Goal: Information Seeking & Learning: Learn about a topic

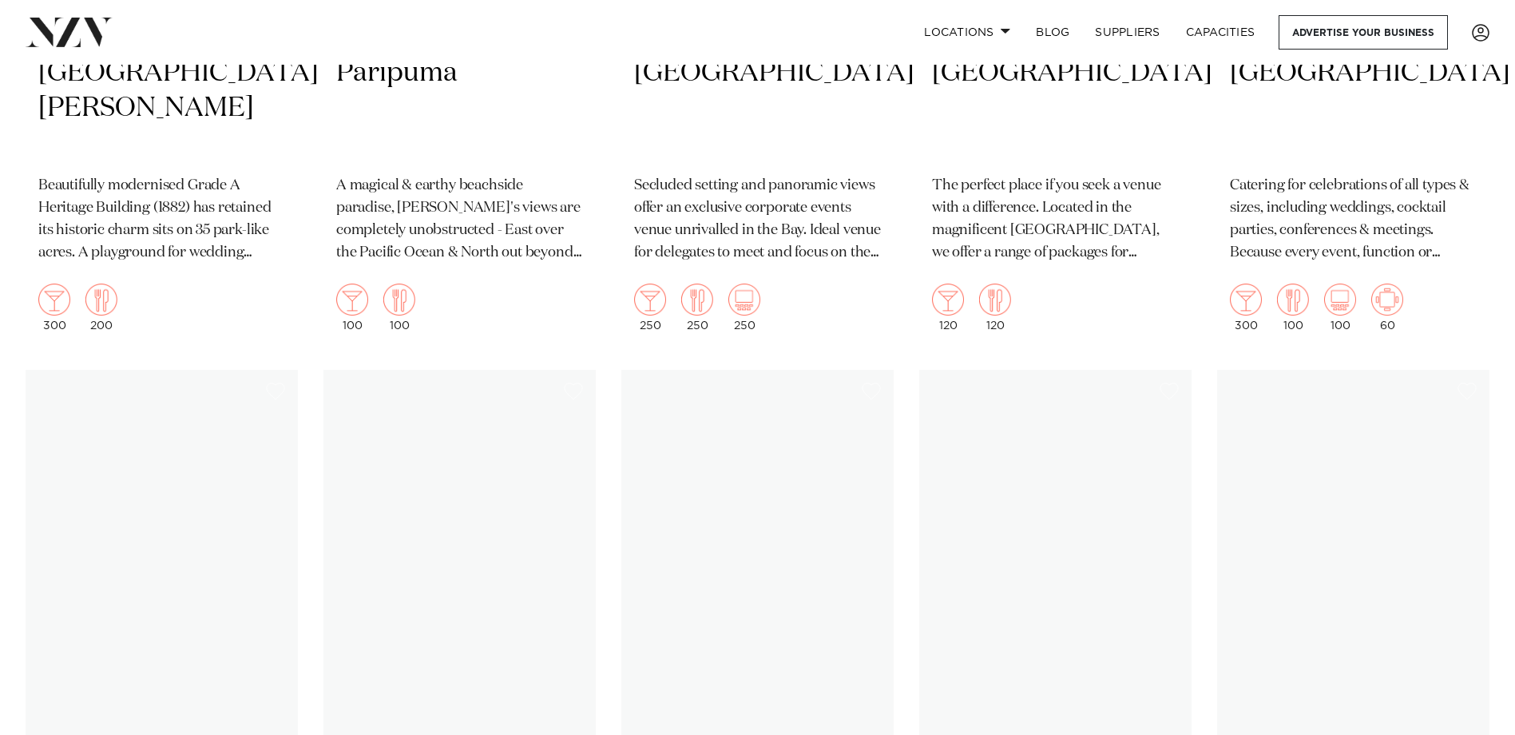
scroll to position [9948, 0]
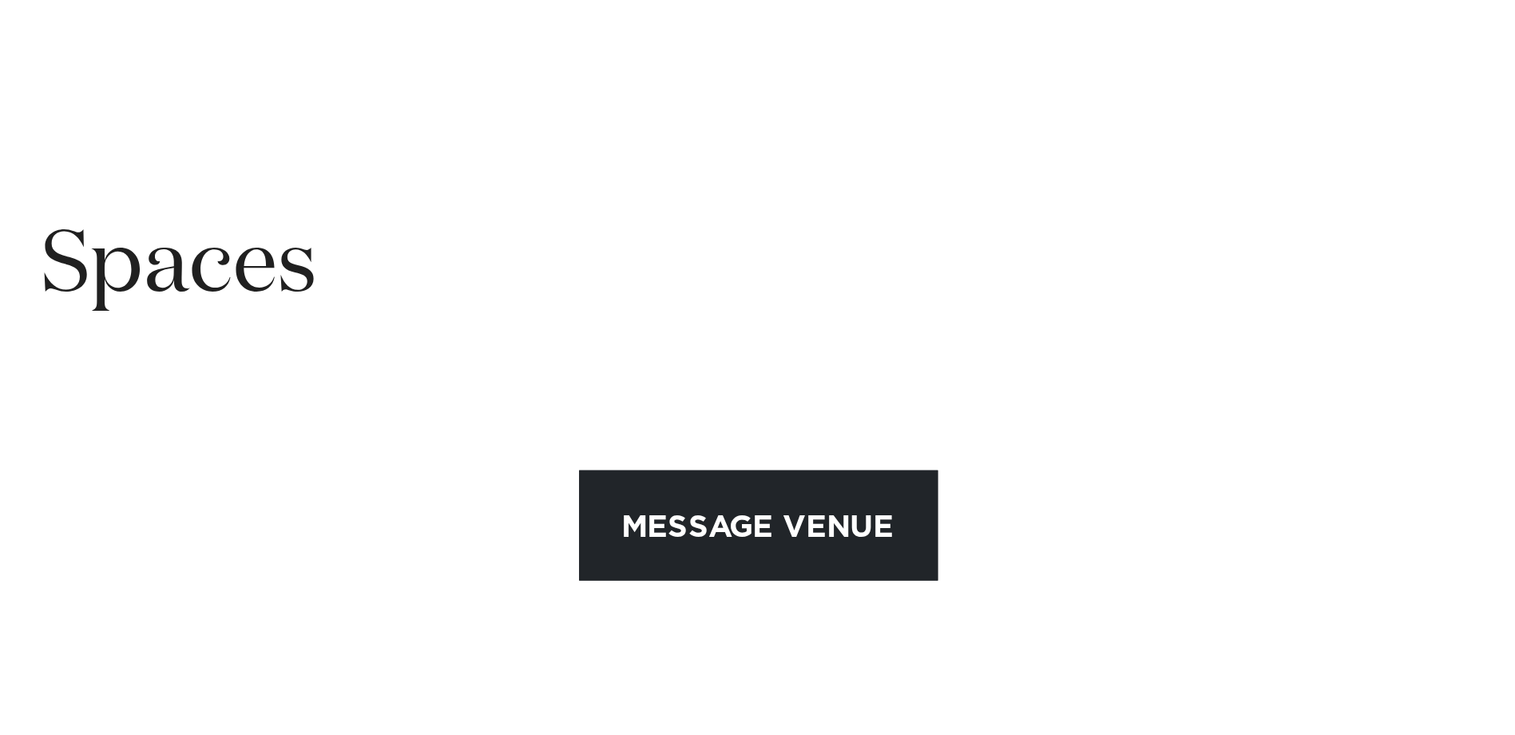
scroll to position [1839, 0]
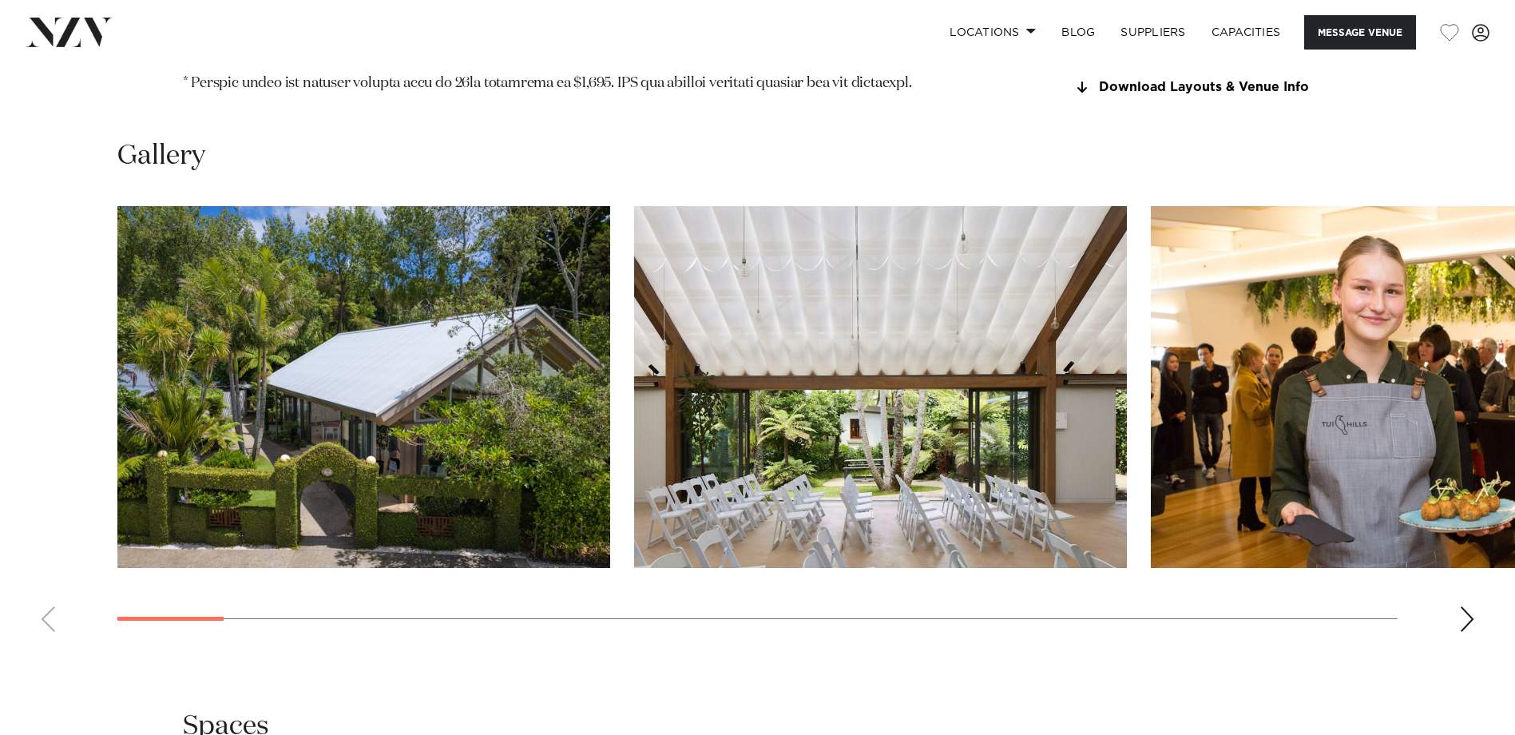
click at [1208, 561] on div "Next slide" at bounding box center [1467, 619] width 16 height 26
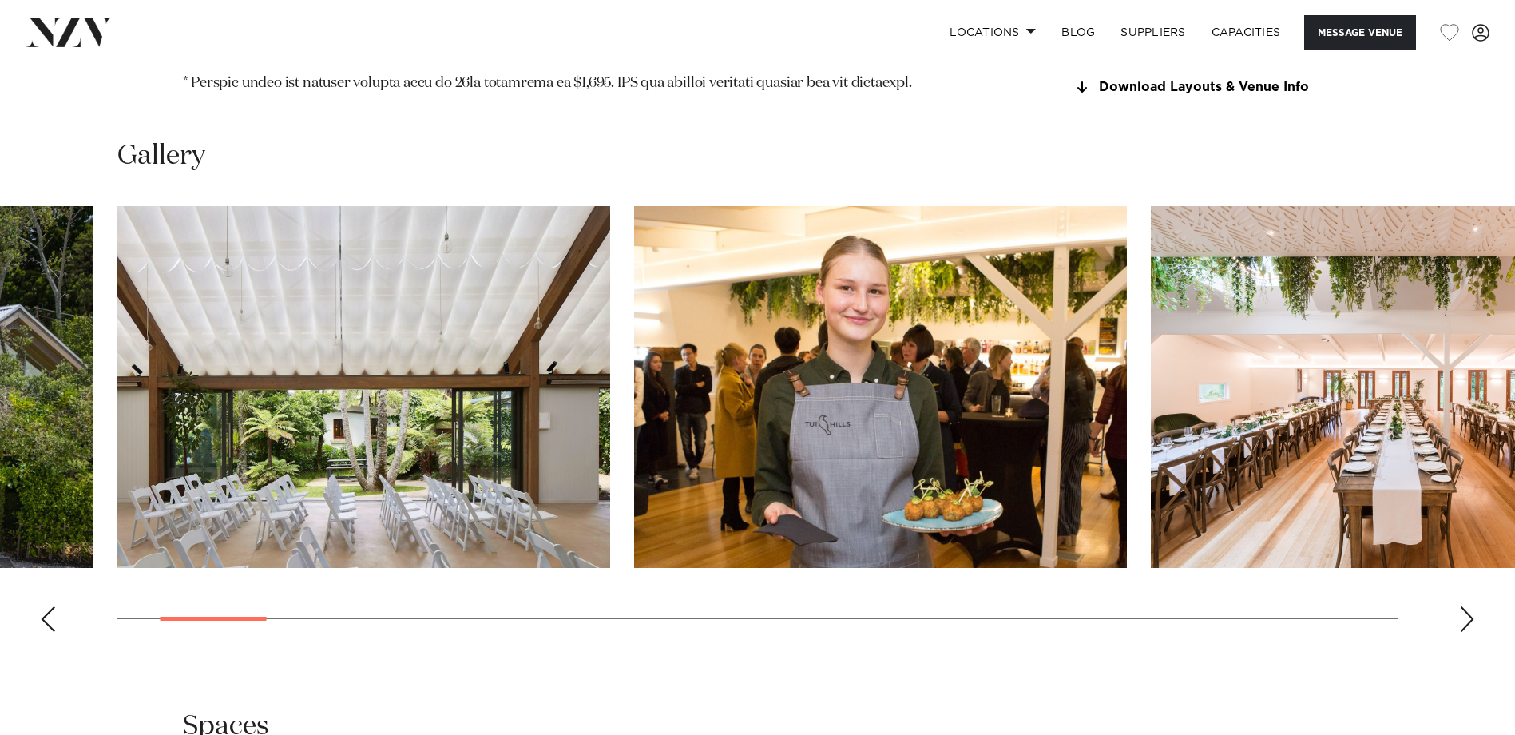
click at [1208, 561] on div "Next slide" at bounding box center [1467, 619] width 16 height 26
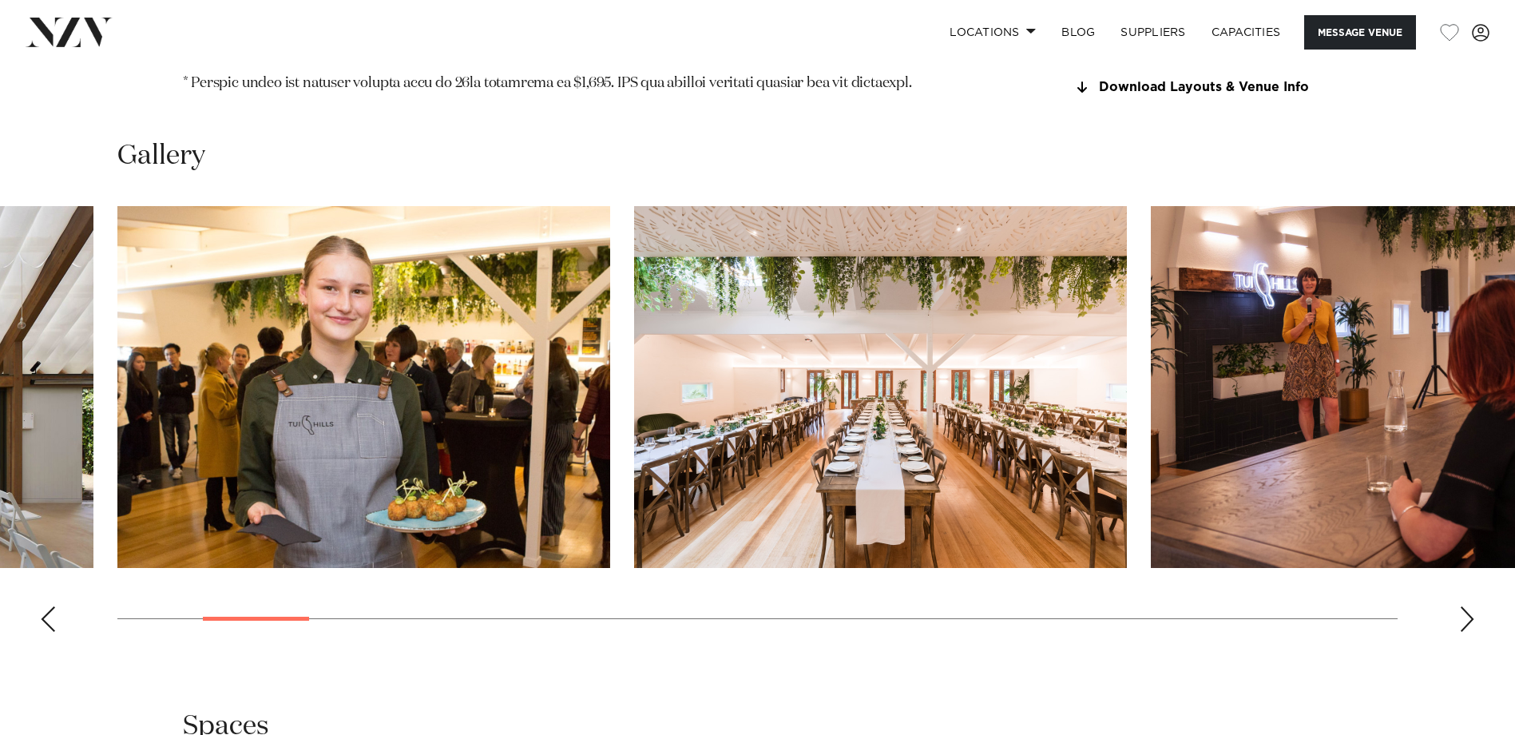
click at [1208, 561] on div "Next slide" at bounding box center [1467, 619] width 16 height 26
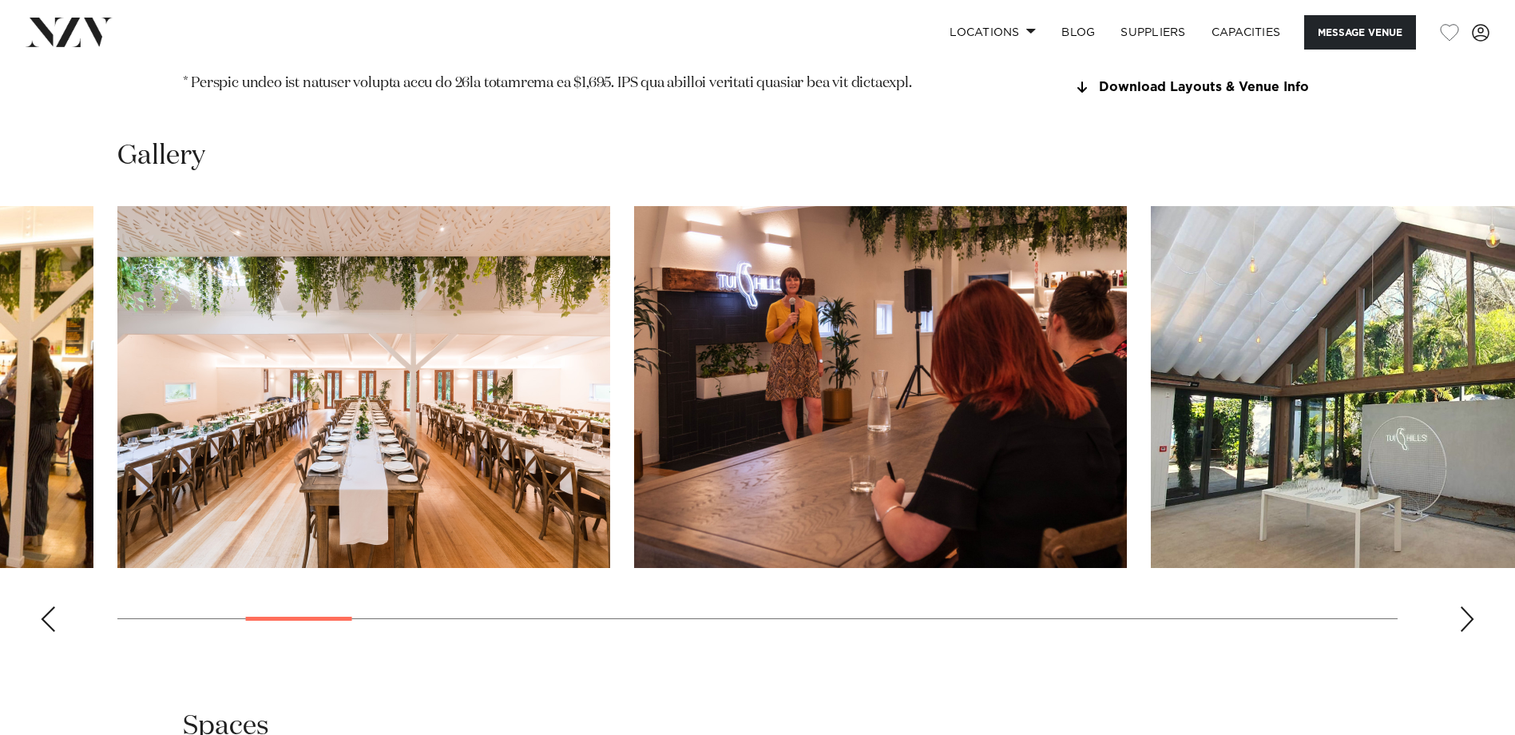
click at [1208, 561] on div "Next slide" at bounding box center [1467, 619] width 16 height 26
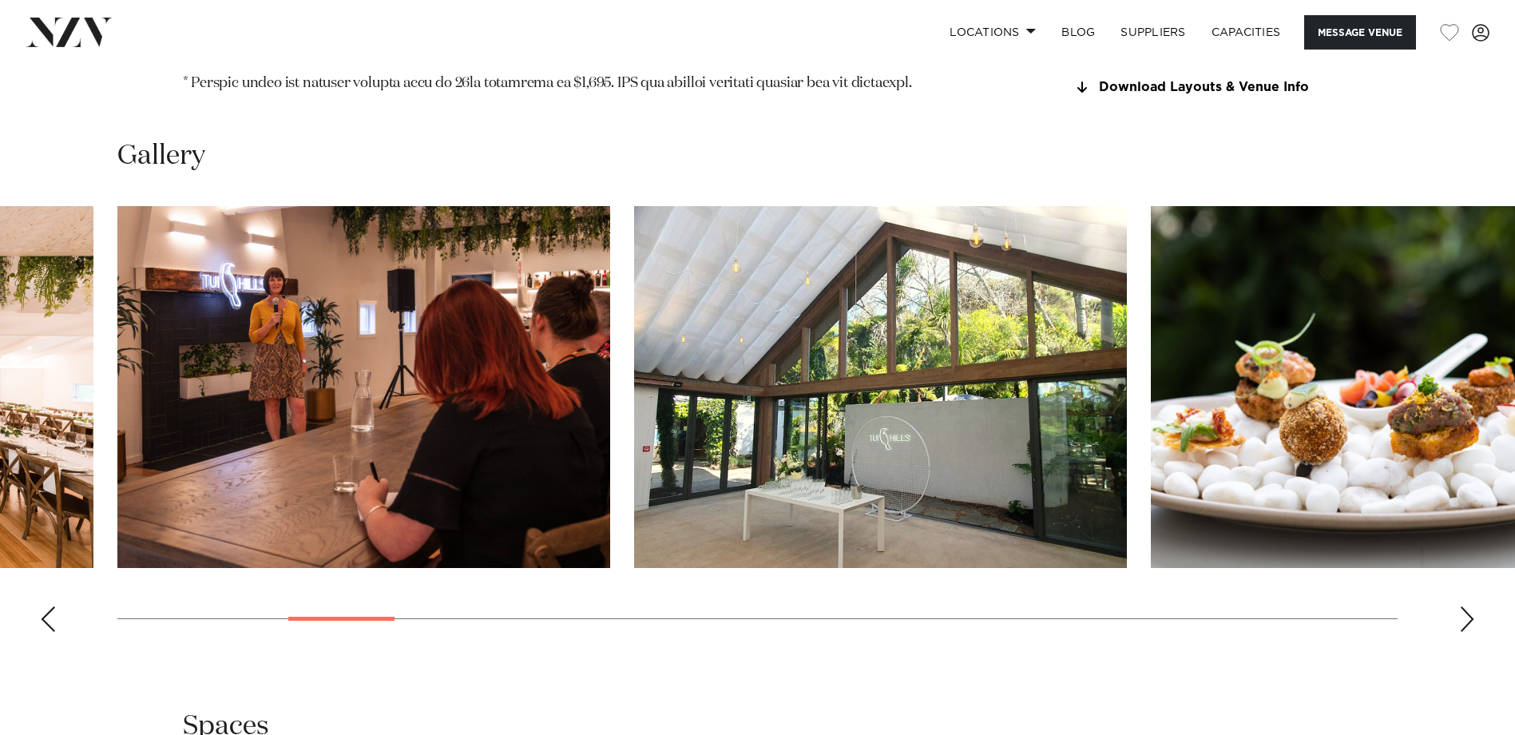
click at [1208, 561] on div "Next slide" at bounding box center [1467, 619] width 16 height 26
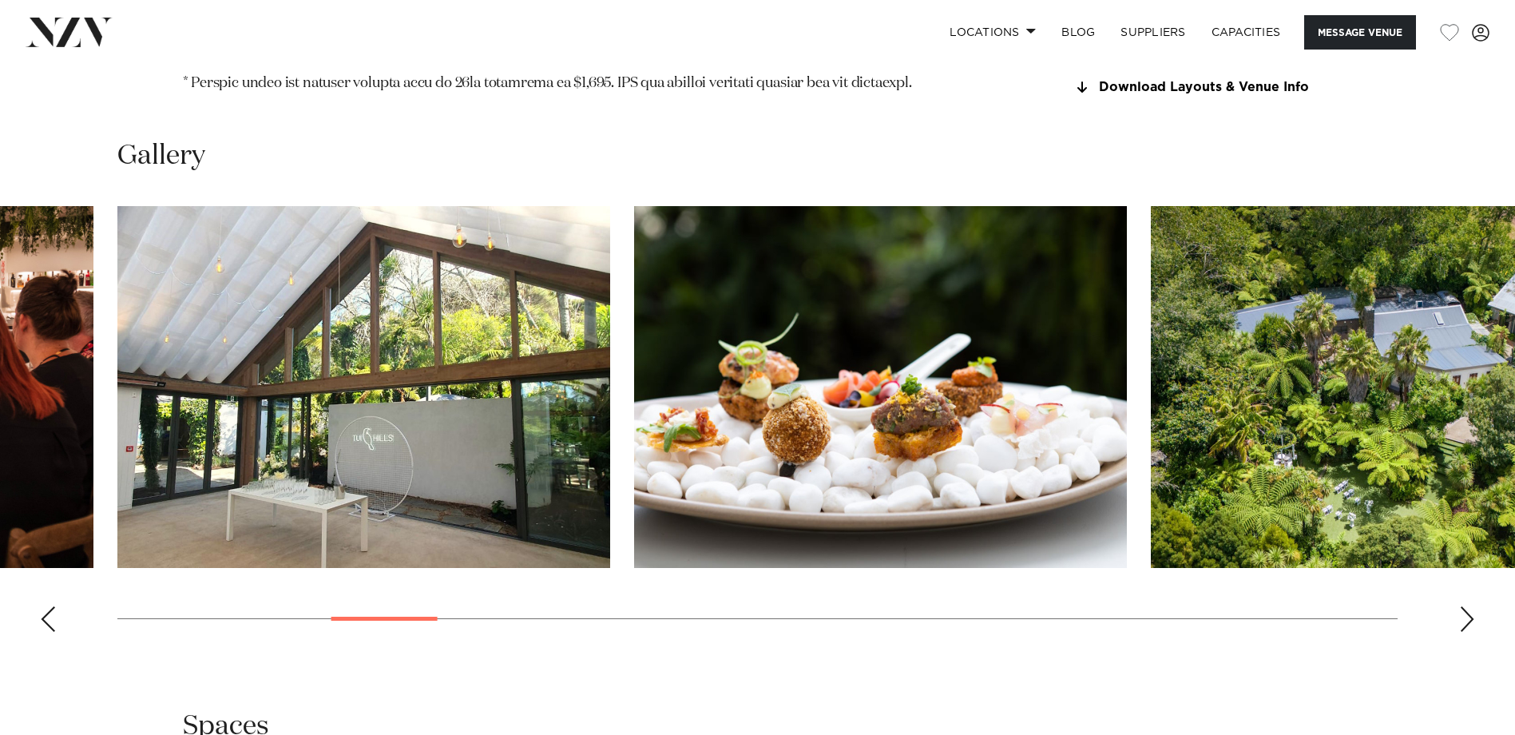
click at [1208, 561] on div "Next slide" at bounding box center [1467, 619] width 16 height 26
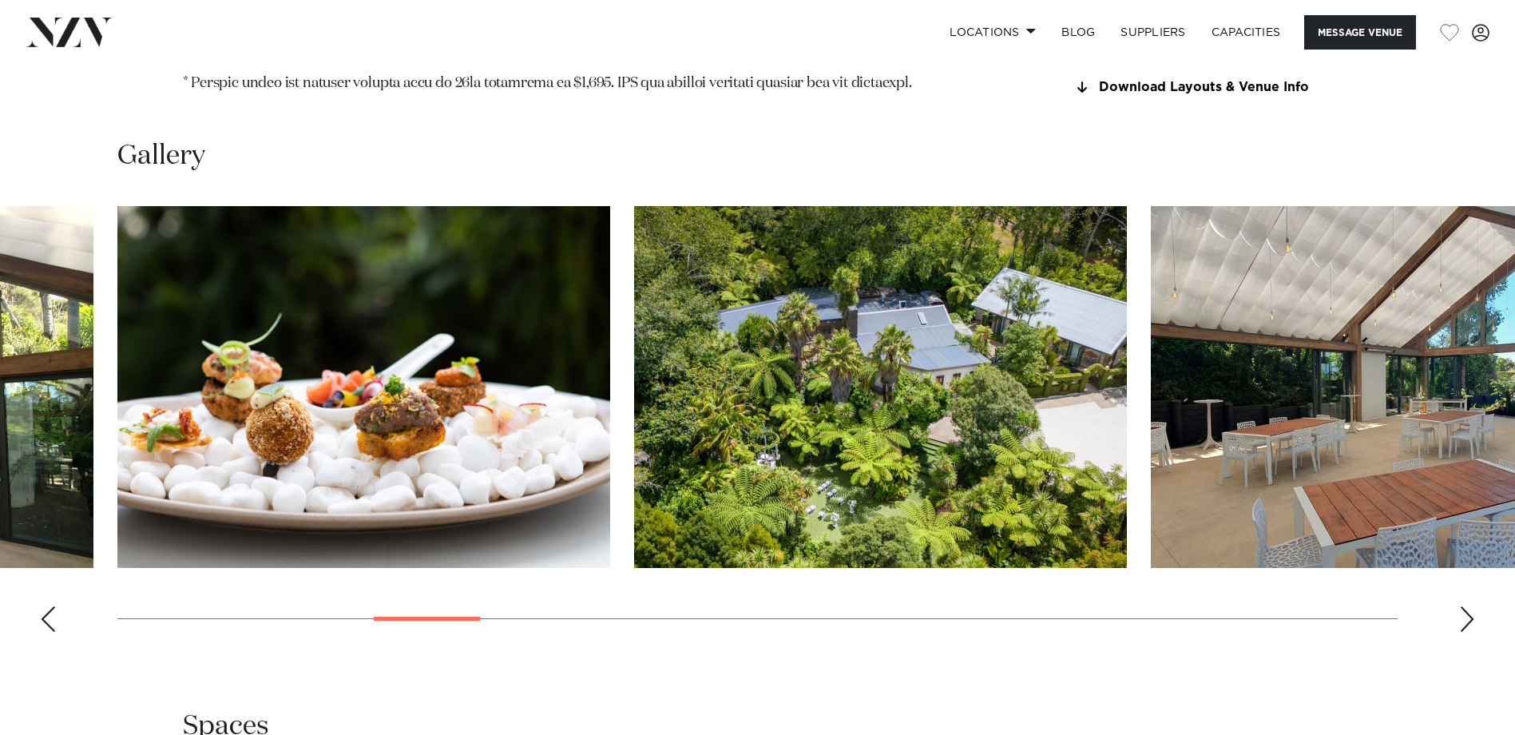
click at [1208, 561] on div "Next slide" at bounding box center [1467, 619] width 16 height 26
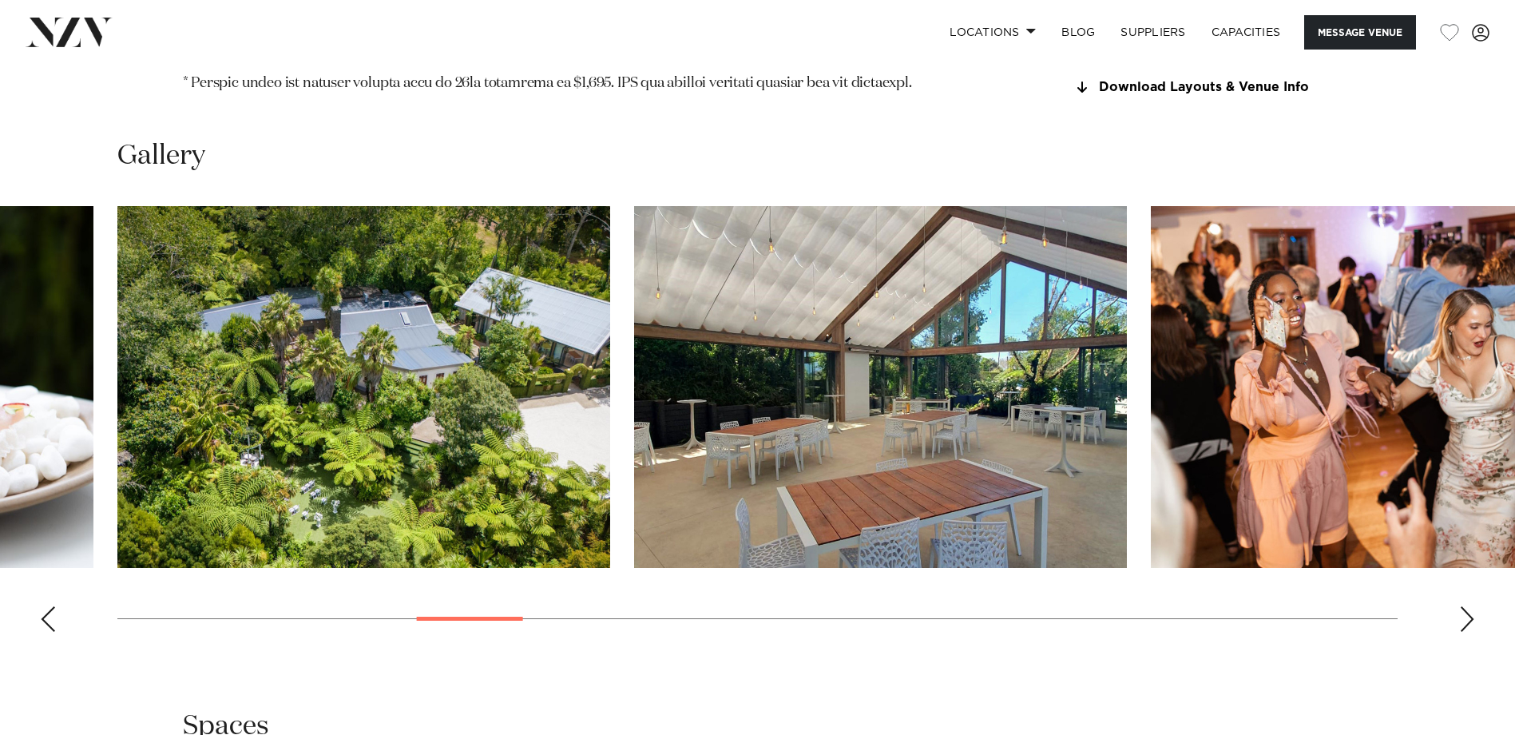
click at [1208, 561] on div "Next slide" at bounding box center [1467, 619] width 16 height 26
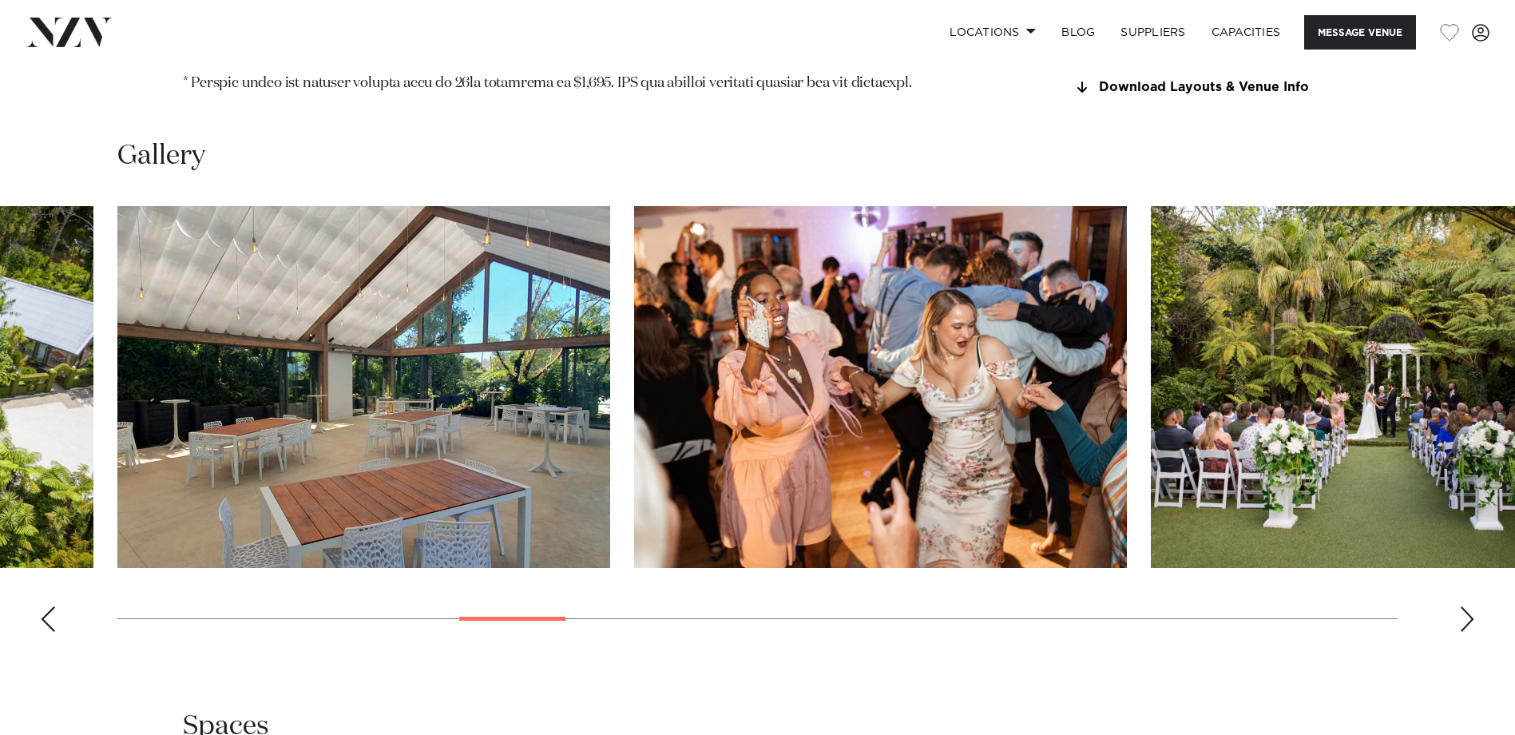
click at [1208, 561] on div "Next slide" at bounding box center [1467, 619] width 16 height 26
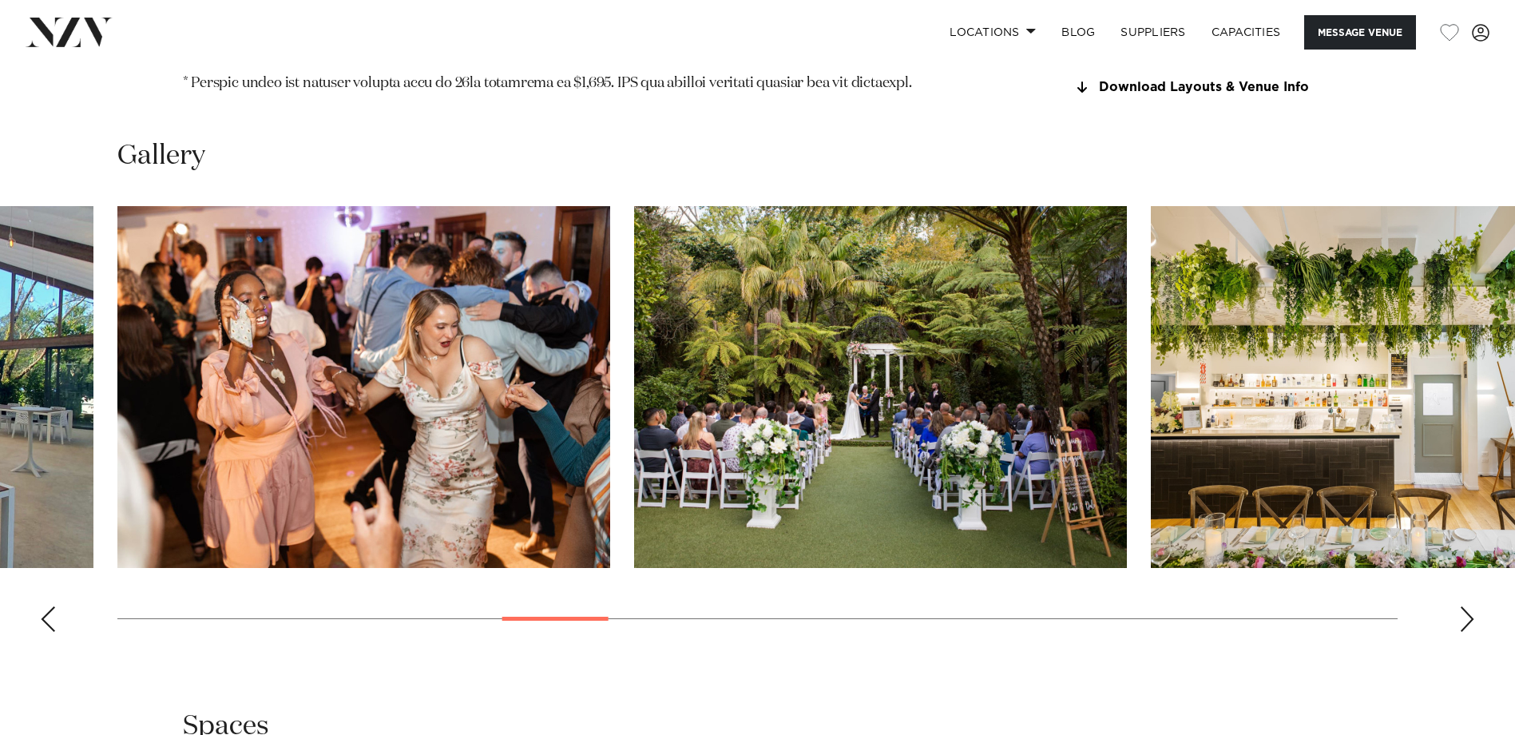
click at [1208, 561] on div "Next slide" at bounding box center [1467, 619] width 16 height 26
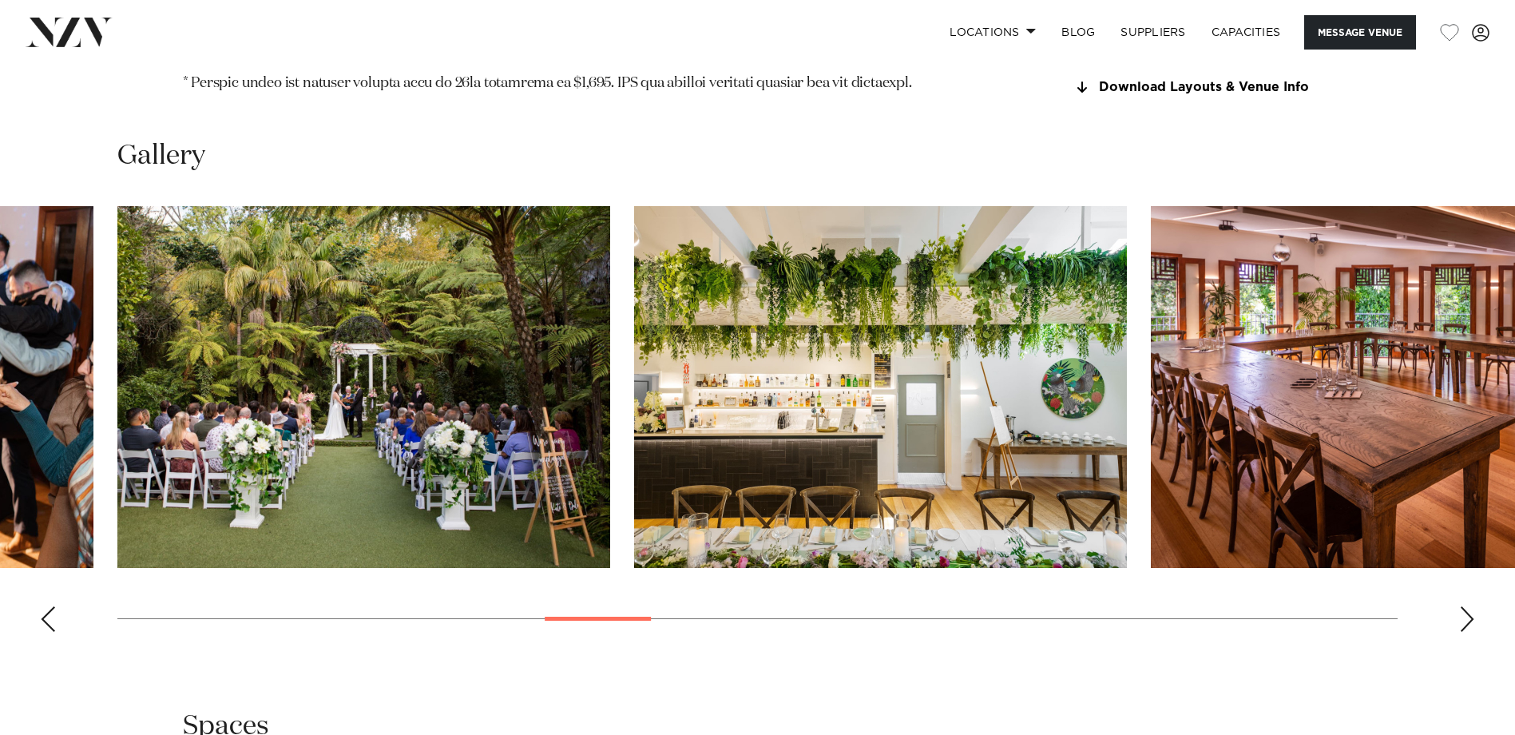
click at [1208, 561] on div "Next slide" at bounding box center [1467, 619] width 16 height 26
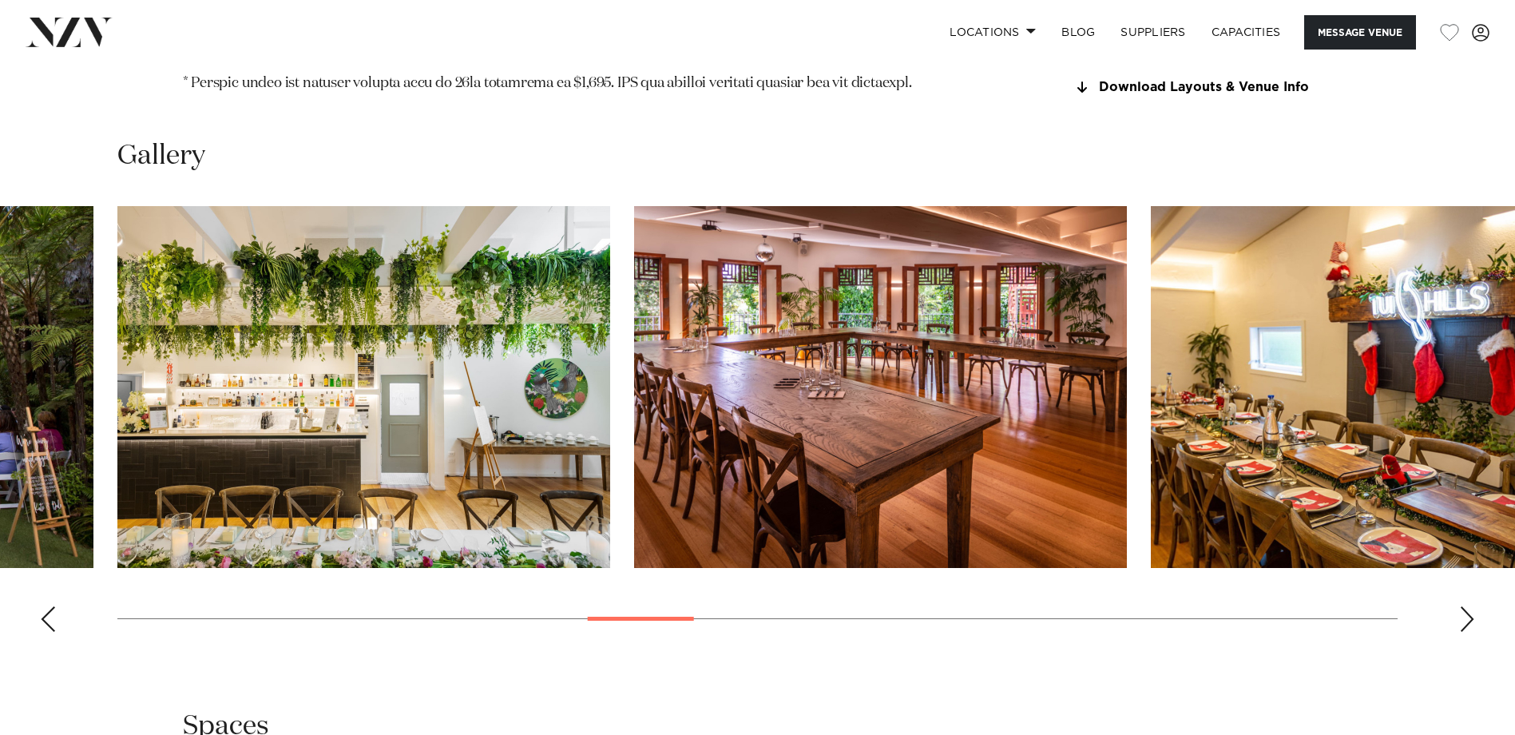
click at [1208, 561] on div "Next slide" at bounding box center [1467, 619] width 16 height 26
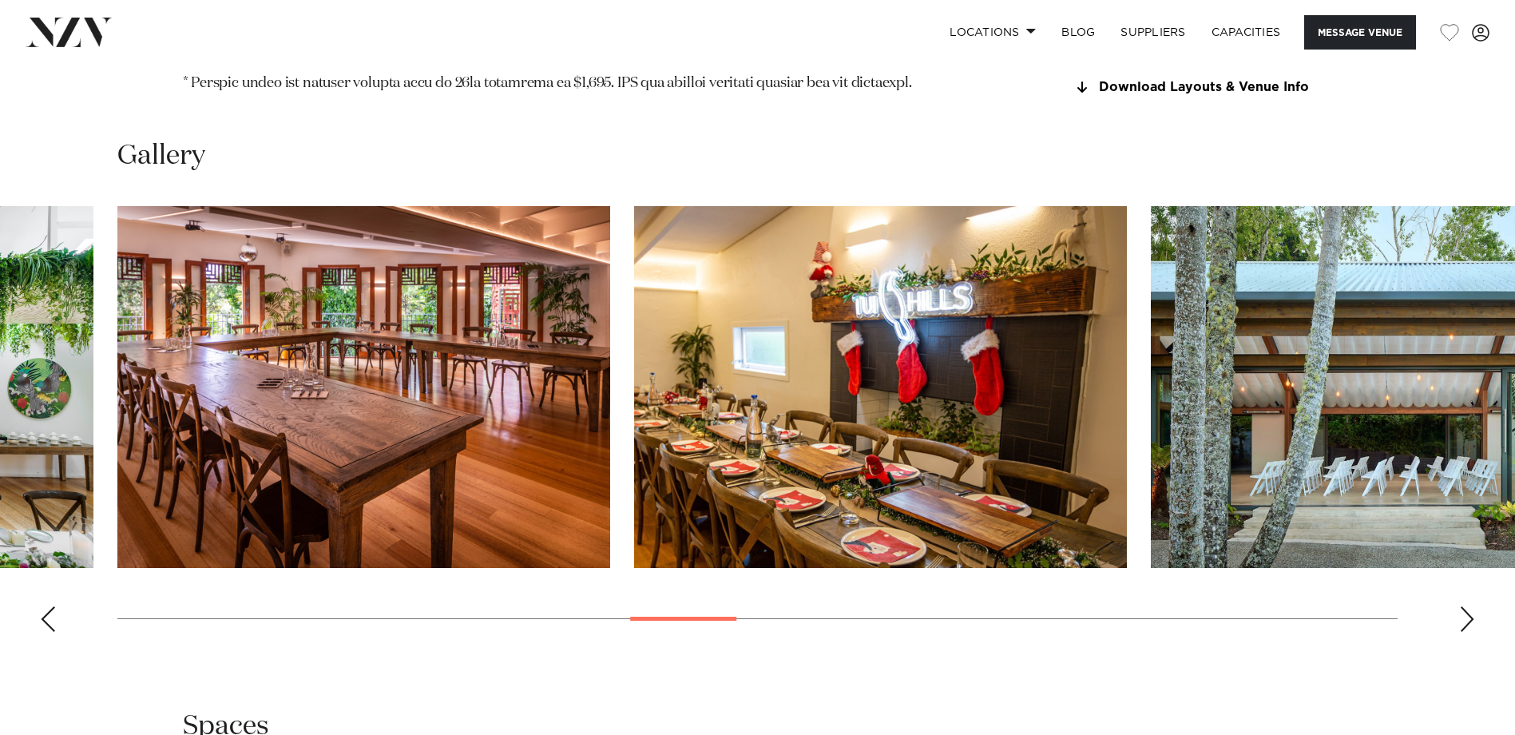
click at [1208, 561] on div "Next slide" at bounding box center [1467, 619] width 16 height 26
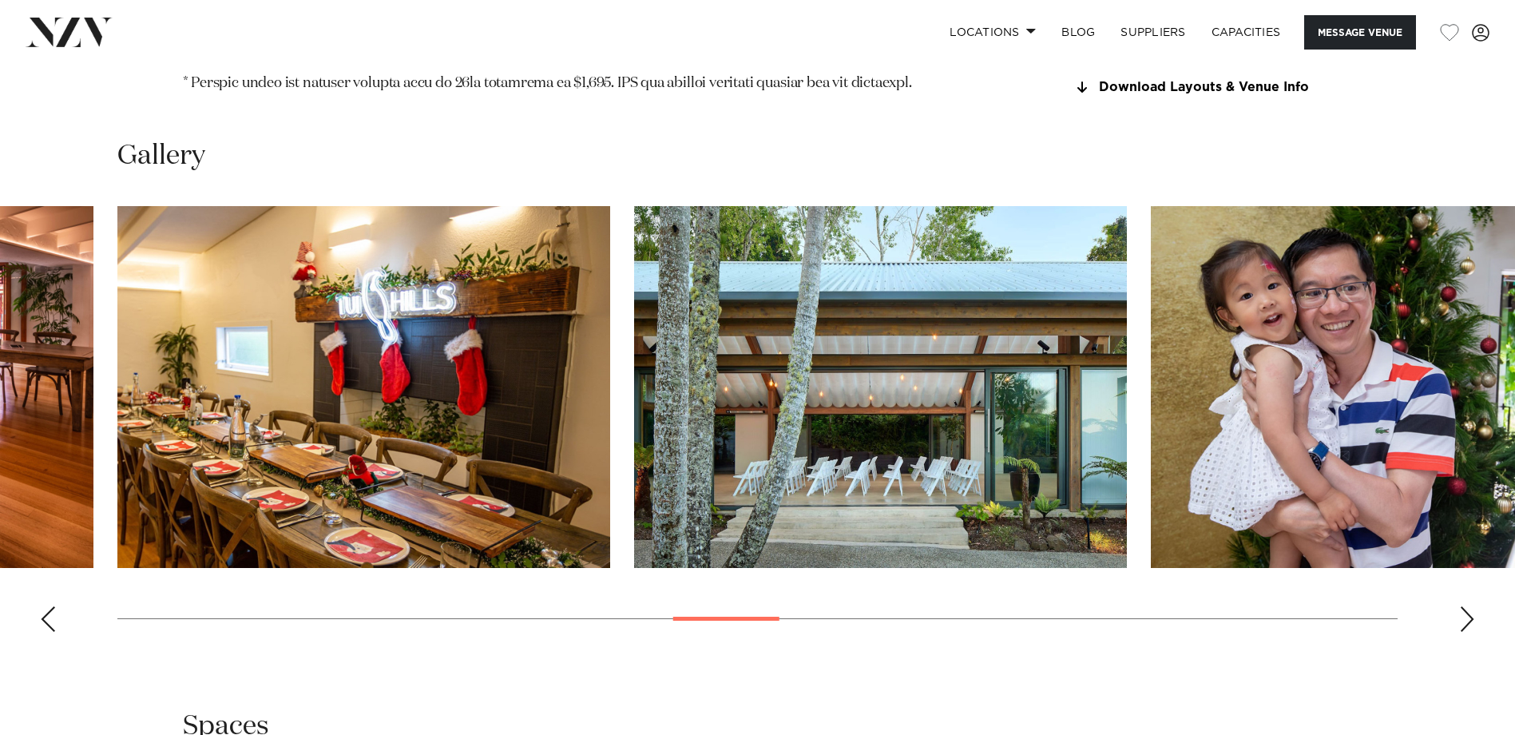
click at [1208, 561] on div "Next slide" at bounding box center [1467, 619] width 16 height 26
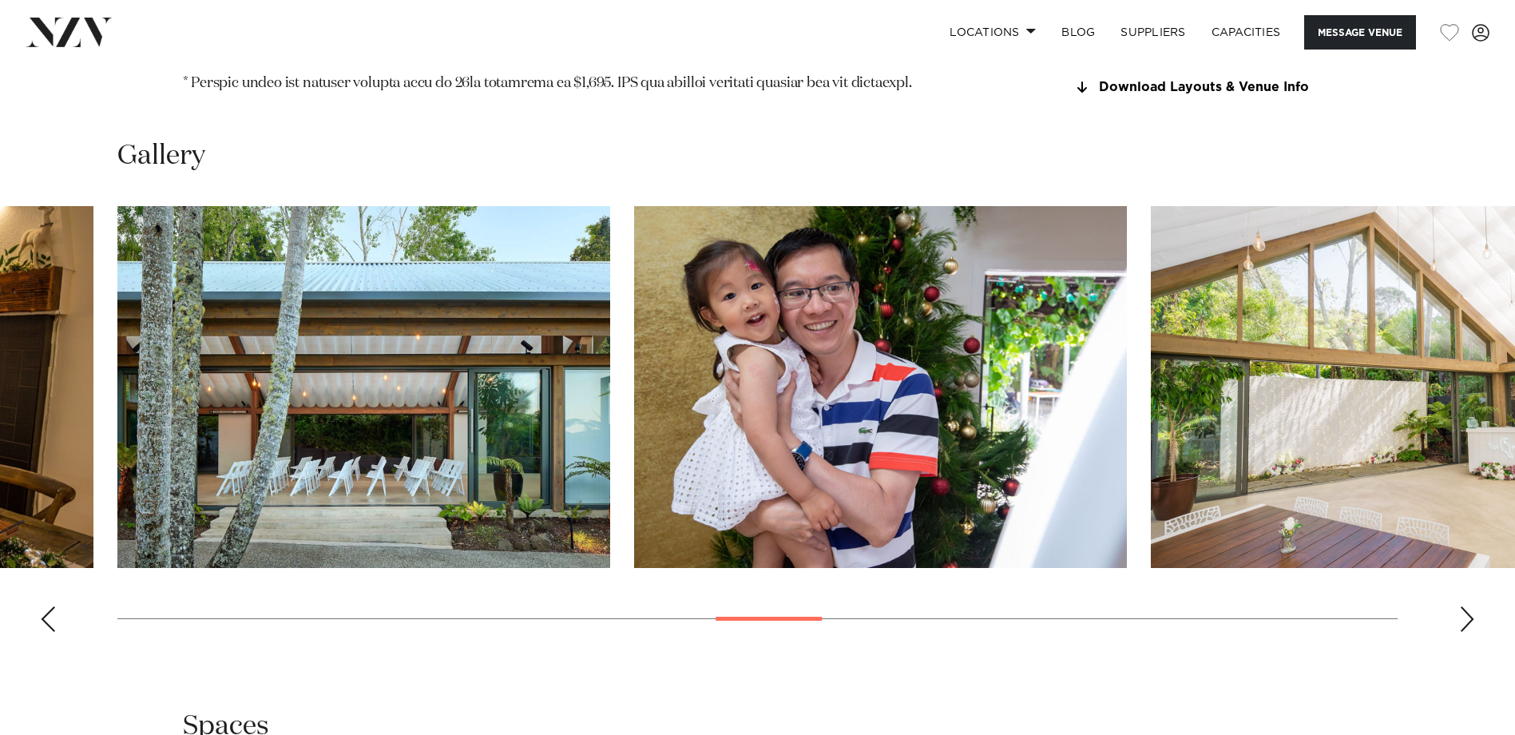
click at [1208, 561] on div "Next slide" at bounding box center [1467, 619] width 16 height 26
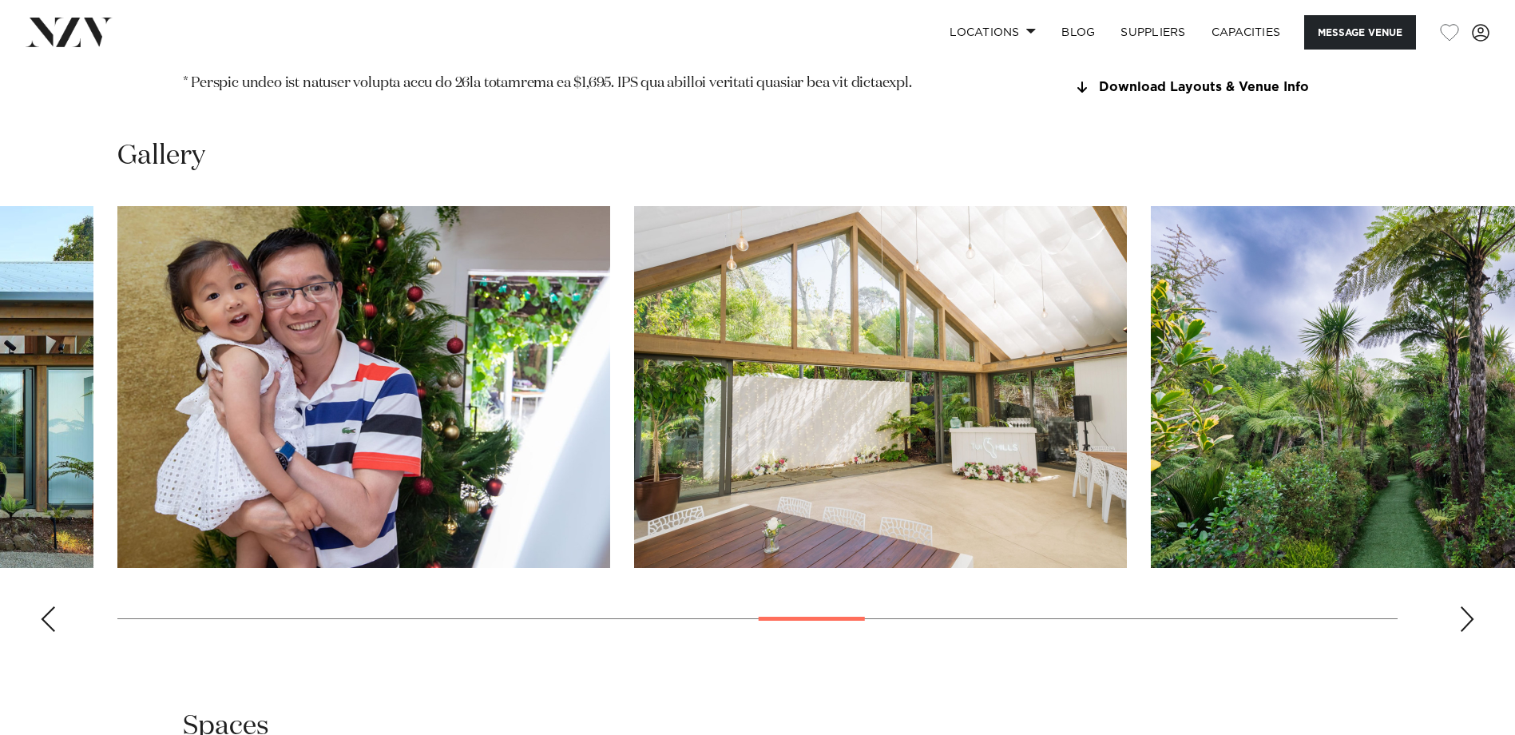
click at [1208, 561] on div "Next slide" at bounding box center [1467, 619] width 16 height 26
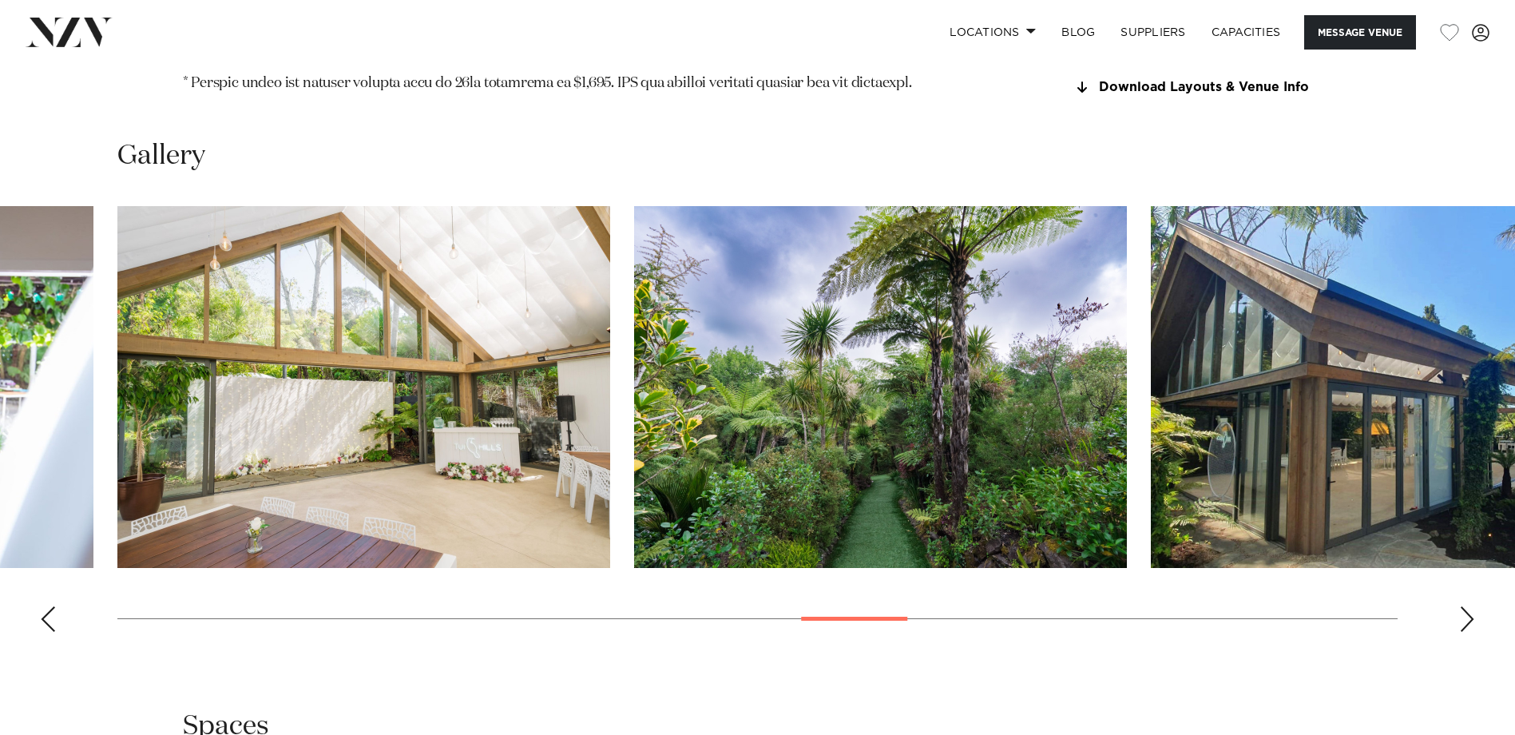
click at [1208, 561] on div "Next slide" at bounding box center [1467, 619] width 16 height 26
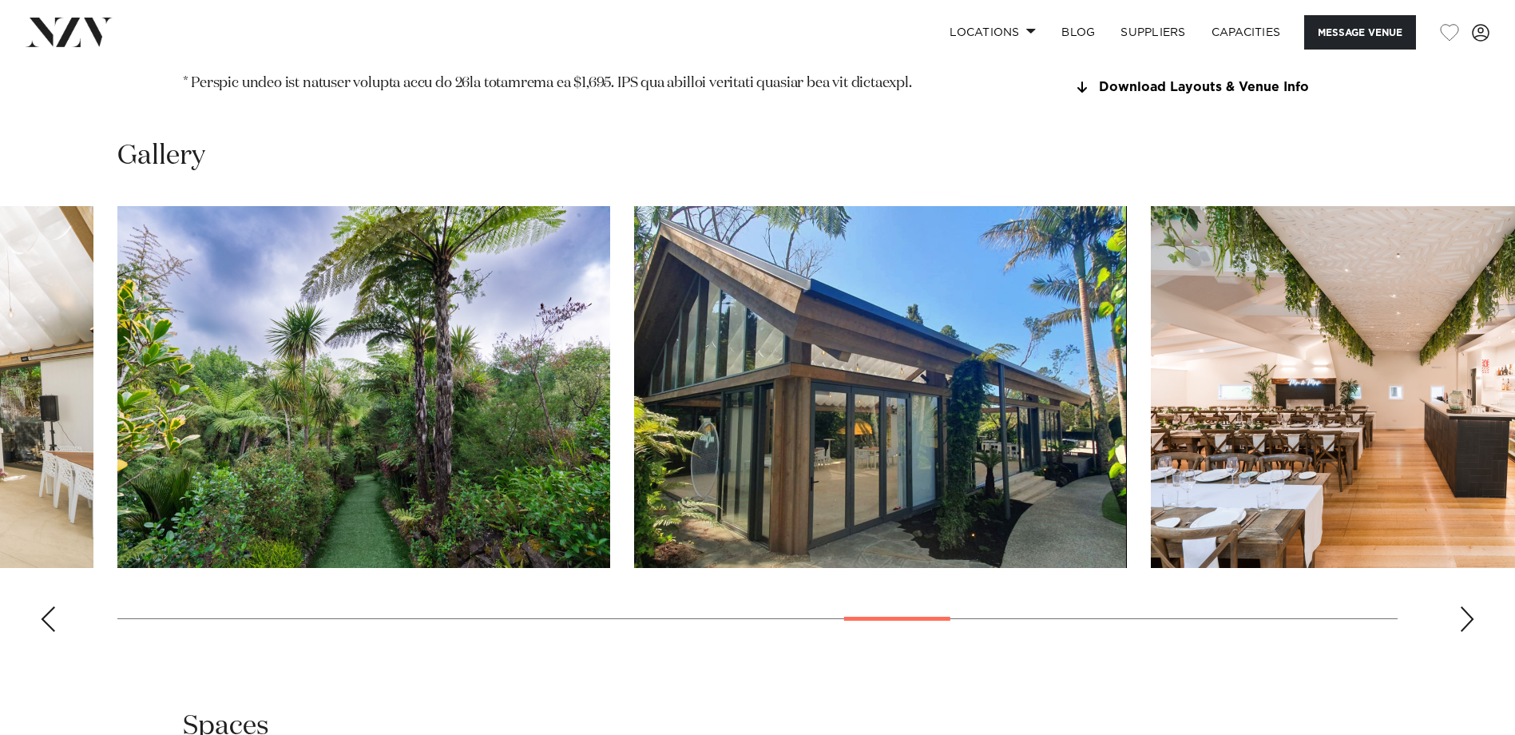
click at [1208, 561] on div "Next slide" at bounding box center [1467, 619] width 16 height 26
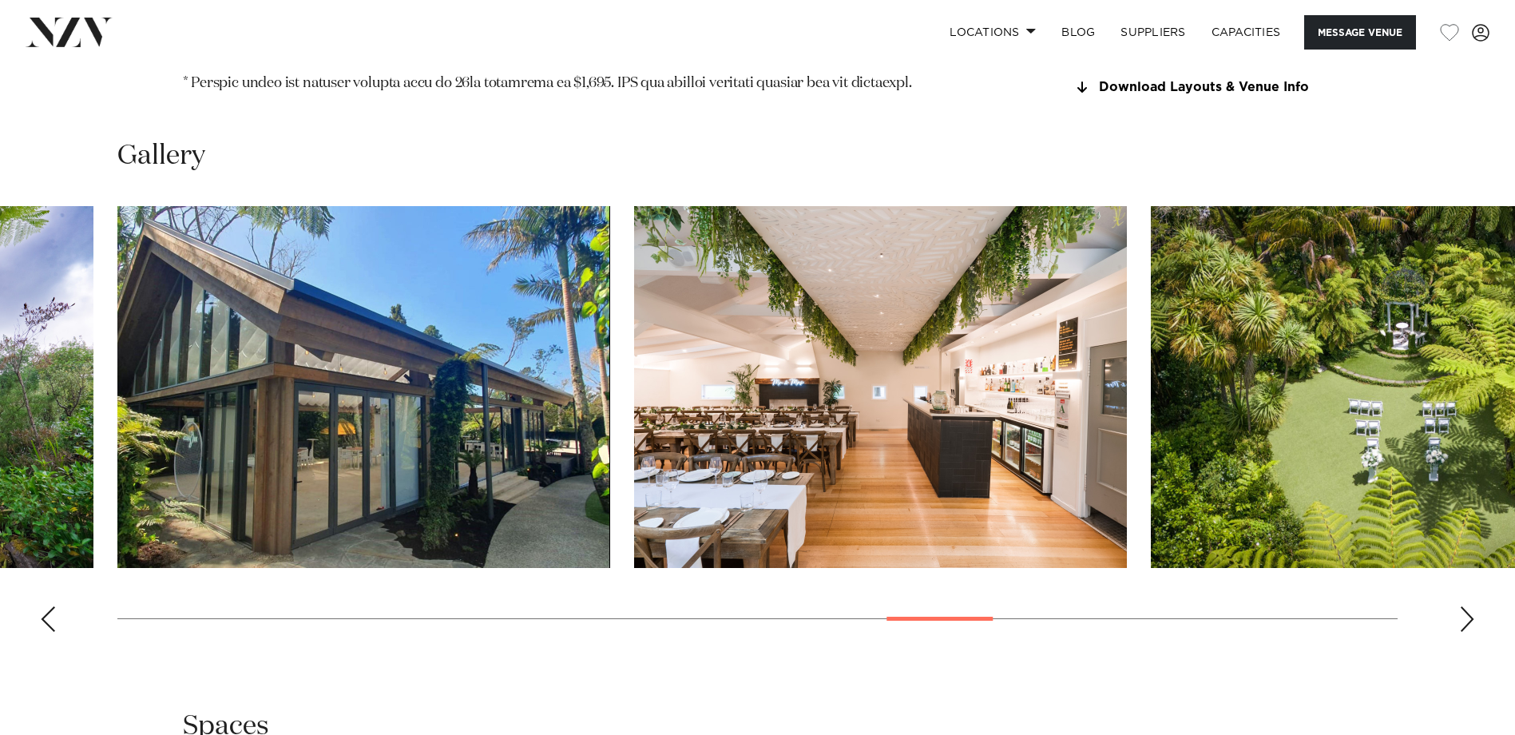
click at [1208, 561] on div "Next slide" at bounding box center [1467, 619] width 16 height 26
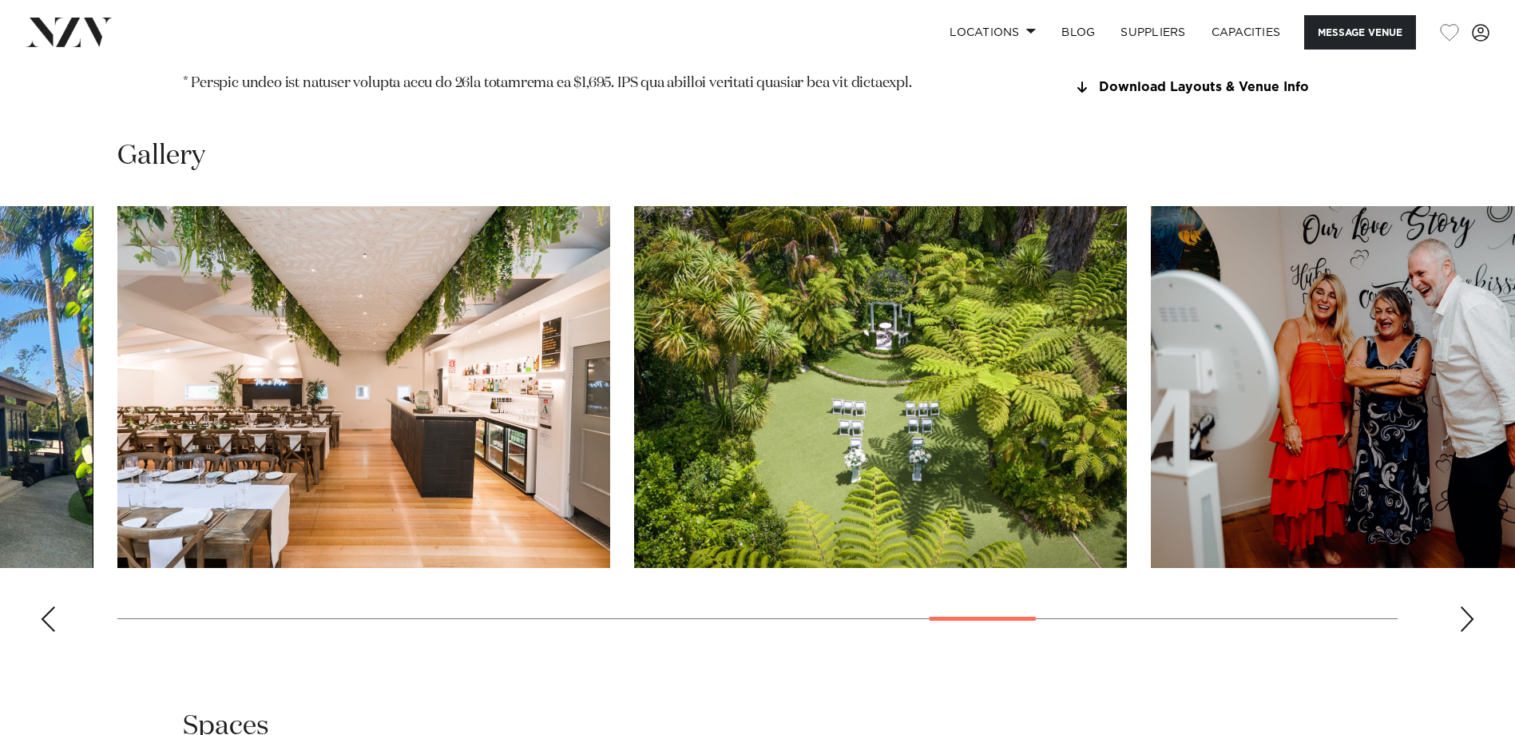
click at [1208, 561] on div "Next slide" at bounding box center [1467, 619] width 16 height 26
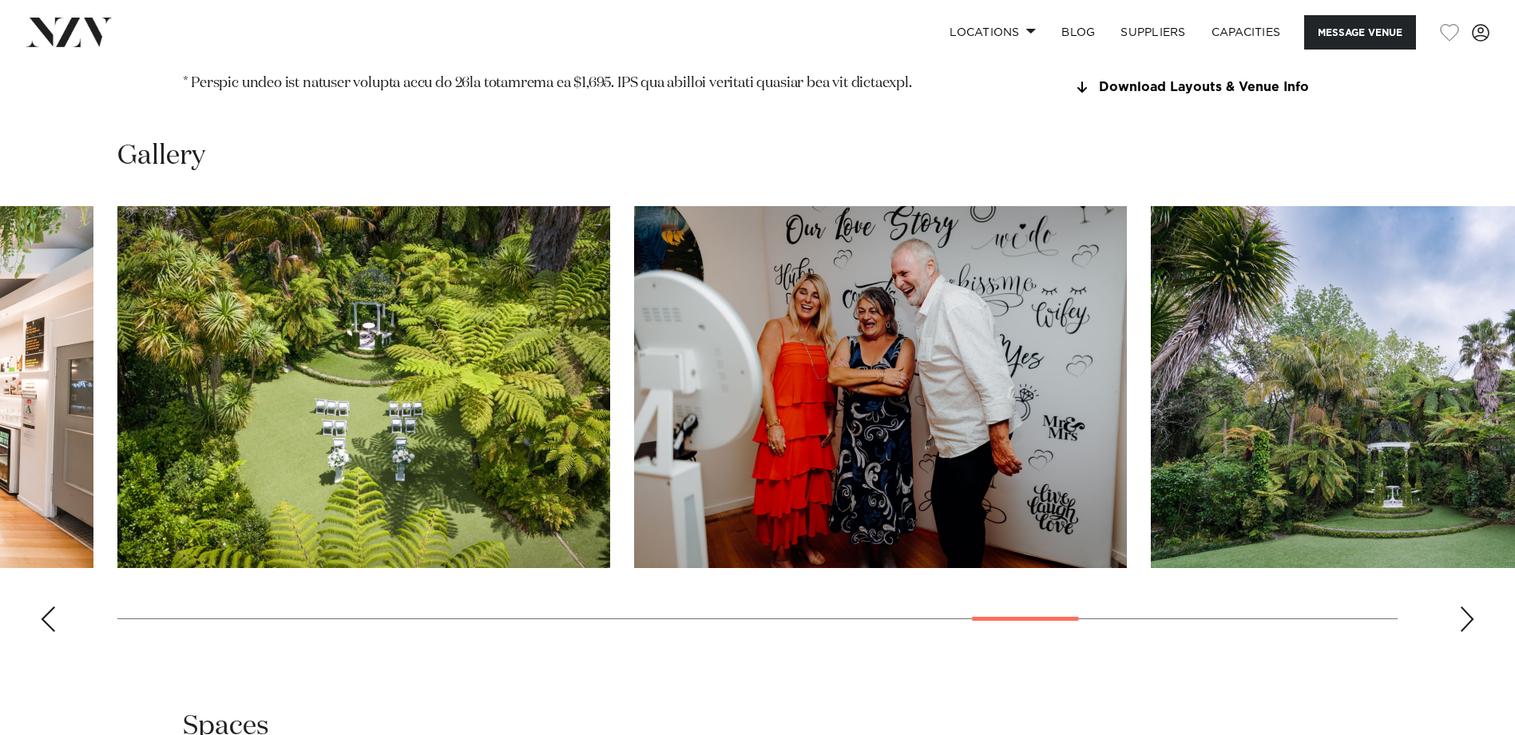
click at [1208, 561] on div "Next slide" at bounding box center [1467, 619] width 16 height 26
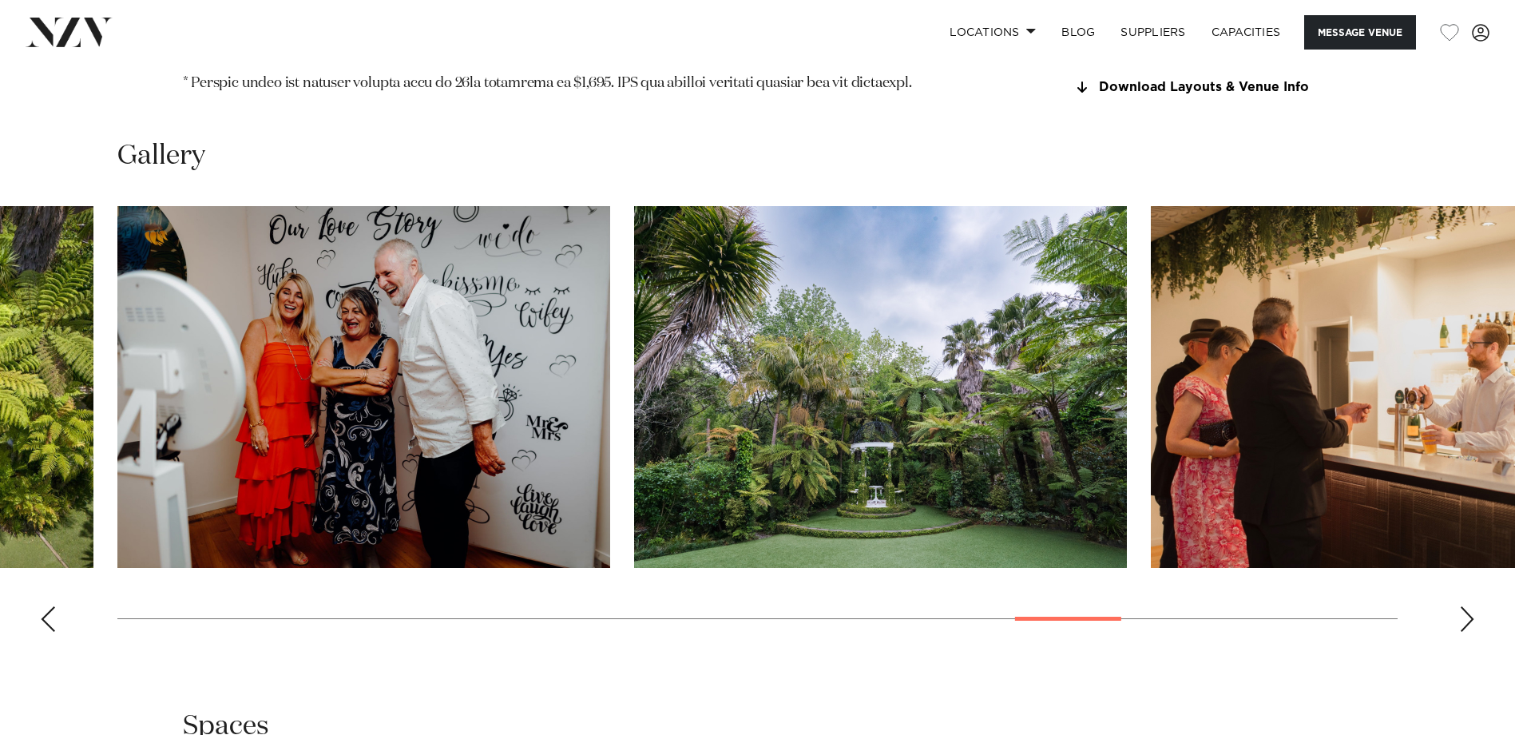
click at [1208, 561] on div "Next slide" at bounding box center [1467, 619] width 16 height 26
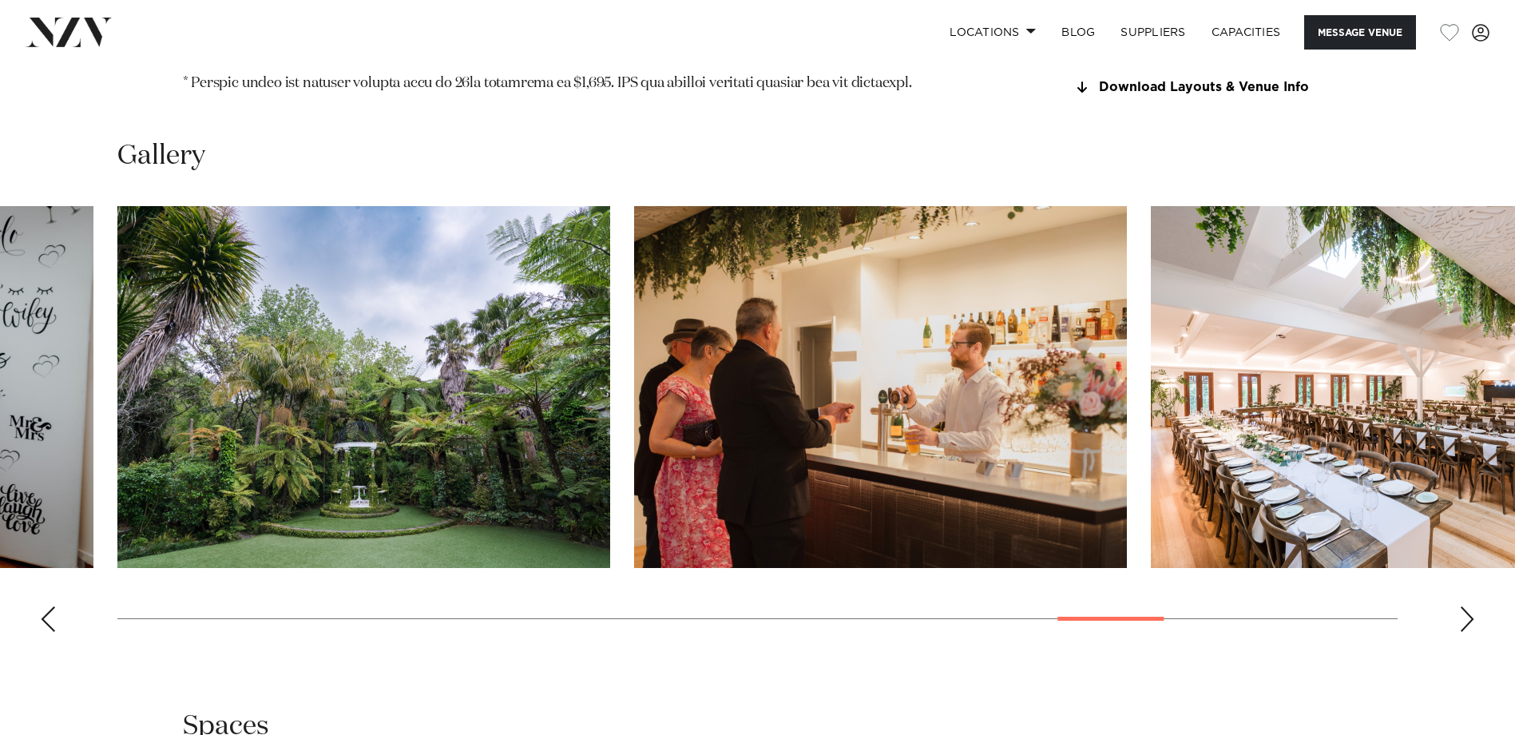
click at [1208, 561] on div "Next slide" at bounding box center [1467, 619] width 16 height 26
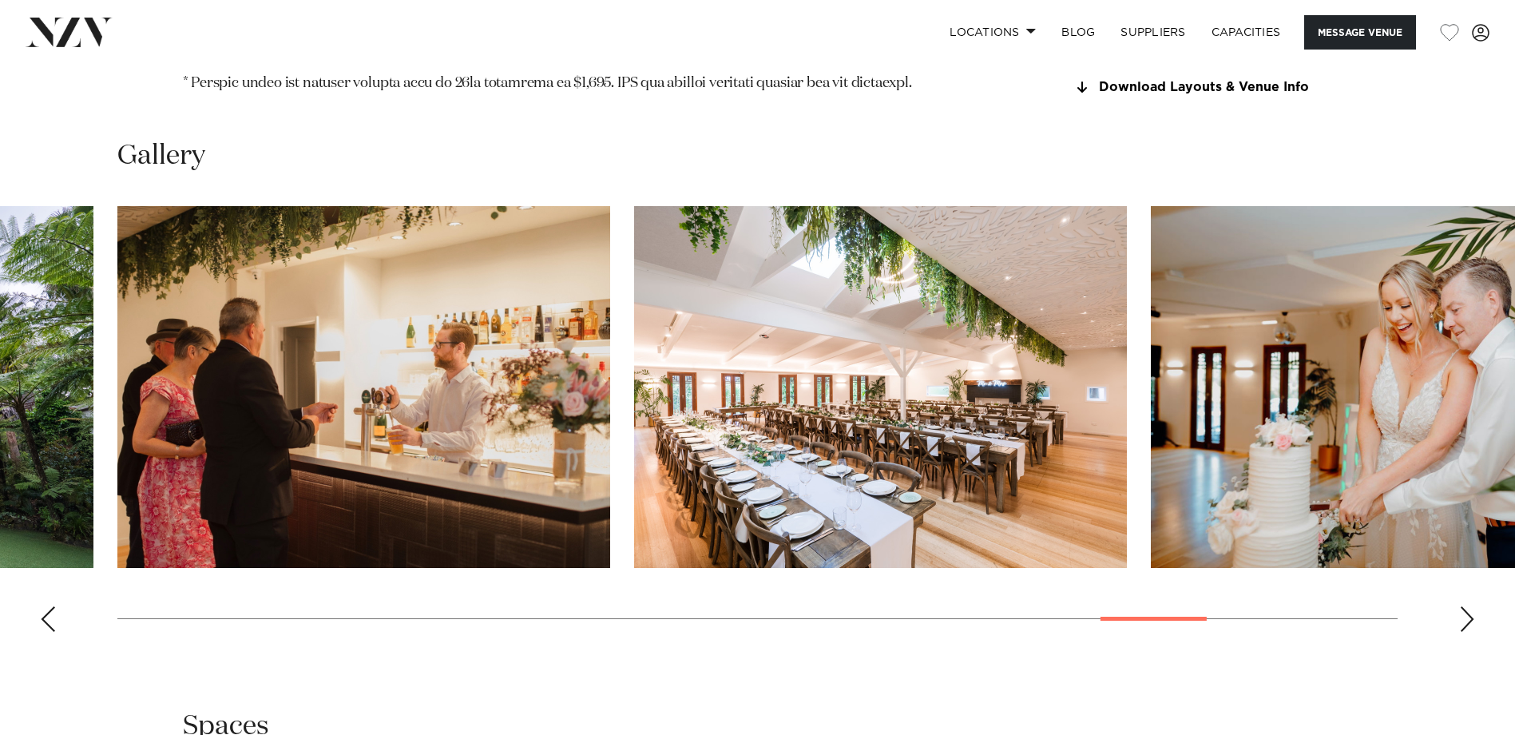
click at [1208, 561] on div "Next slide" at bounding box center [1467, 619] width 16 height 26
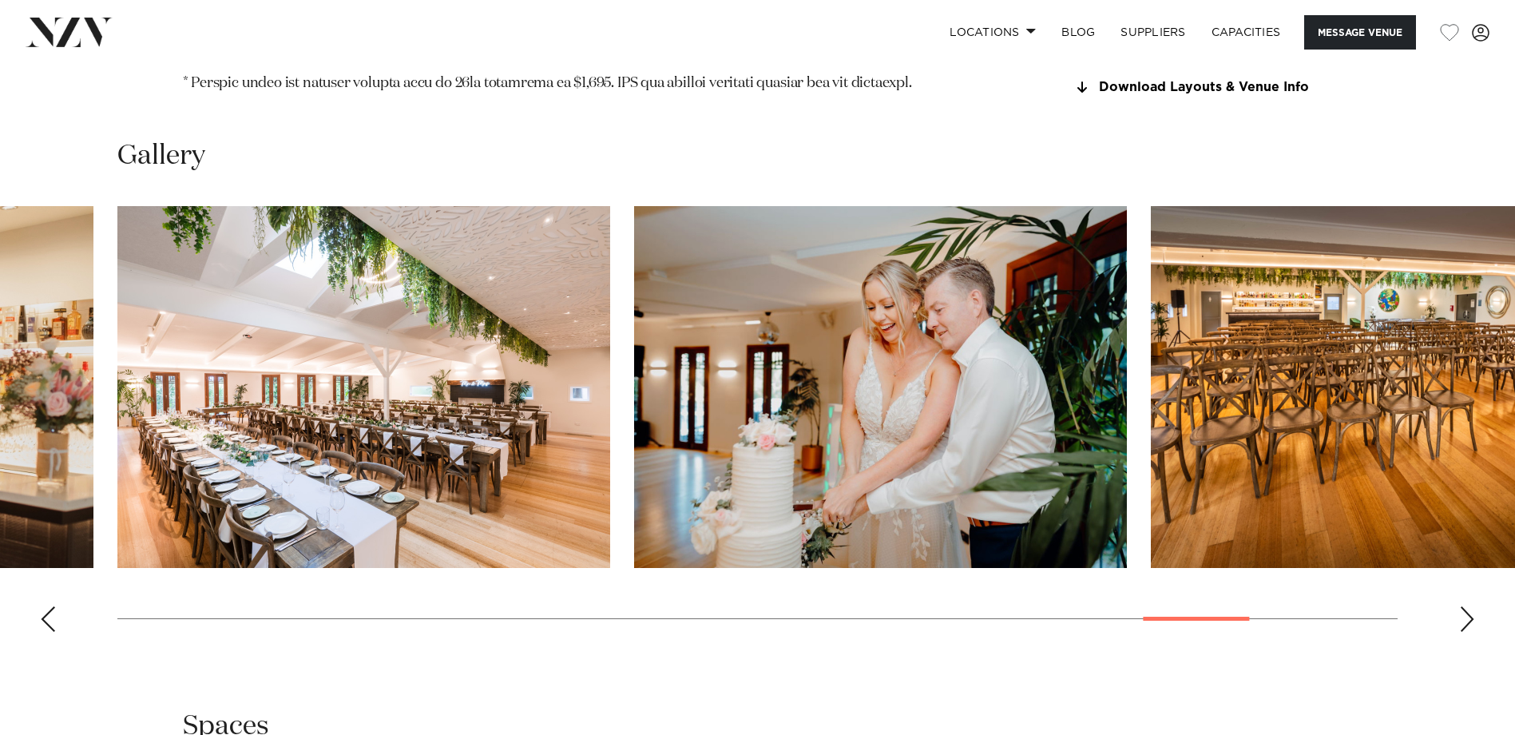
click at [1208, 561] on div "Next slide" at bounding box center [1467, 619] width 16 height 26
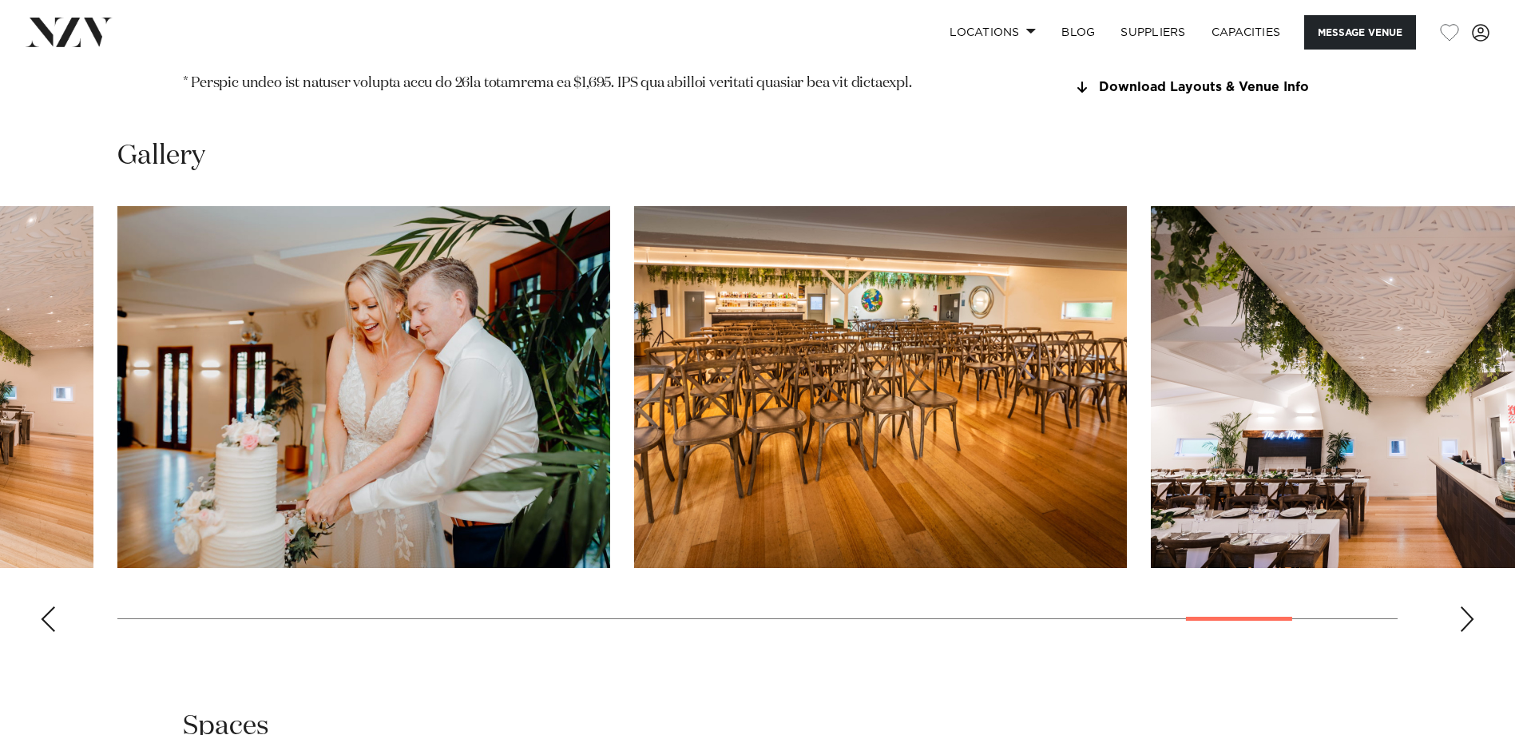
click at [1208, 561] on div "Next slide" at bounding box center [1467, 619] width 16 height 26
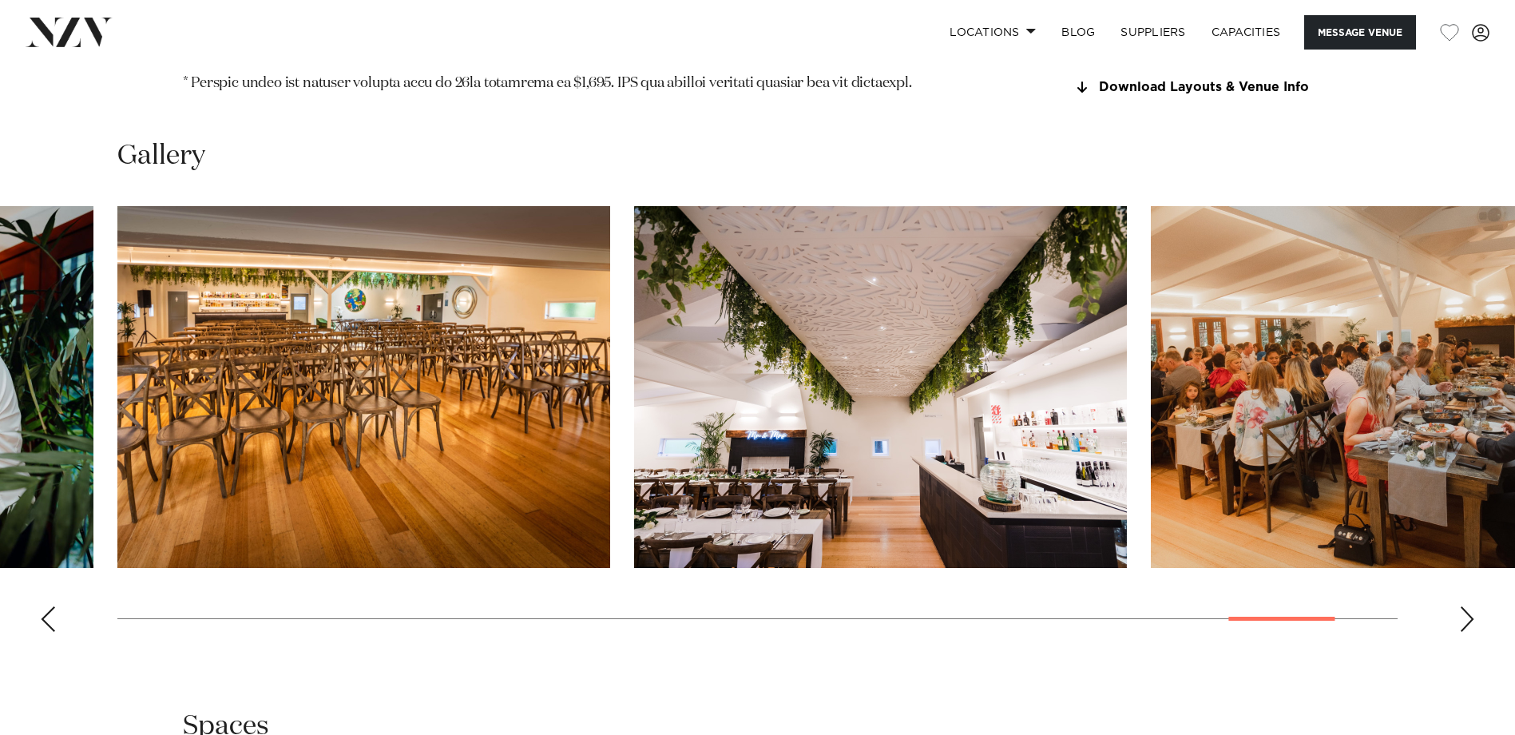
click at [1208, 561] on div "Next slide" at bounding box center [1467, 619] width 16 height 26
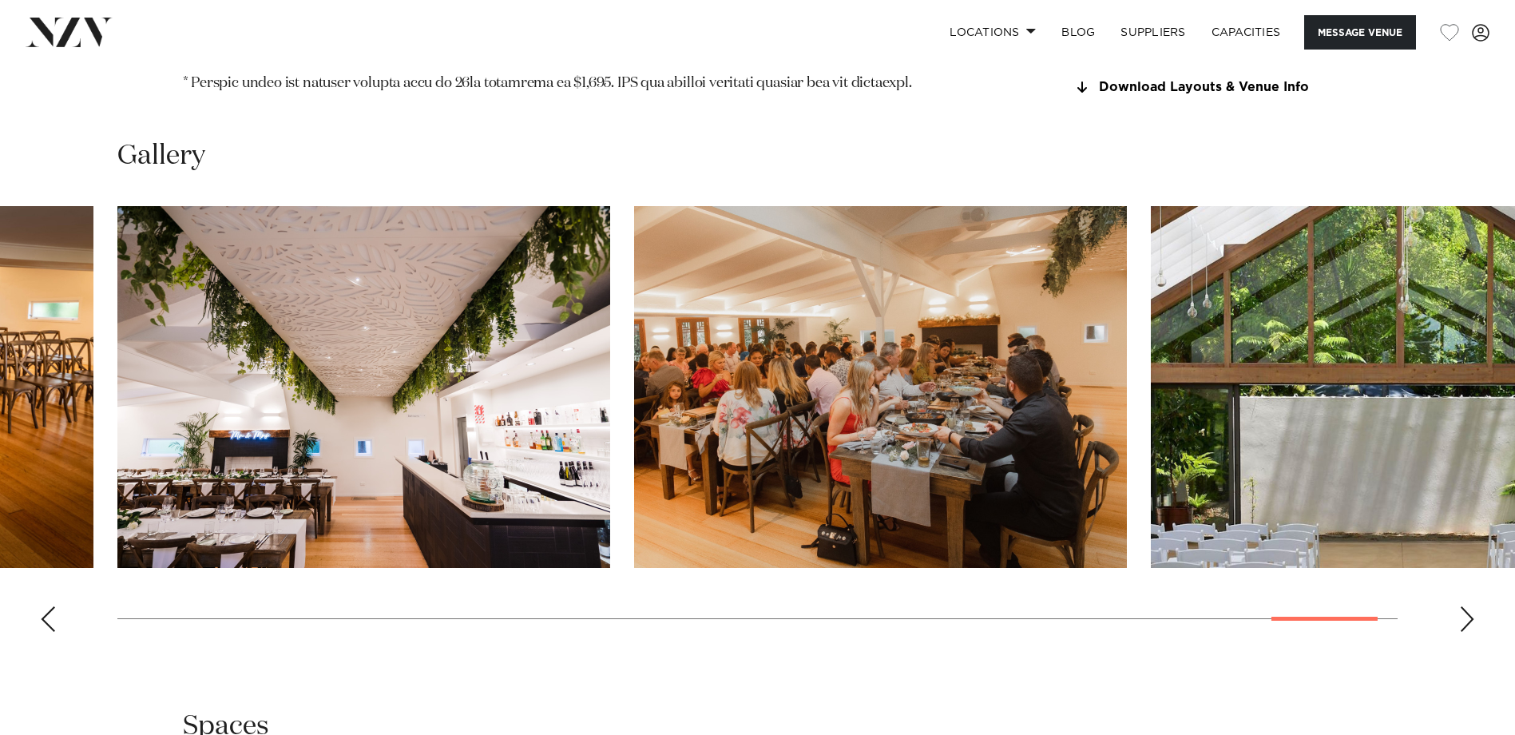
click at [1208, 561] on div "Next slide" at bounding box center [1467, 619] width 16 height 26
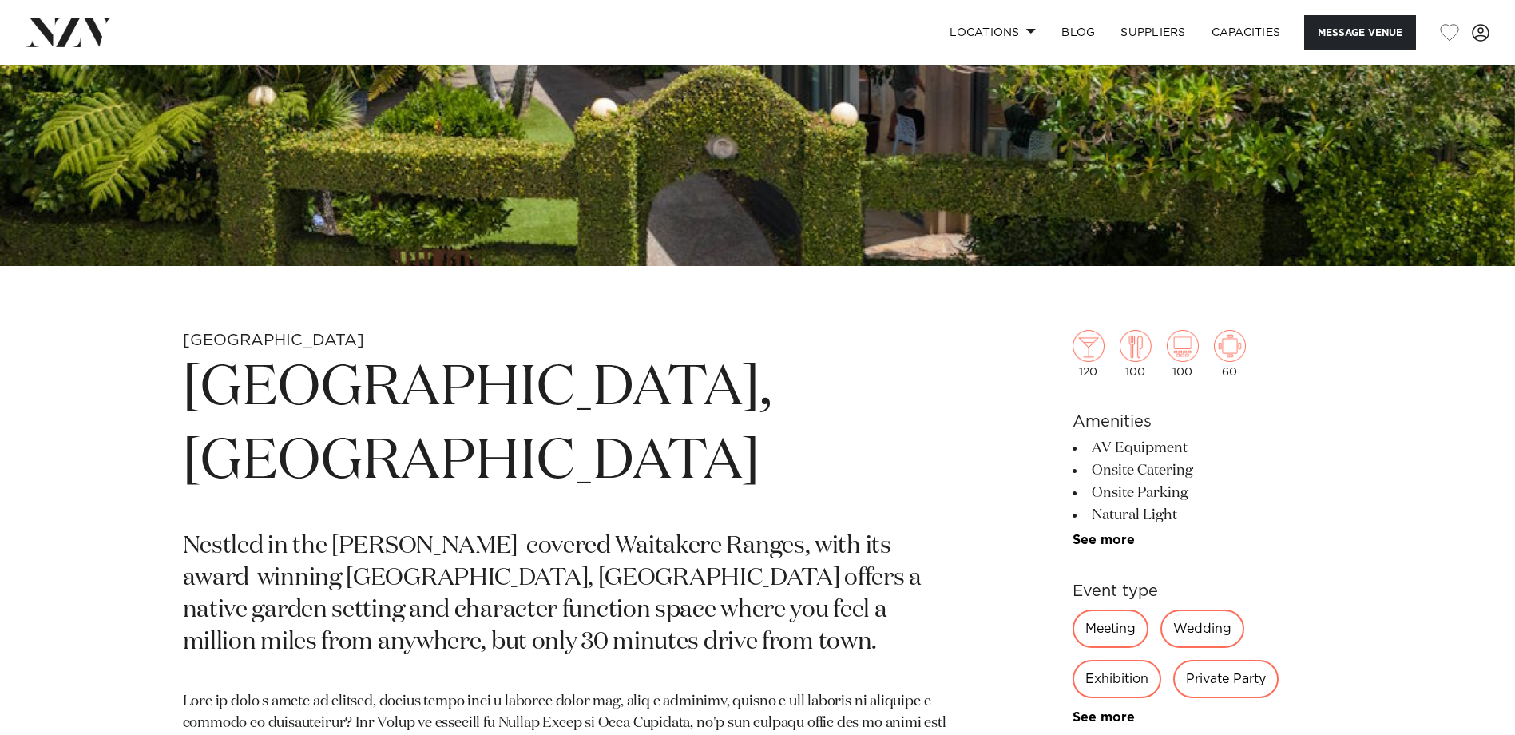
scroll to position [508, 0]
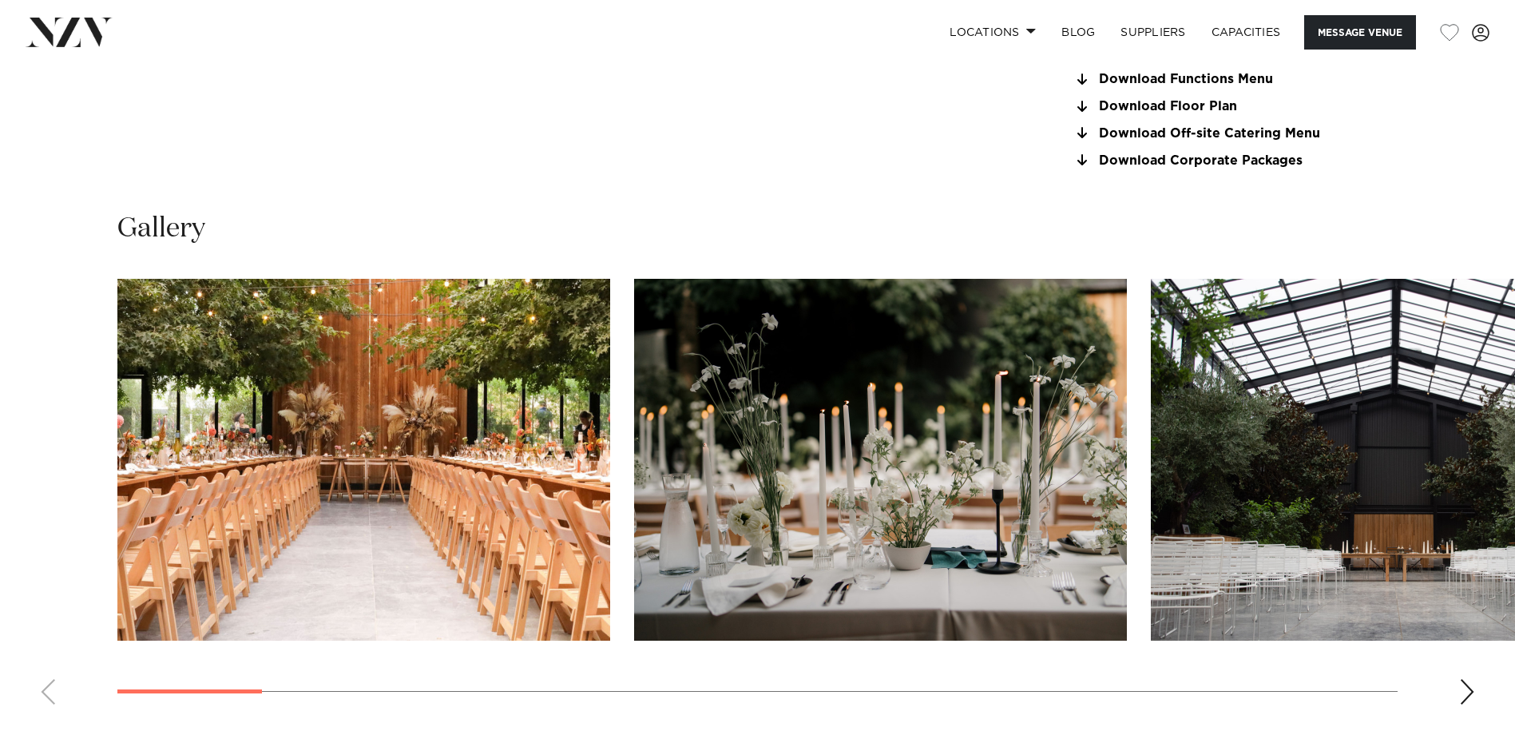
scroll to position [1651, 0]
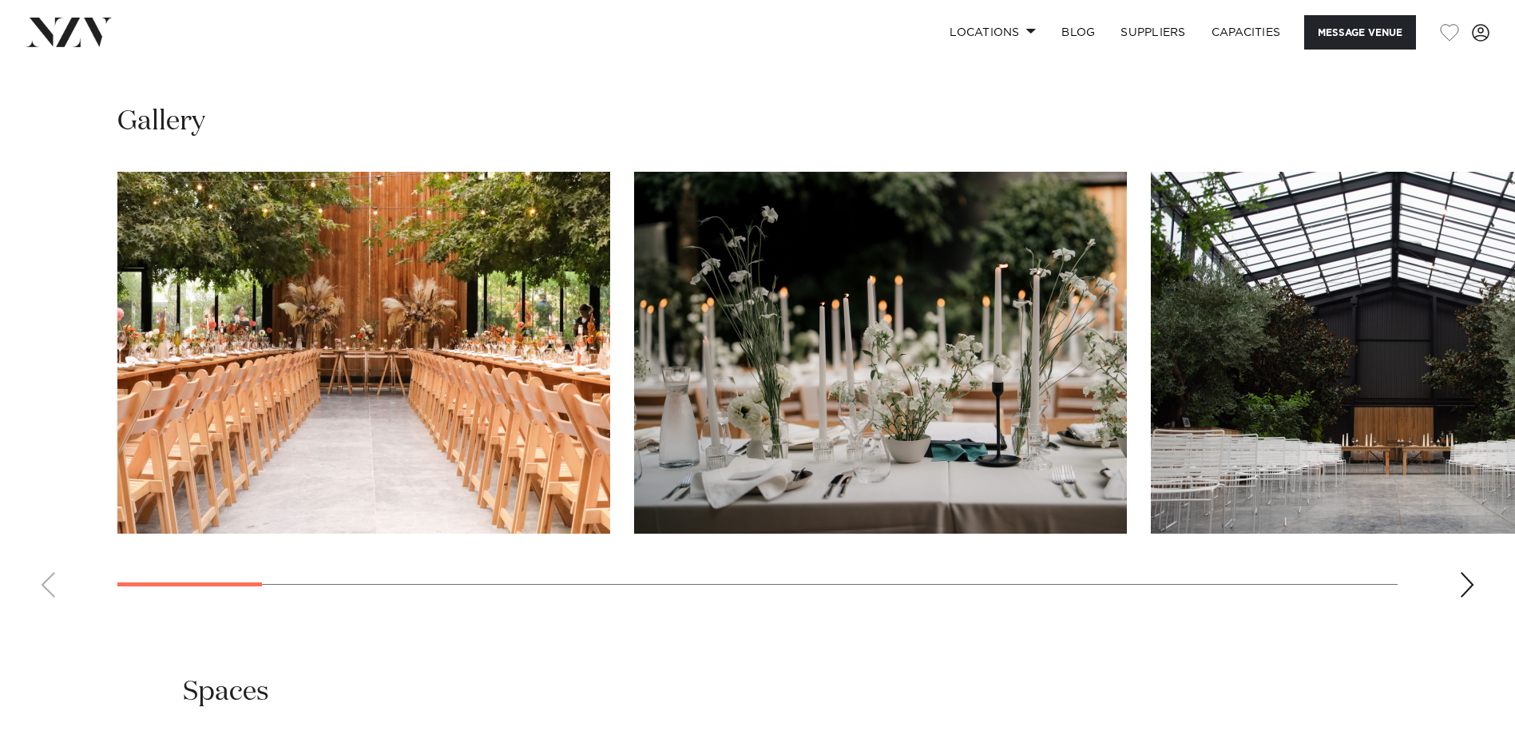
click at [1208, 561] on div "Next slide" at bounding box center [1467, 585] width 16 height 26
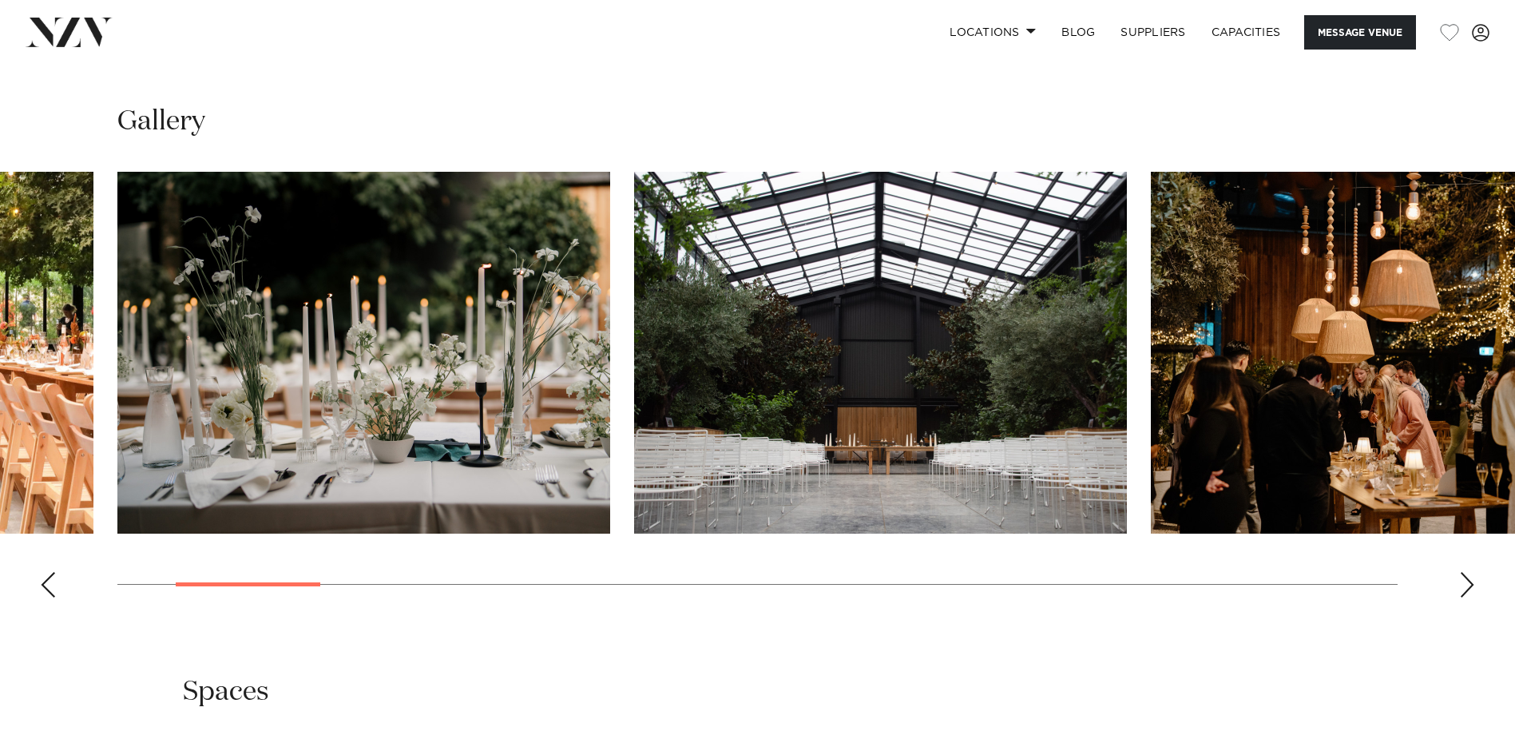
click at [1208, 561] on div "Next slide" at bounding box center [1467, 585] width 16 height 26
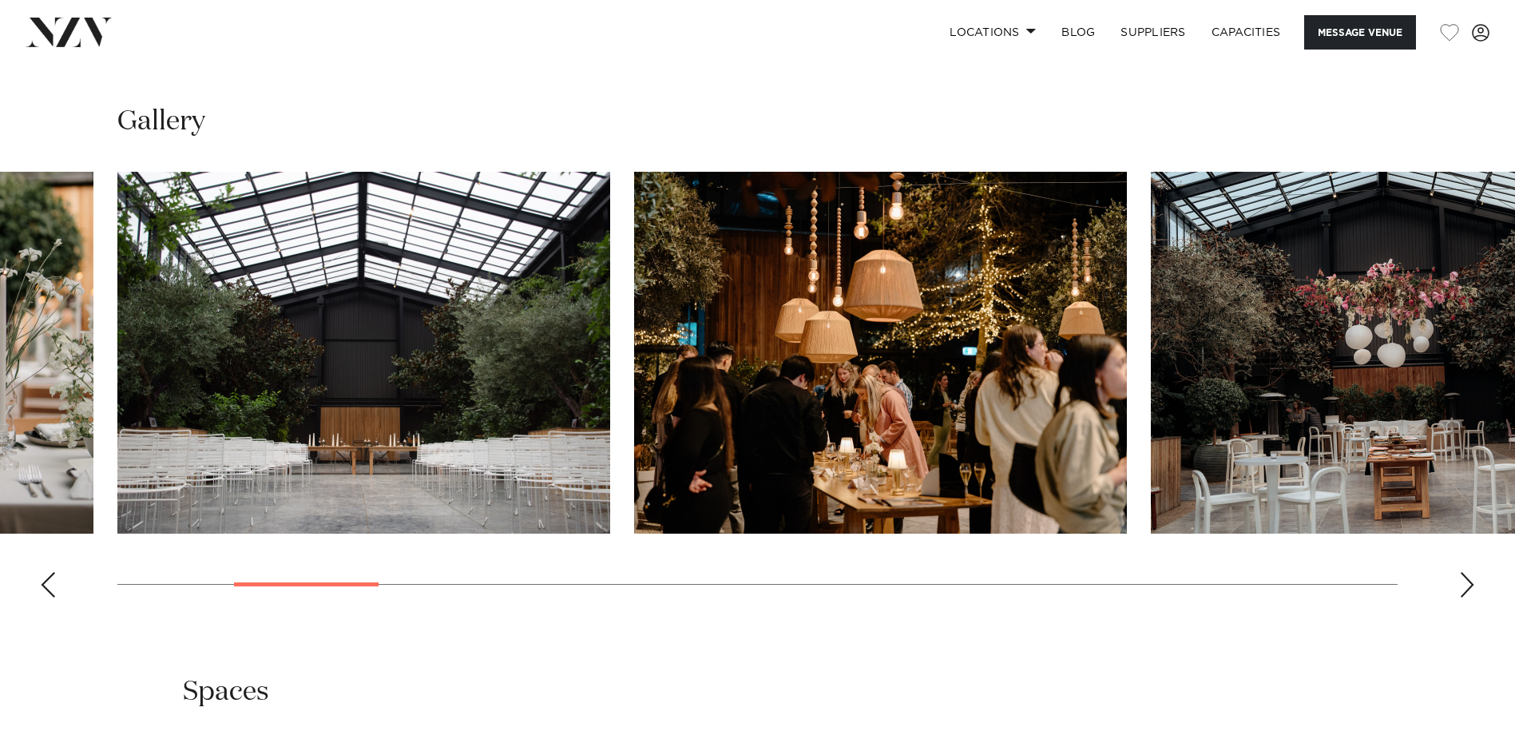
click at [1208, 561] on div "Next slide" at bounding box center [1467, 585] width 16 height 26
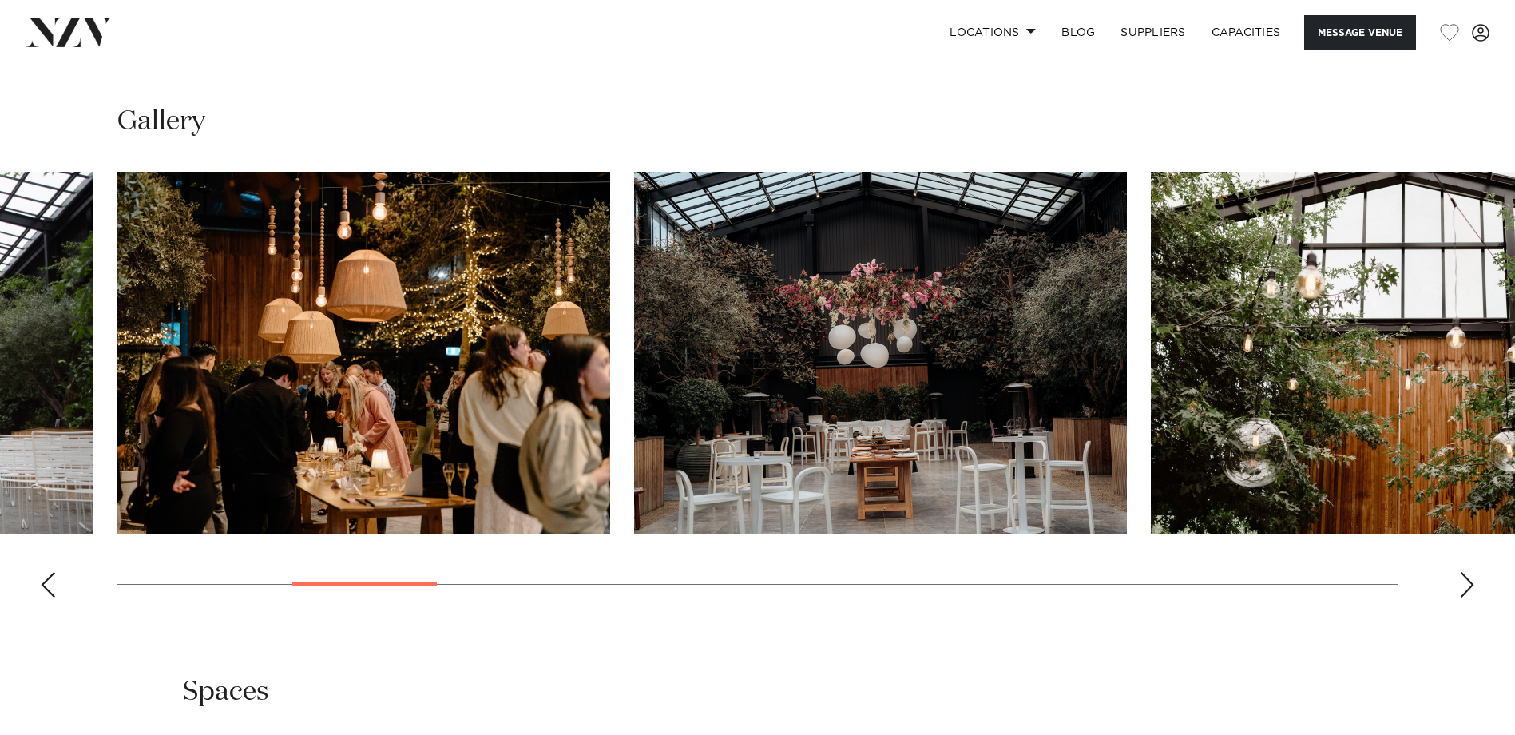
click at [1208, 561] on div "Next slide" at bounding box center [1467, 585] width 16 height 26
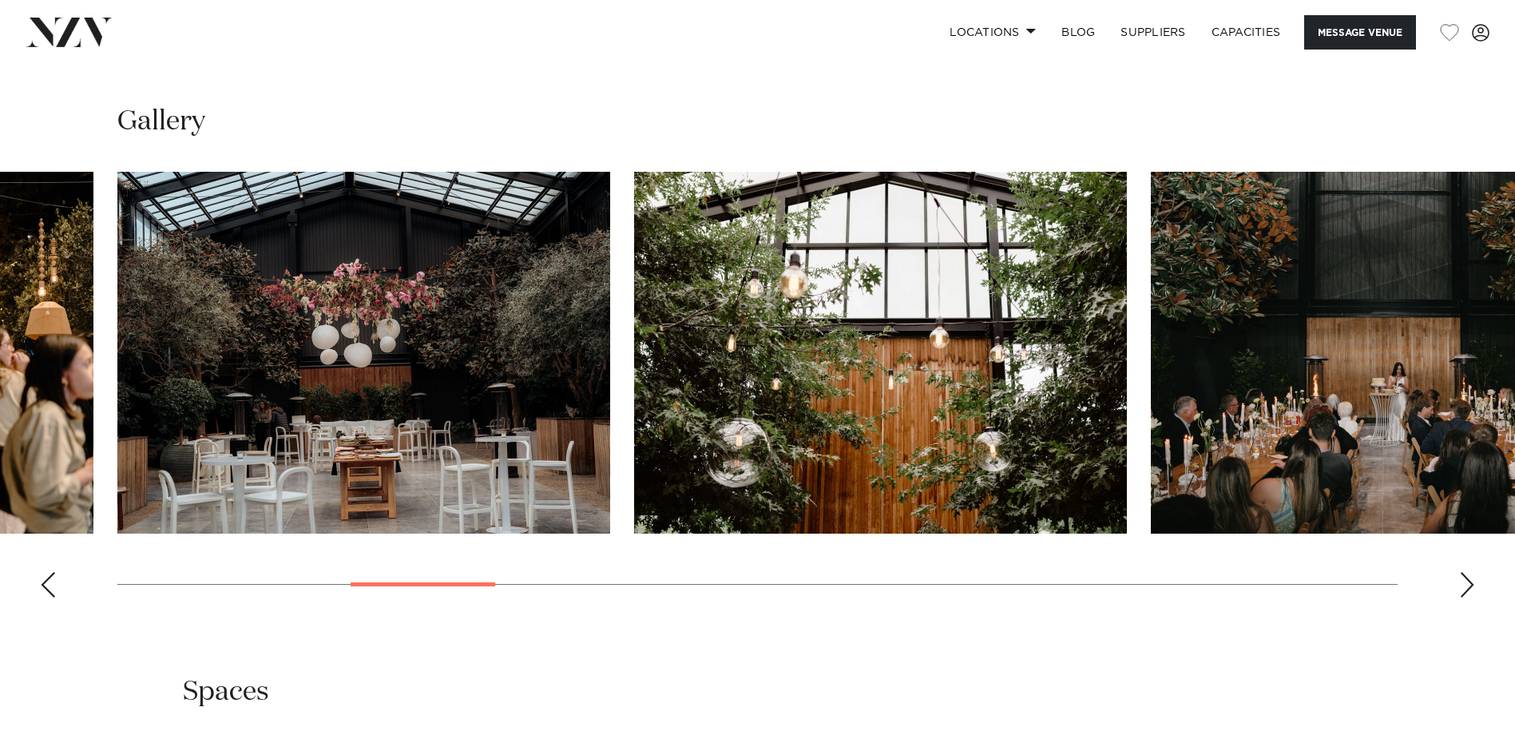
click at [1208, 561] on div "Next slide" at bounding box center [1467, 585] width 16 height 26
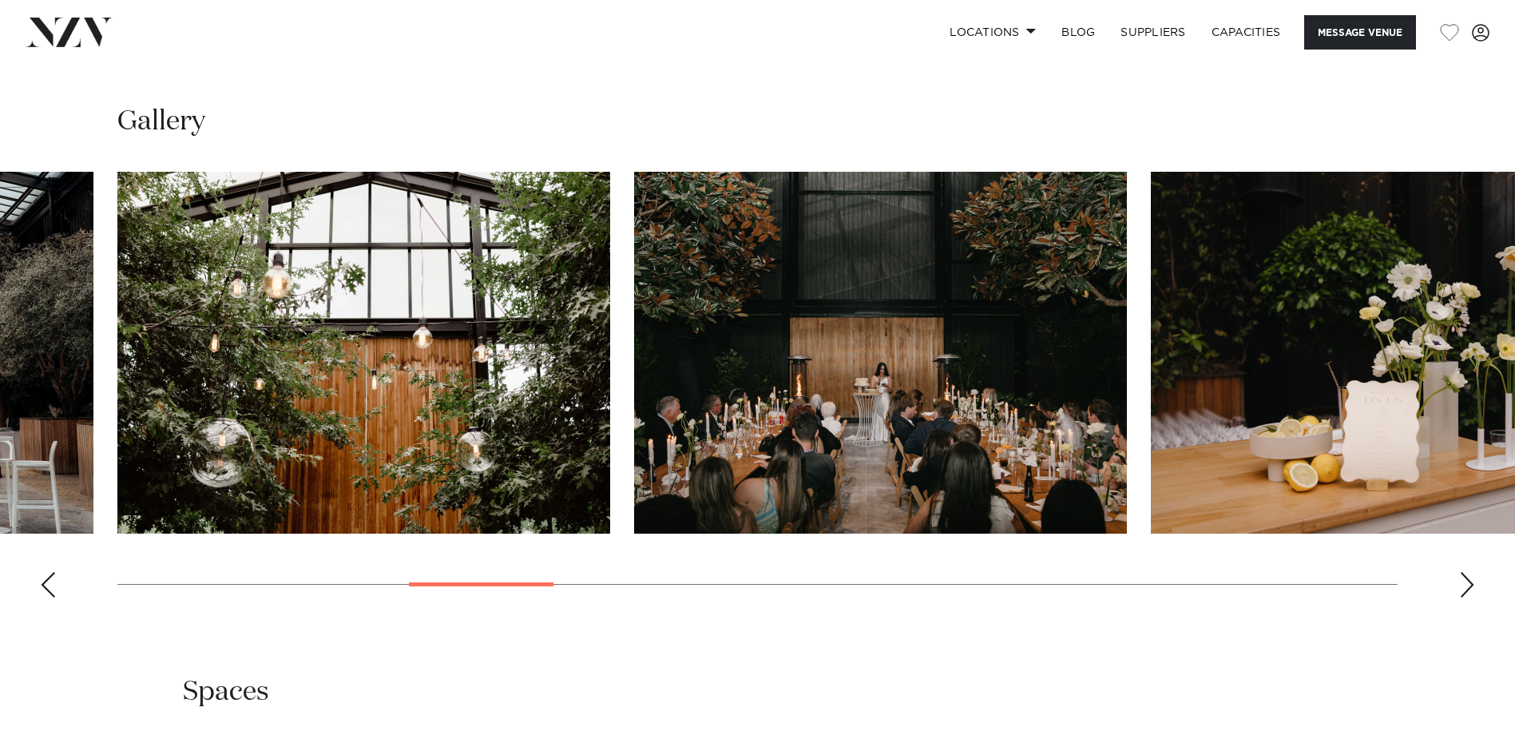
click at [1208, 561] on div "Next slide" at bounding box center [1467, 585] width 16 height 26
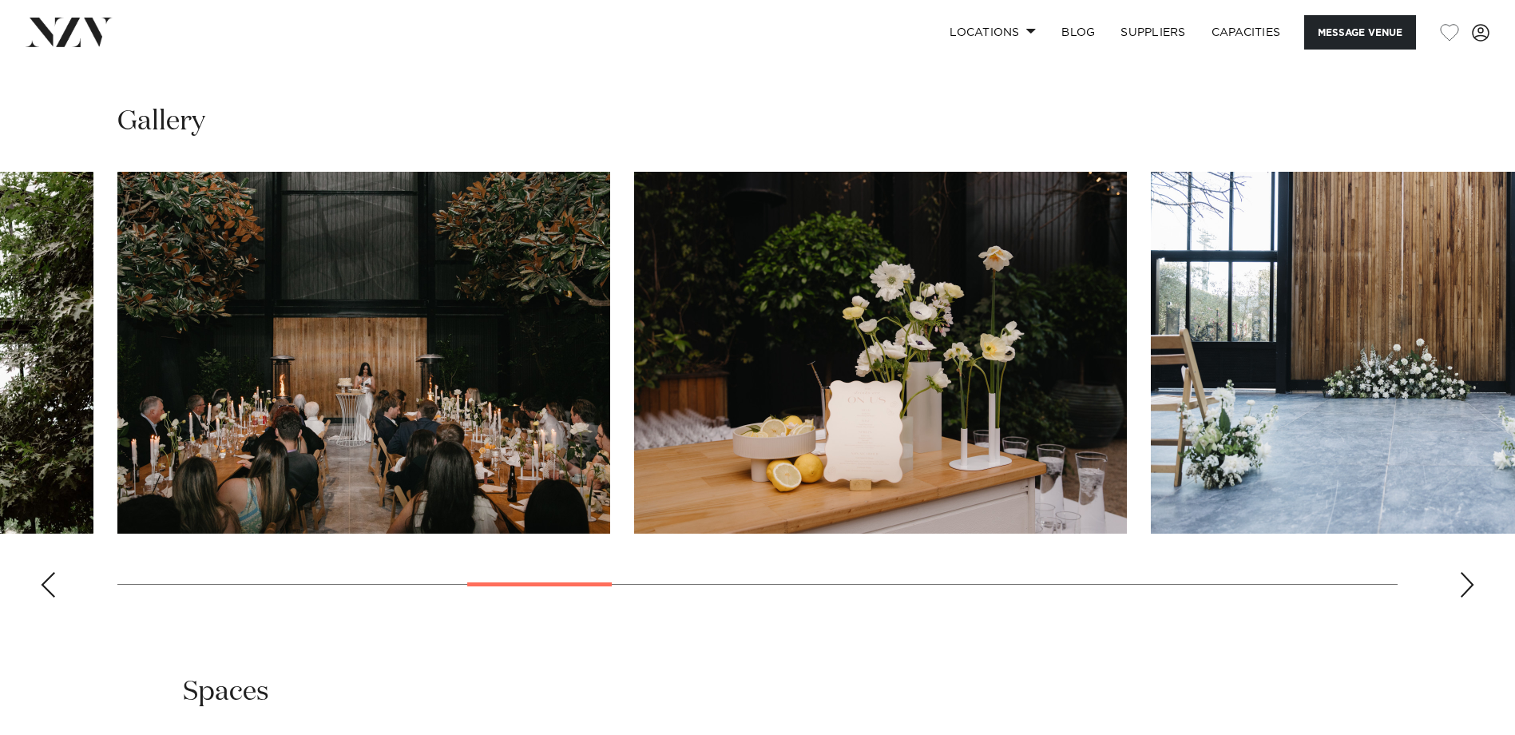
click at [1208, 561] on div "Next slide" at bounding box center [1467, 585] width 16 height 26
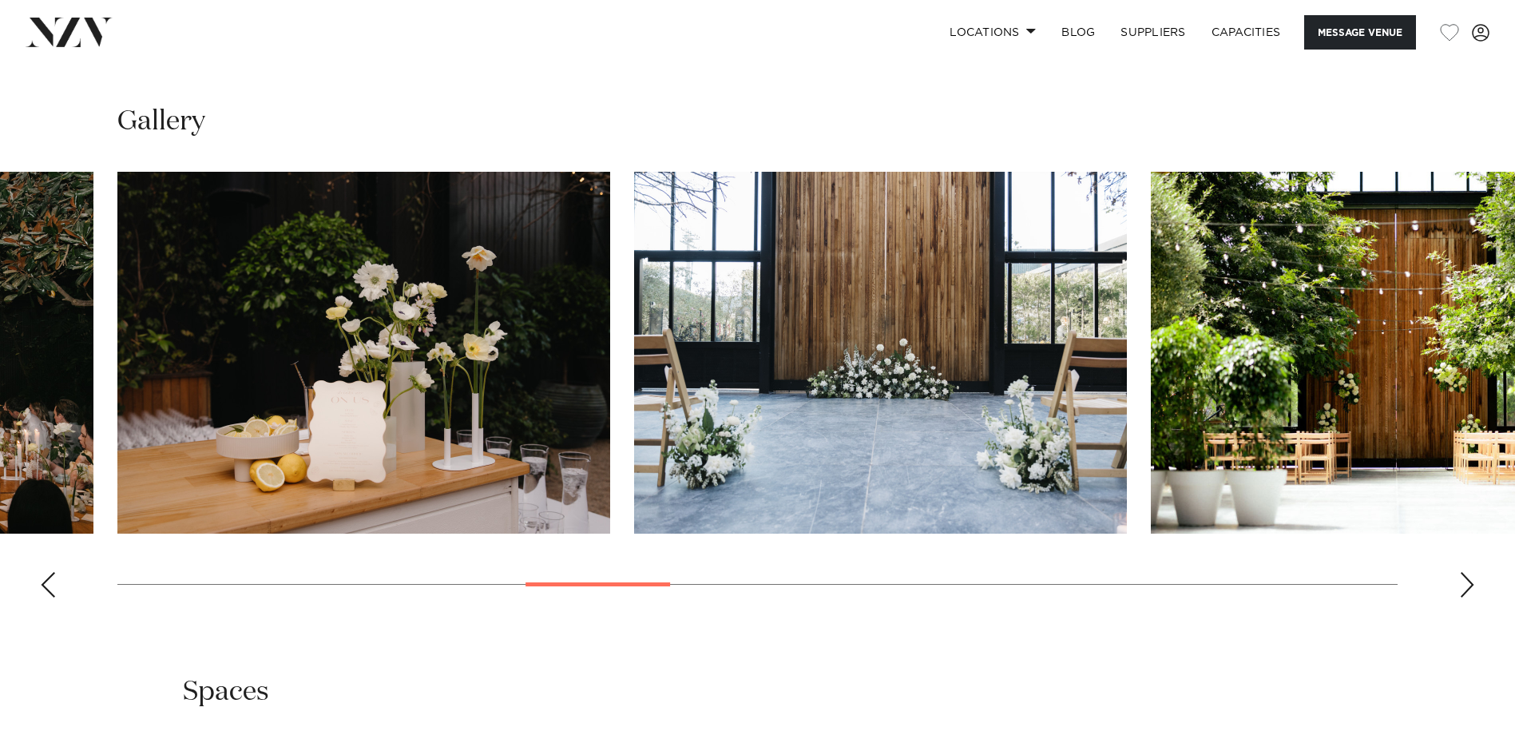
click at [1208, 561] on div "Next slide" at bounding box center [1467, 585] width 16 height 26
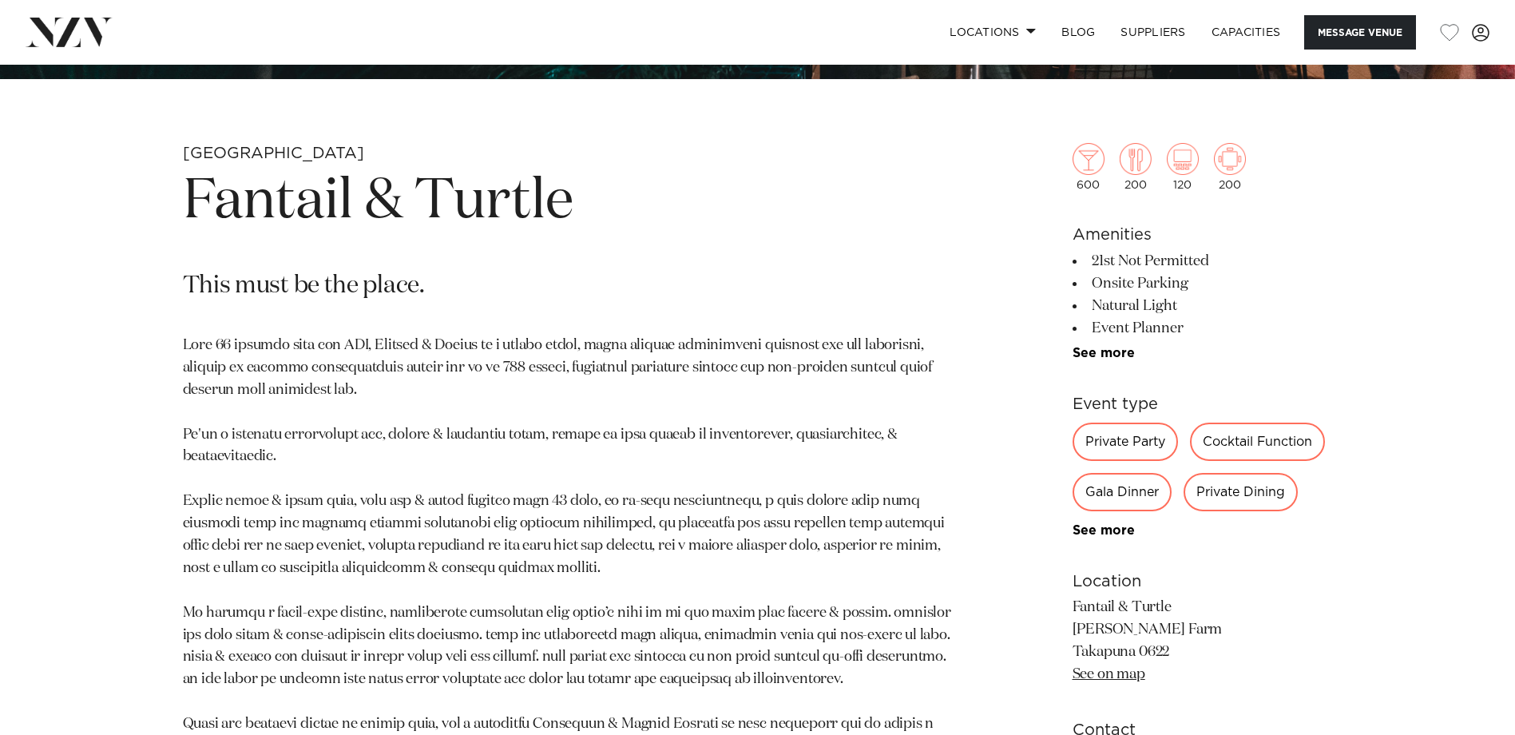
scroll to position [719, 0]
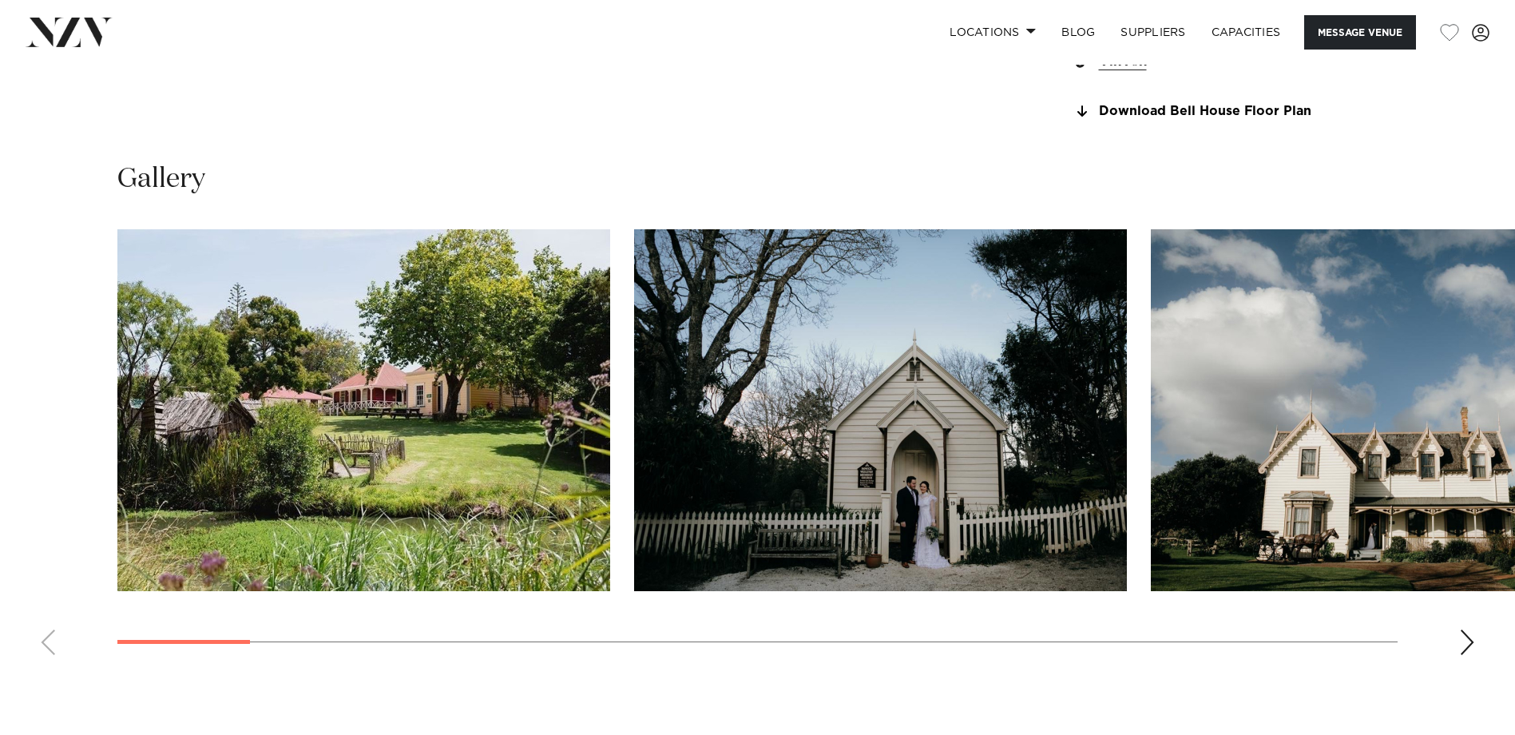
scroll to position [1597, 0]
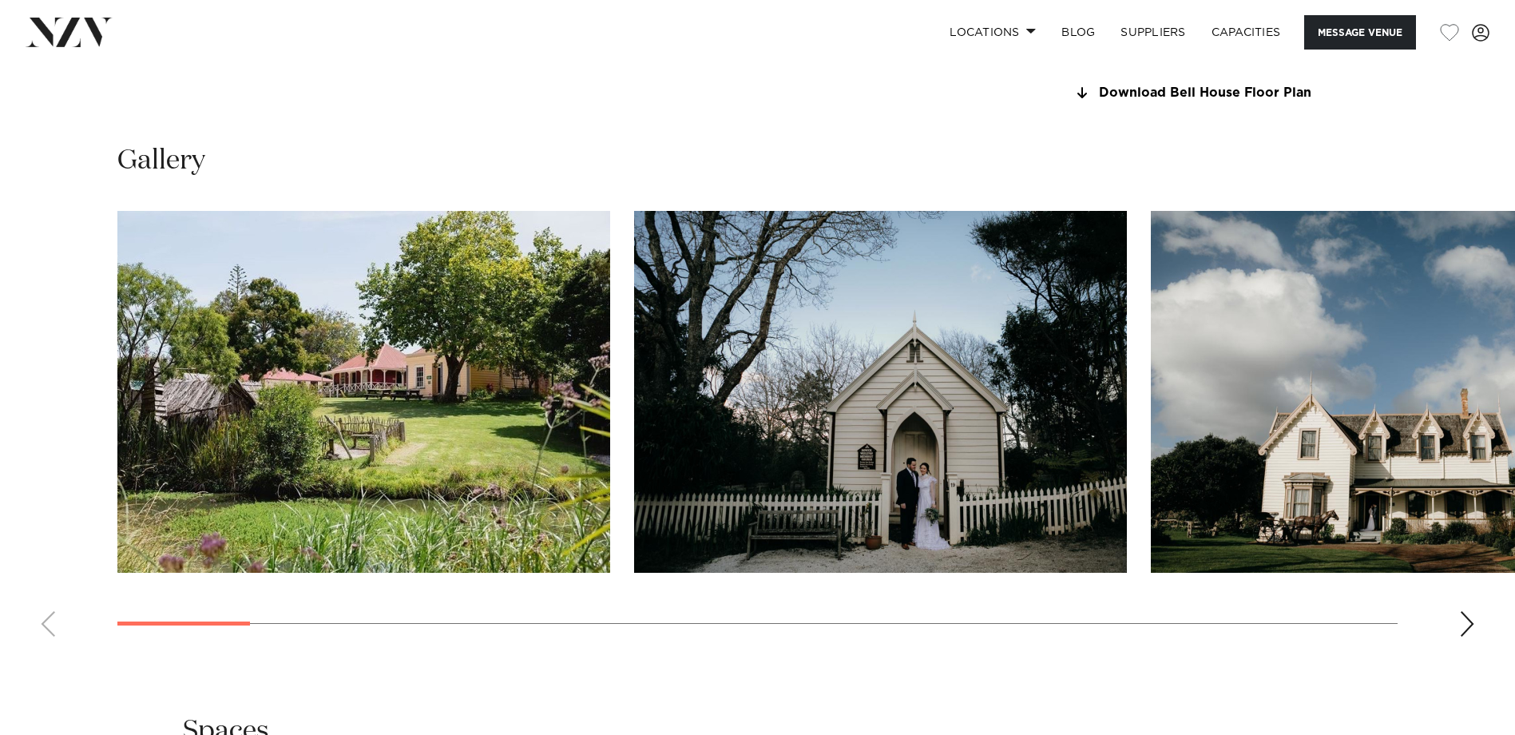
click at [1208, 561] on div "Next slide" at bounding box center [1467, 624] width 16 height 26
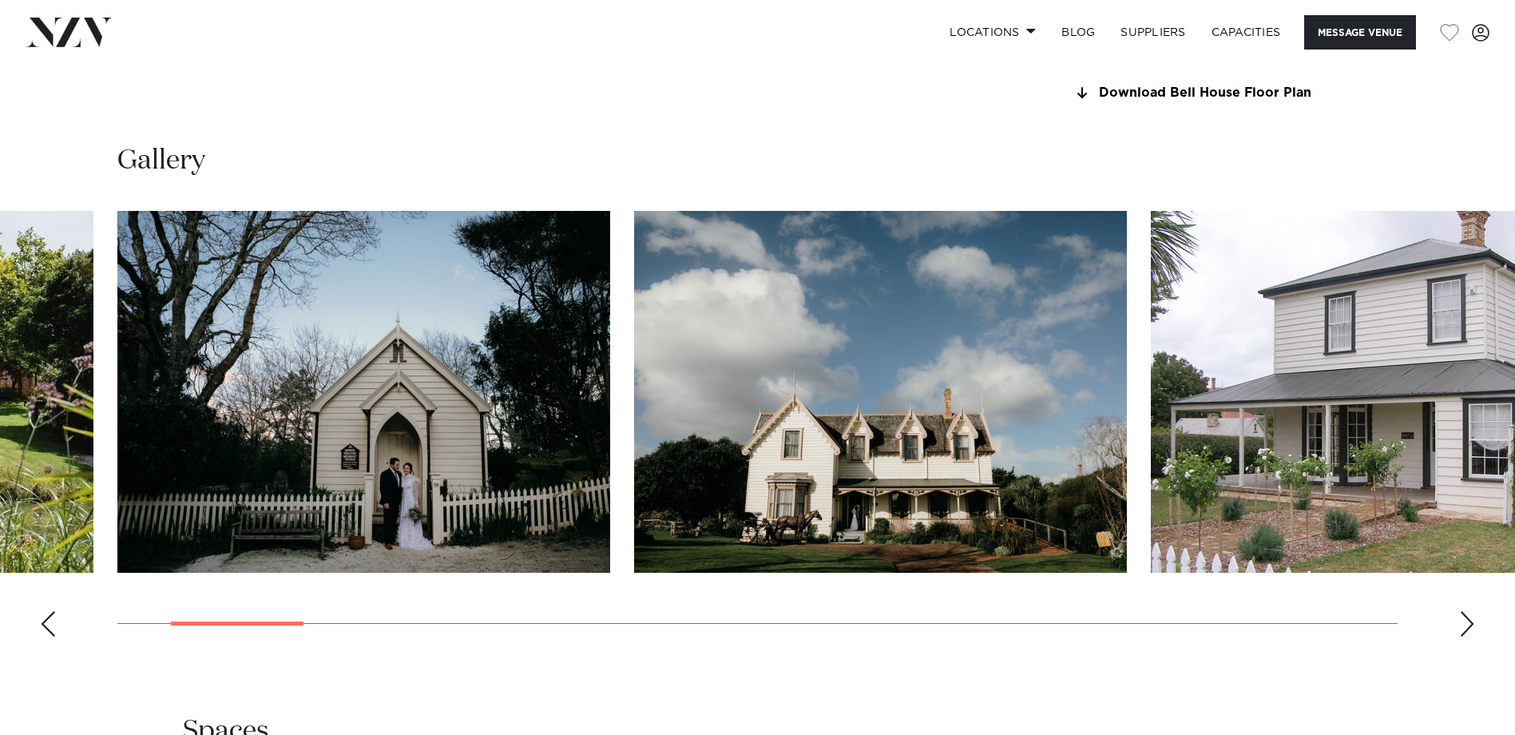
click at [1208, 561] on div "Next slide" at bounding box center [1467, 624] width 16 height 26
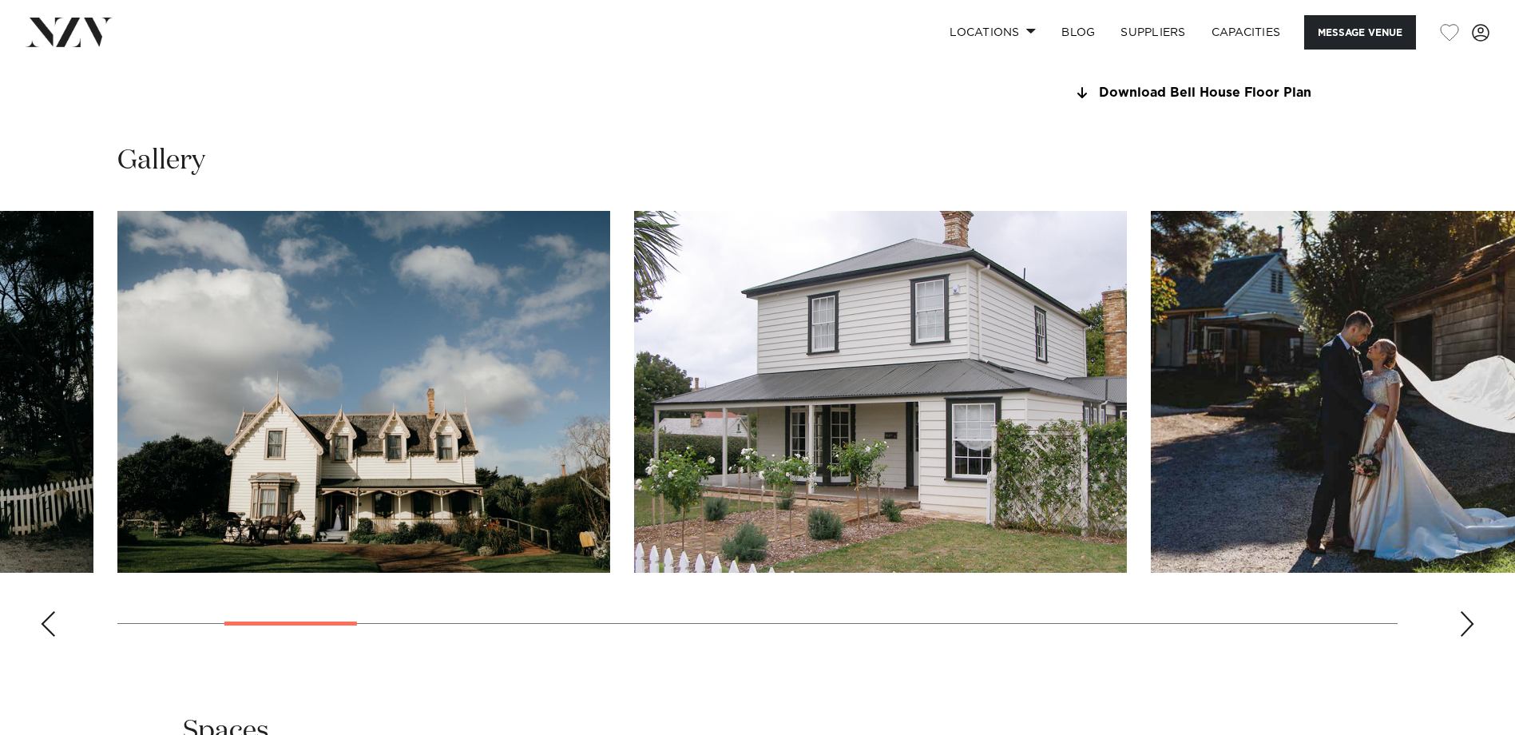
click at [1208, 561] on div "Next slide" at bounding box center [1467, 624] width 16 height 26
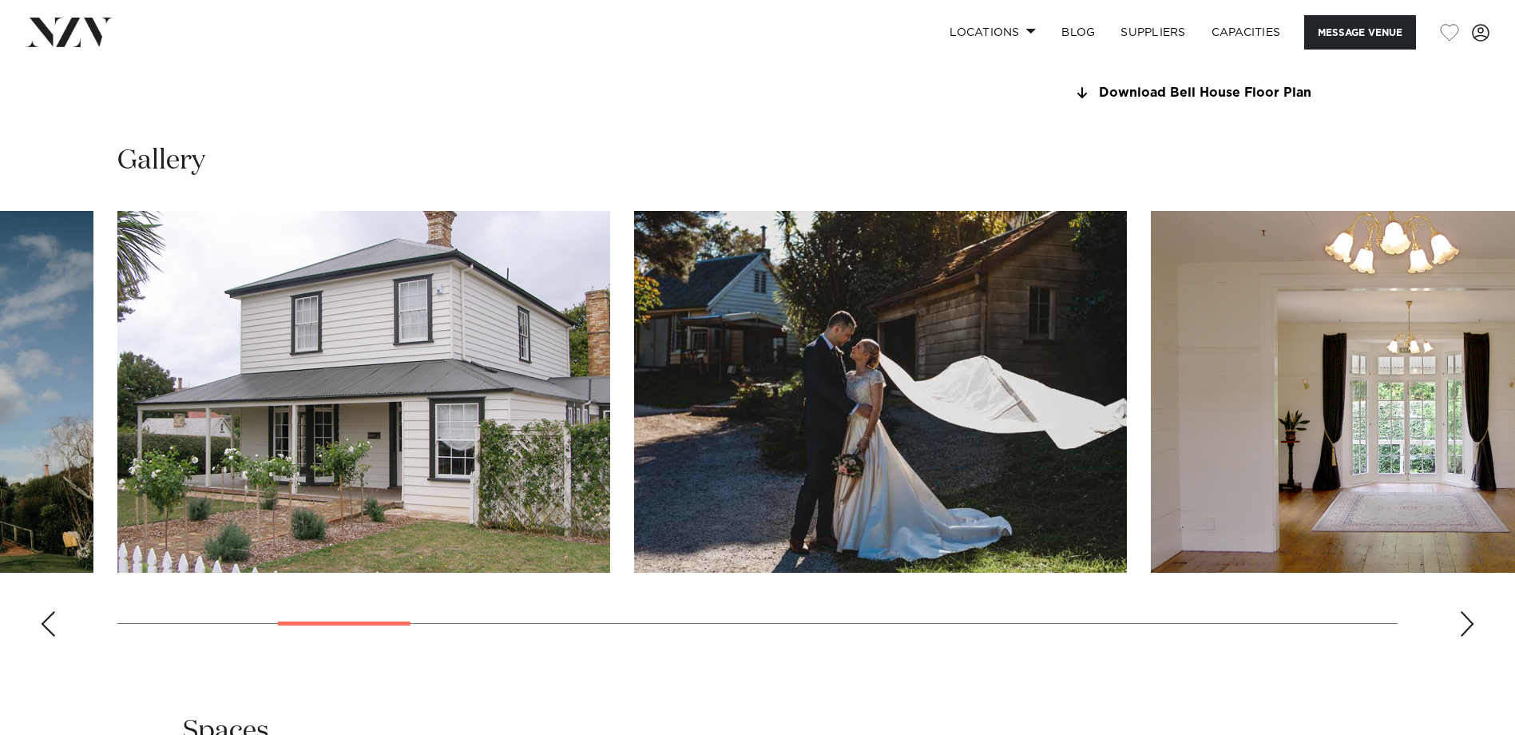
click at [1208, 561] on div "Next slide" at bounding box center [1467, 624] width 16 height 26
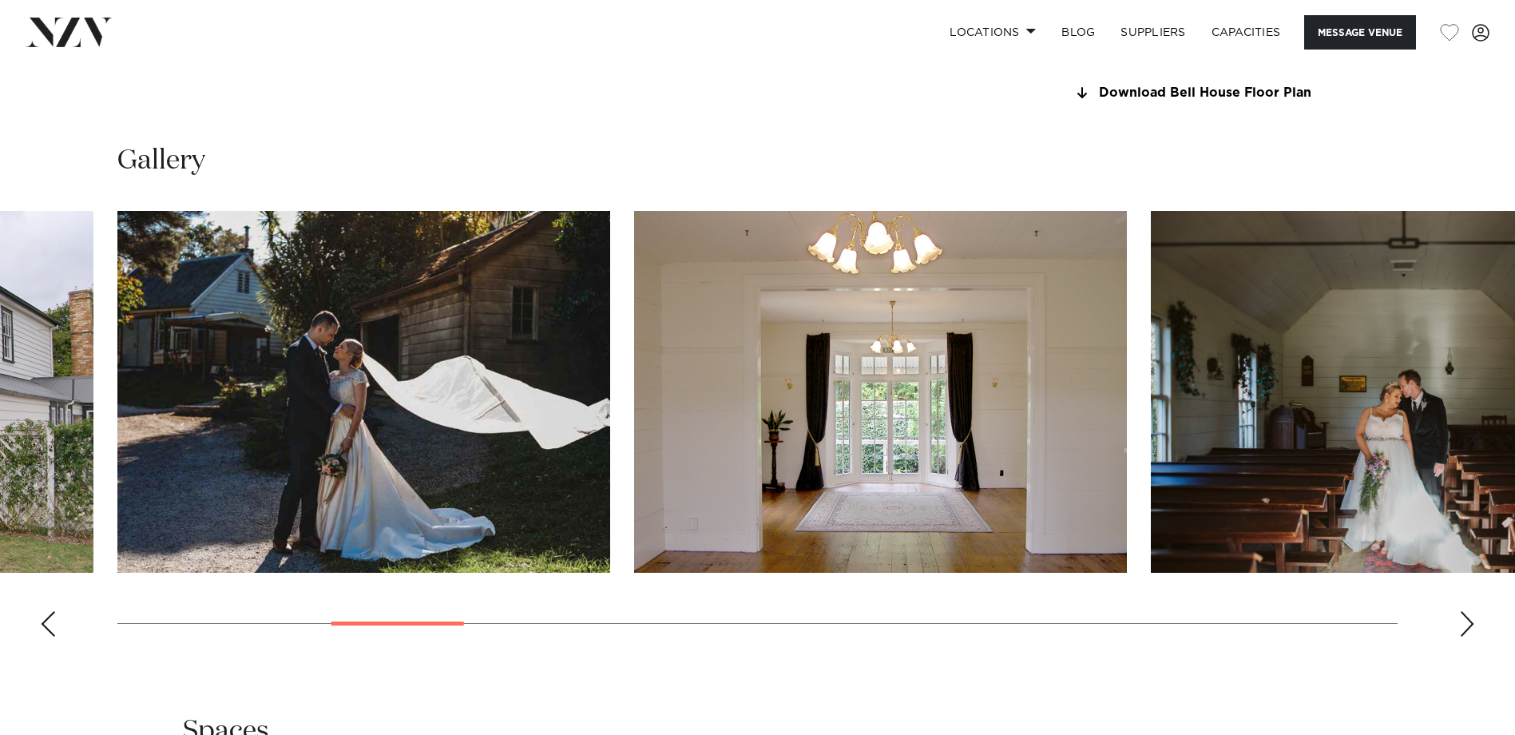
click at [1208, 561] on div "Next slide" at bounding box center [1467, 624] width 16 height 26
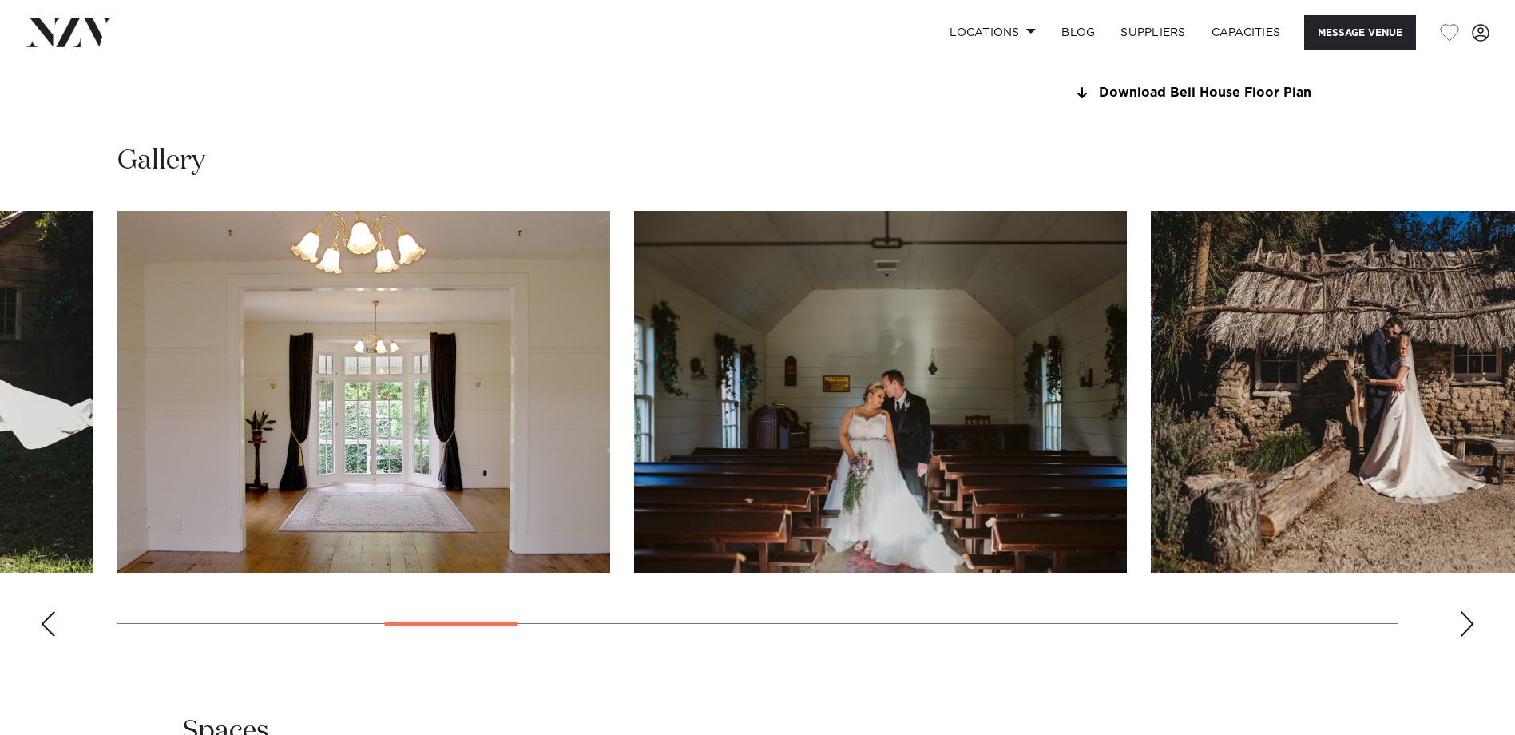
click at [1208, 561] on div "Next slide" at bounding box center [1467, 624] width 16 height 26
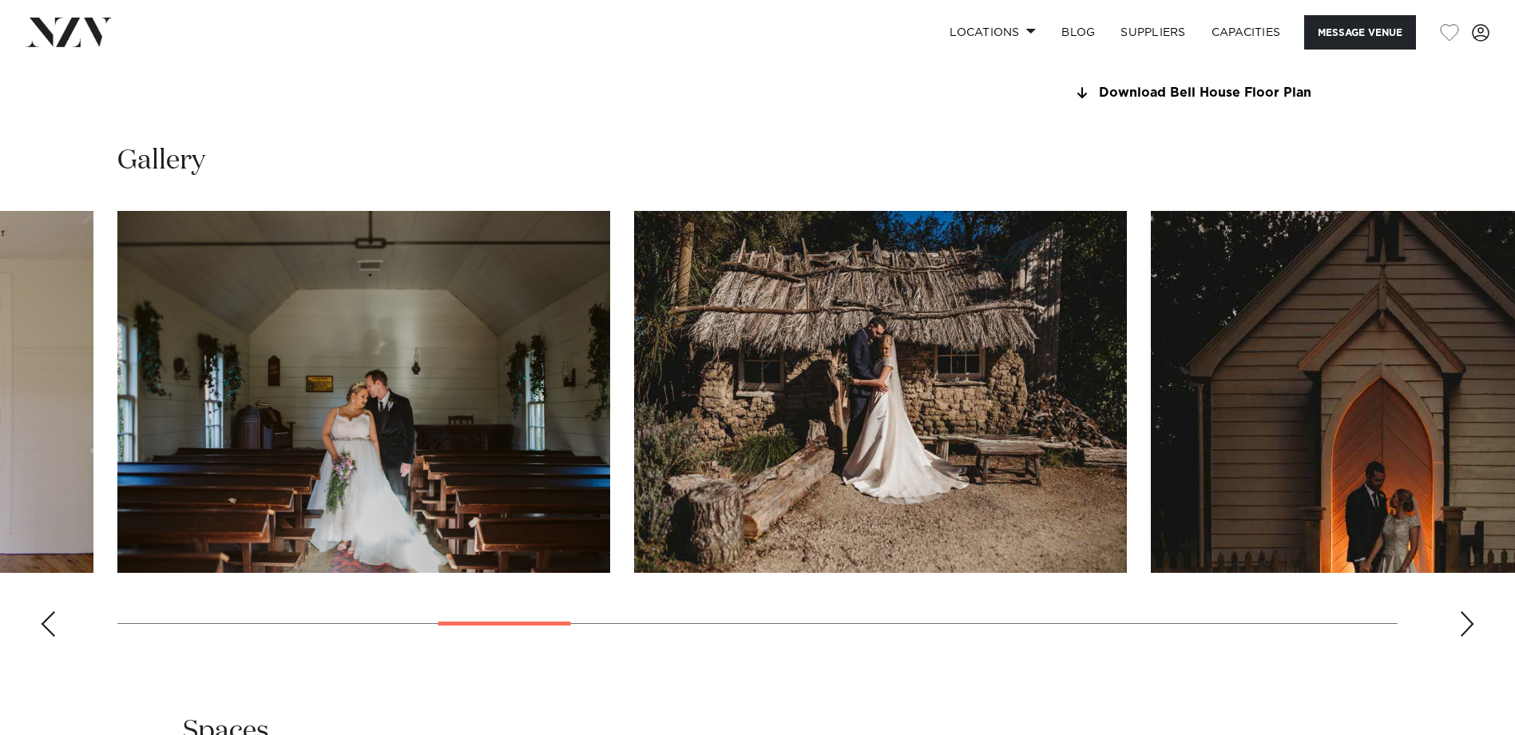
click at [1208, 561] on div "Next slide" at bounding box center [1467, 624] width 16 height 26
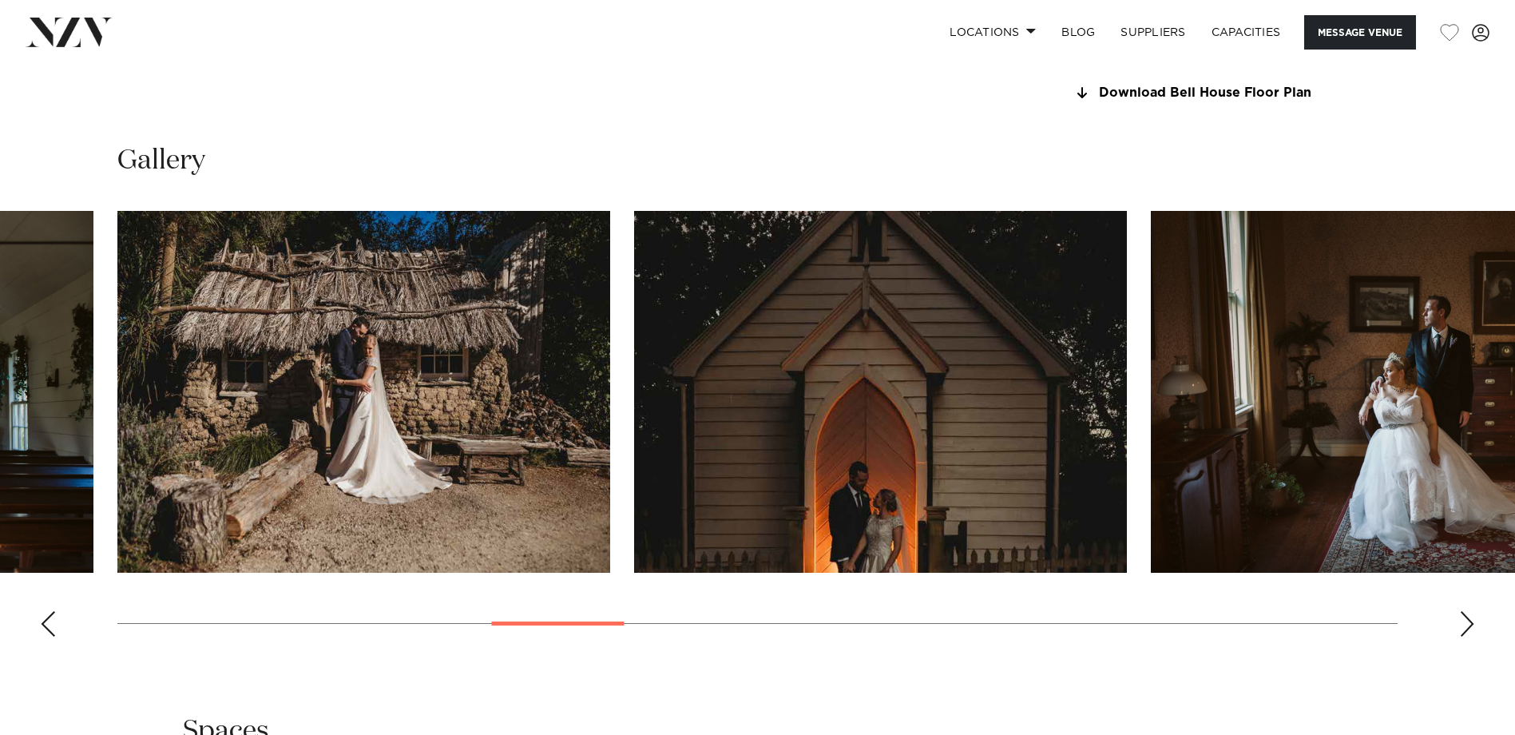
click at [1208, 561] on div "Next slide" at bounding box center [1467, 624] width 16 height 26
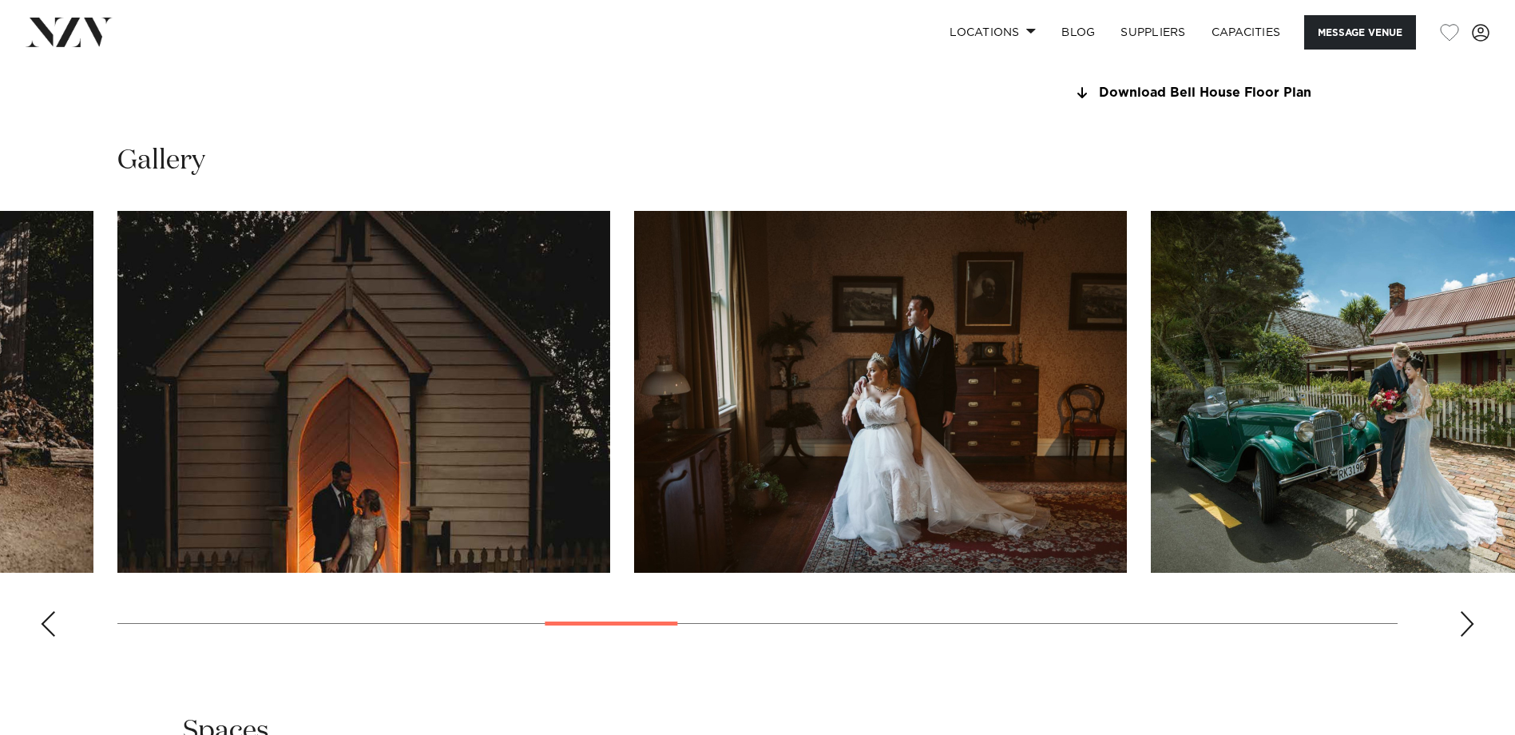
click at [1208, 561] on div "Next slide" at bounding box center [1467, 624] width 16 height 26
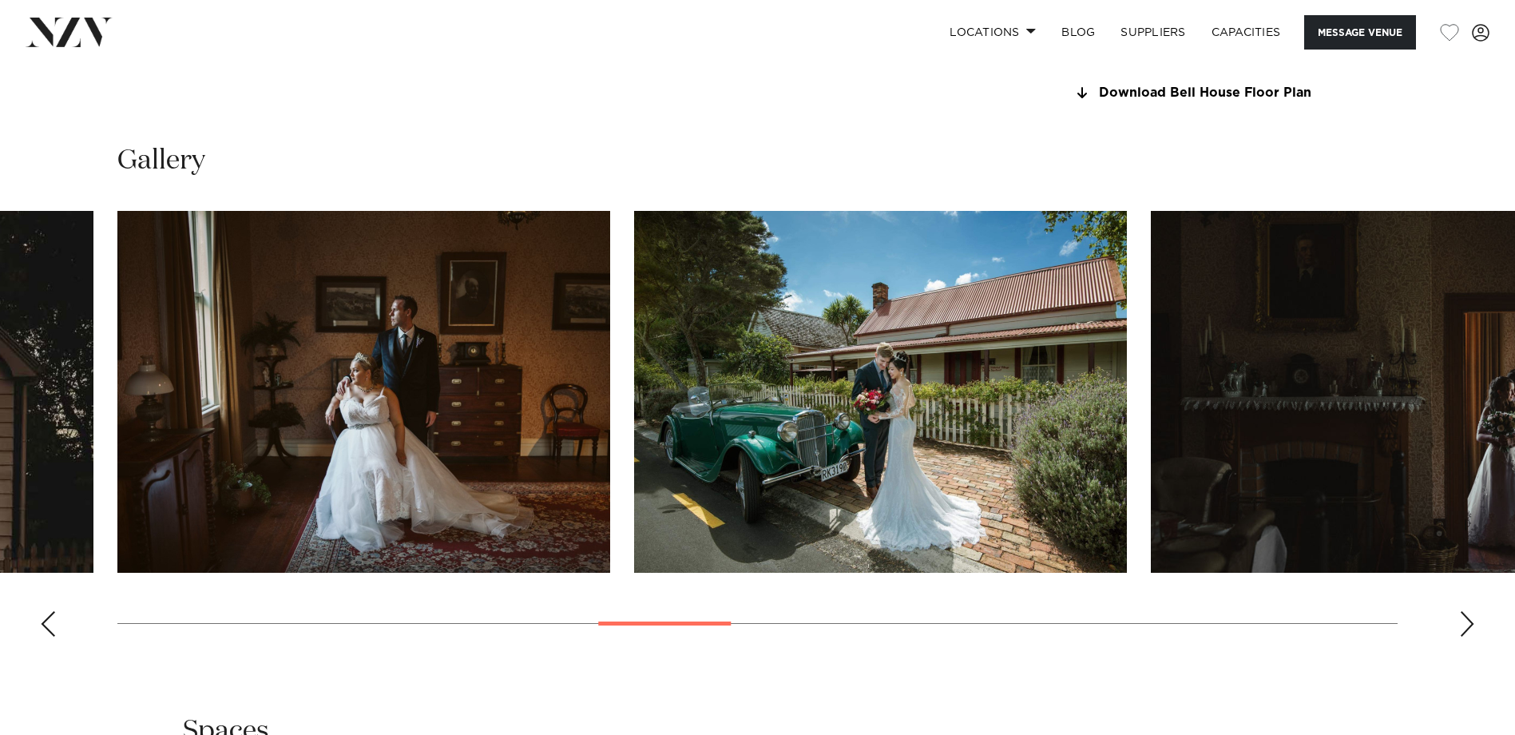
click at [1208, 561] on div "Next slide" at bounding box center [1467, 624] width 16 height 26
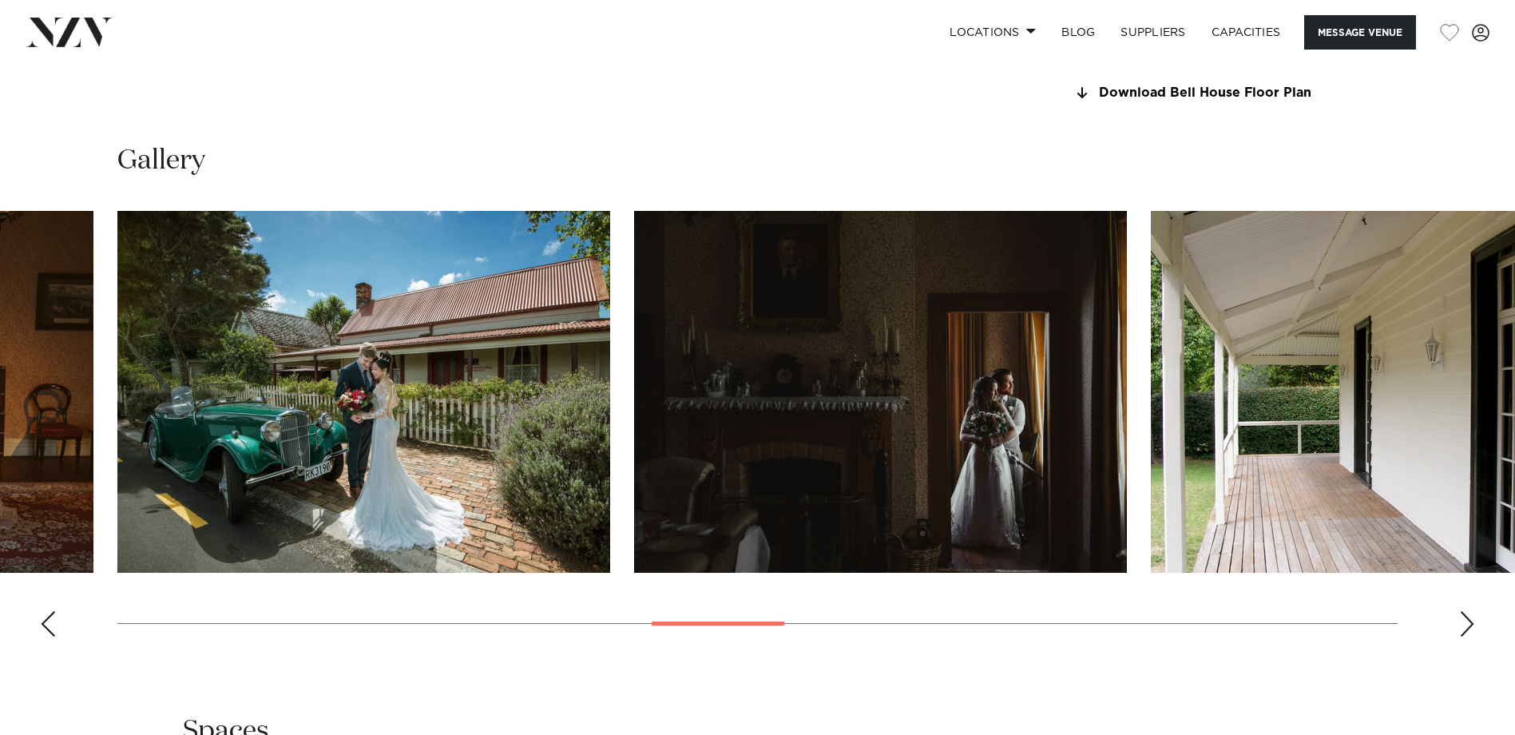
click at [1208, 561] on div "Next slide" at bounding box center [1467, 624] width 16 height 26
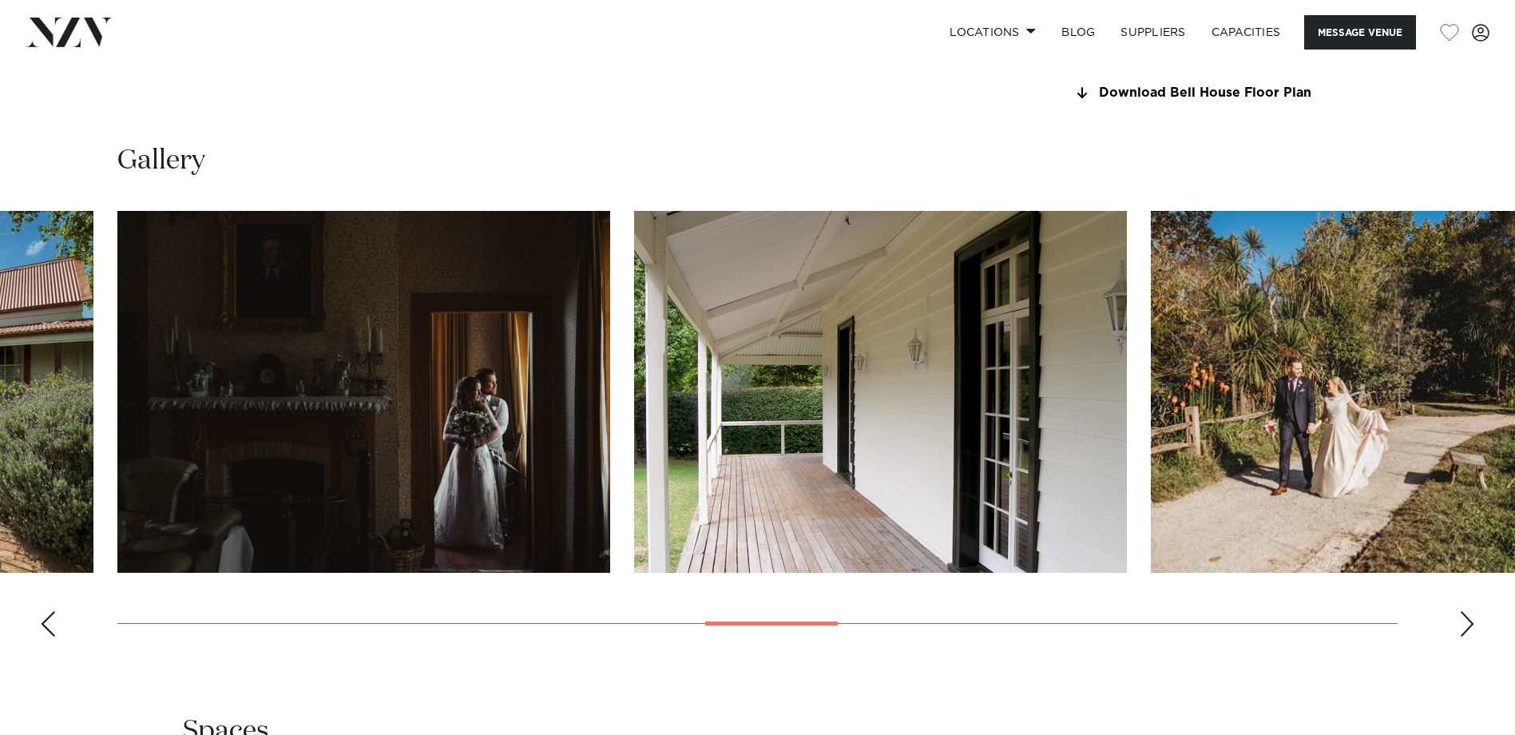
click at [1208, 561] on div "Next slide" at bounding box center [1467, 624] width 16 height 26
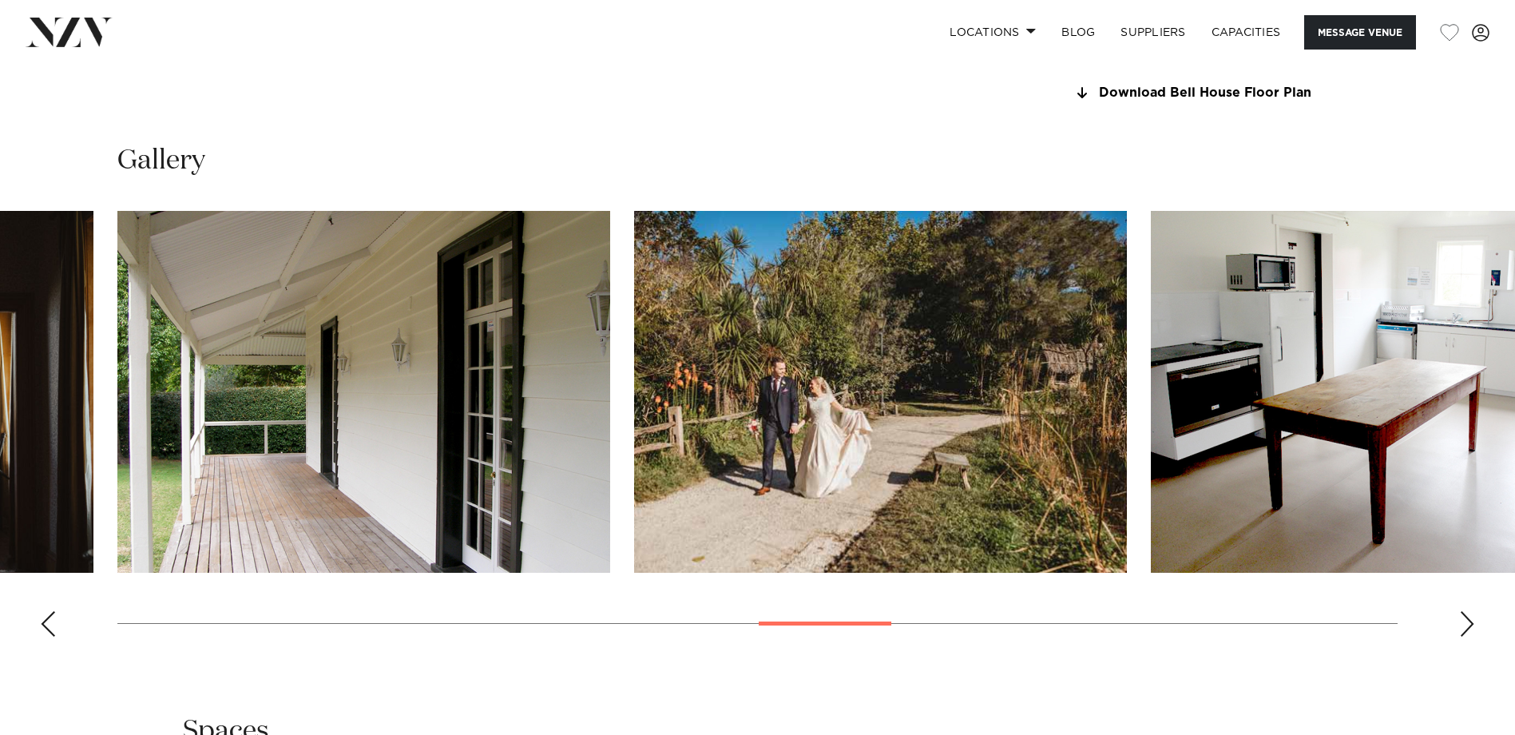
click at [1208, 561] on div "Next slide" at bounding box center [1467, 624] width 16 height 26
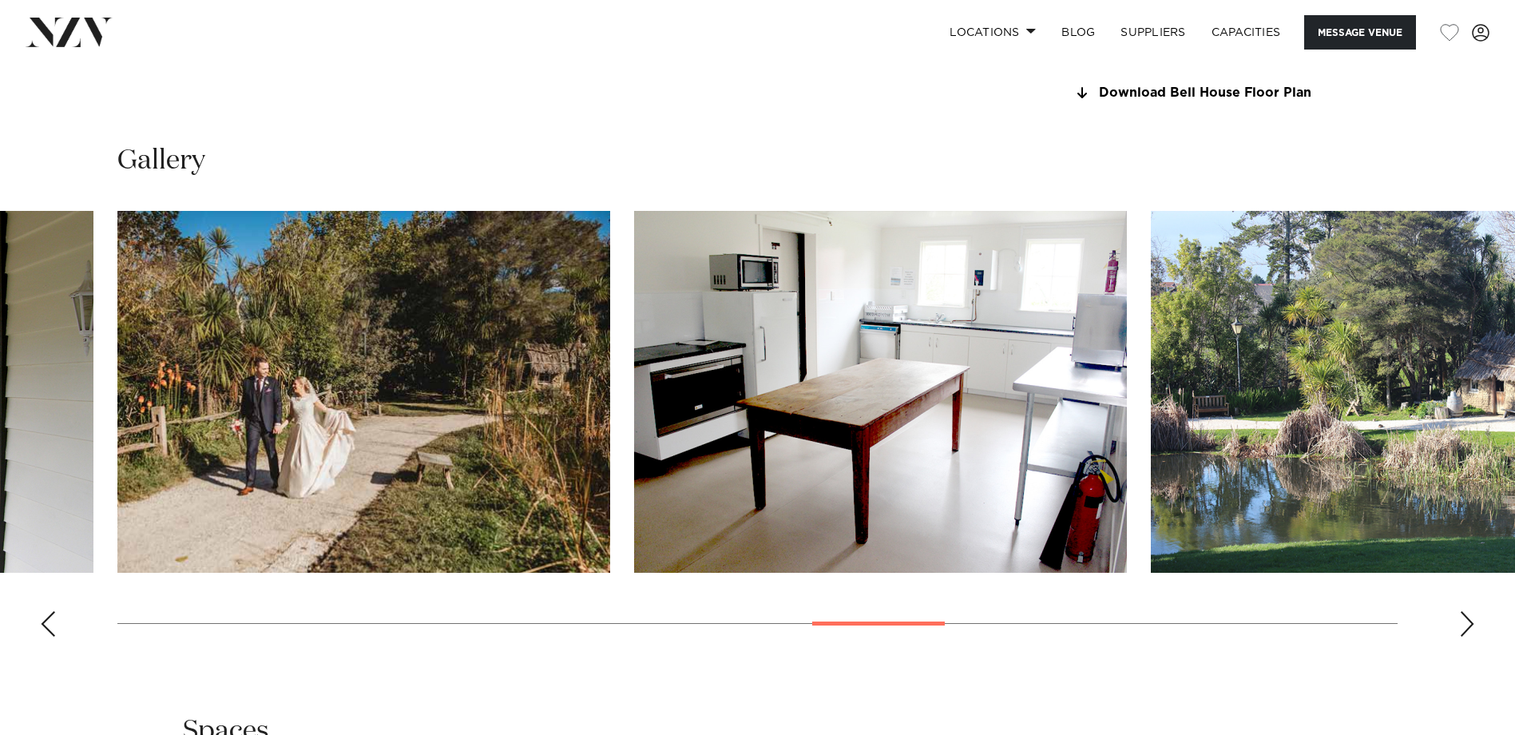
click at [1208, 561] on div "Next slide" at bounding box center [1467, 624] width 16 height 26
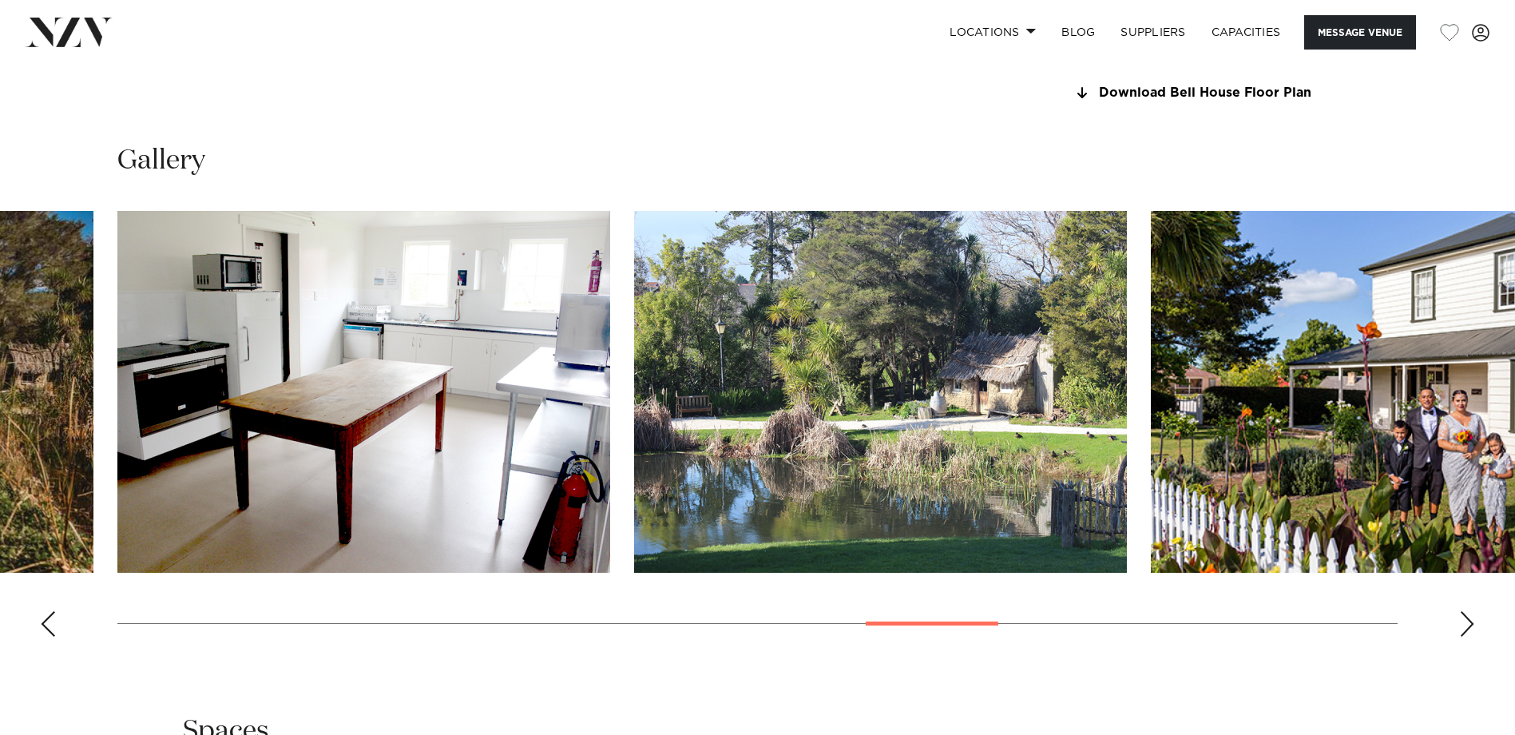
click at [1208, 561] on div "Next slide" at bounding box center [1467, 624] width 16 height 26
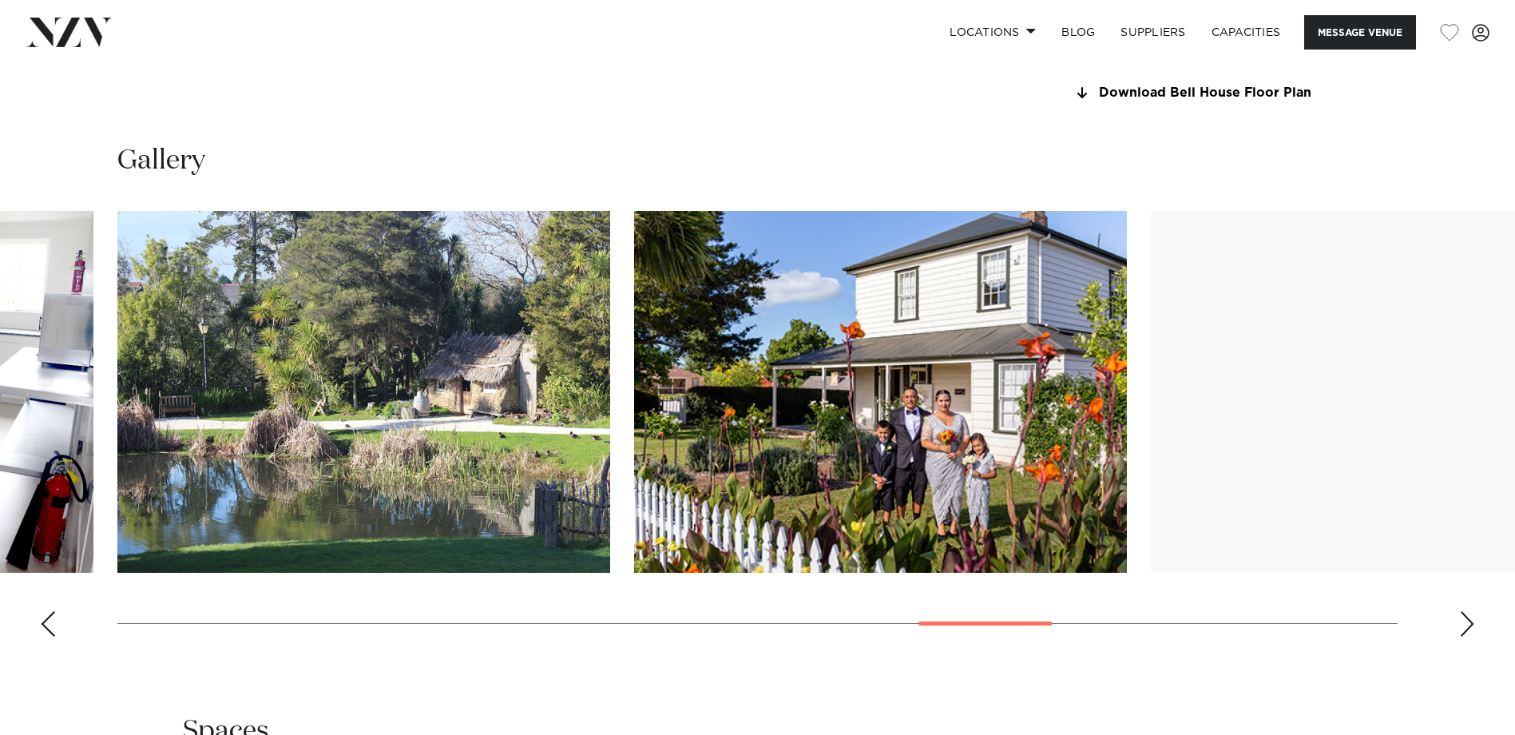
click at [1208, 561] on div "Next slide" at bounding box center [1467, 624] width 16 height 26
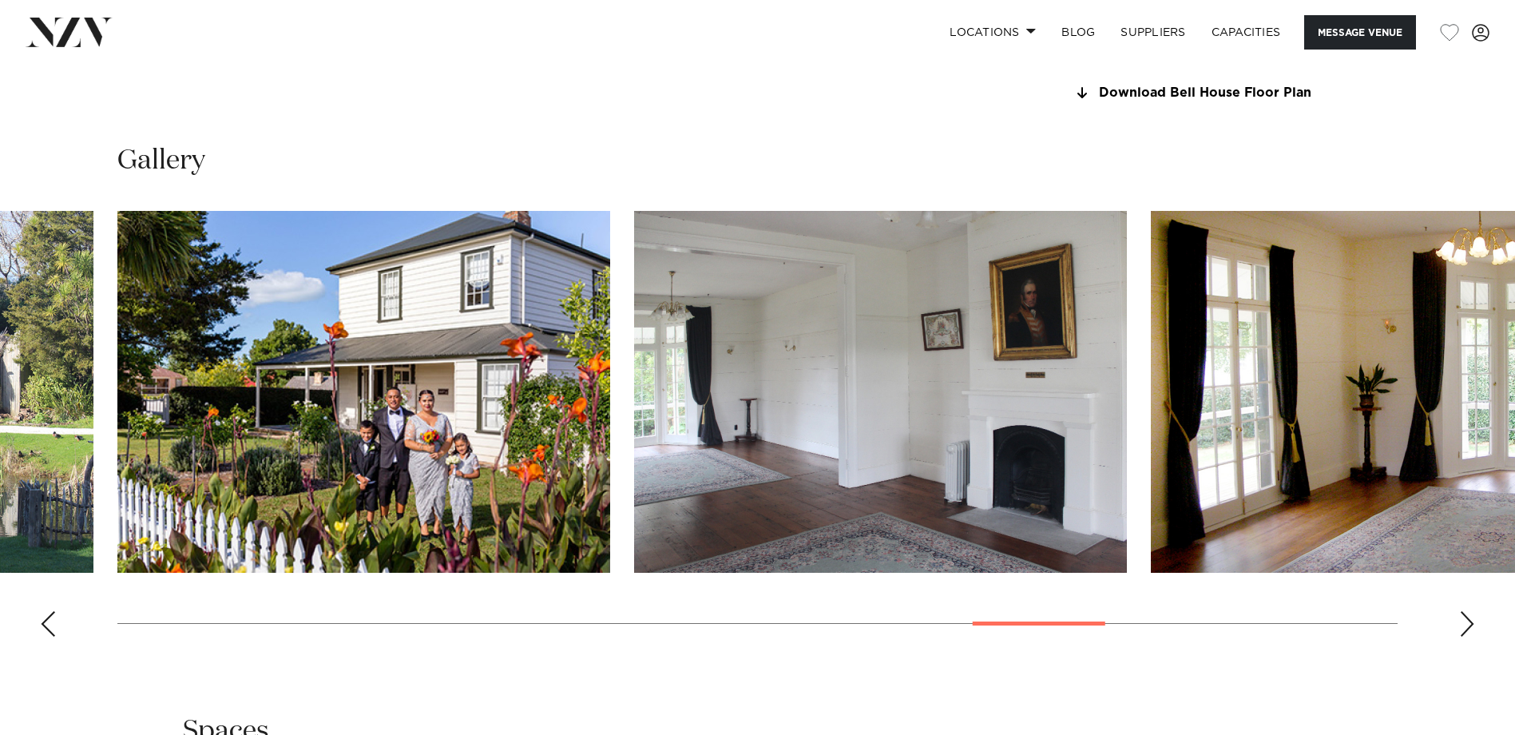
click at [1208, 561] on div "Next slide" at bounding box center [1467, 624] width 16 height 26
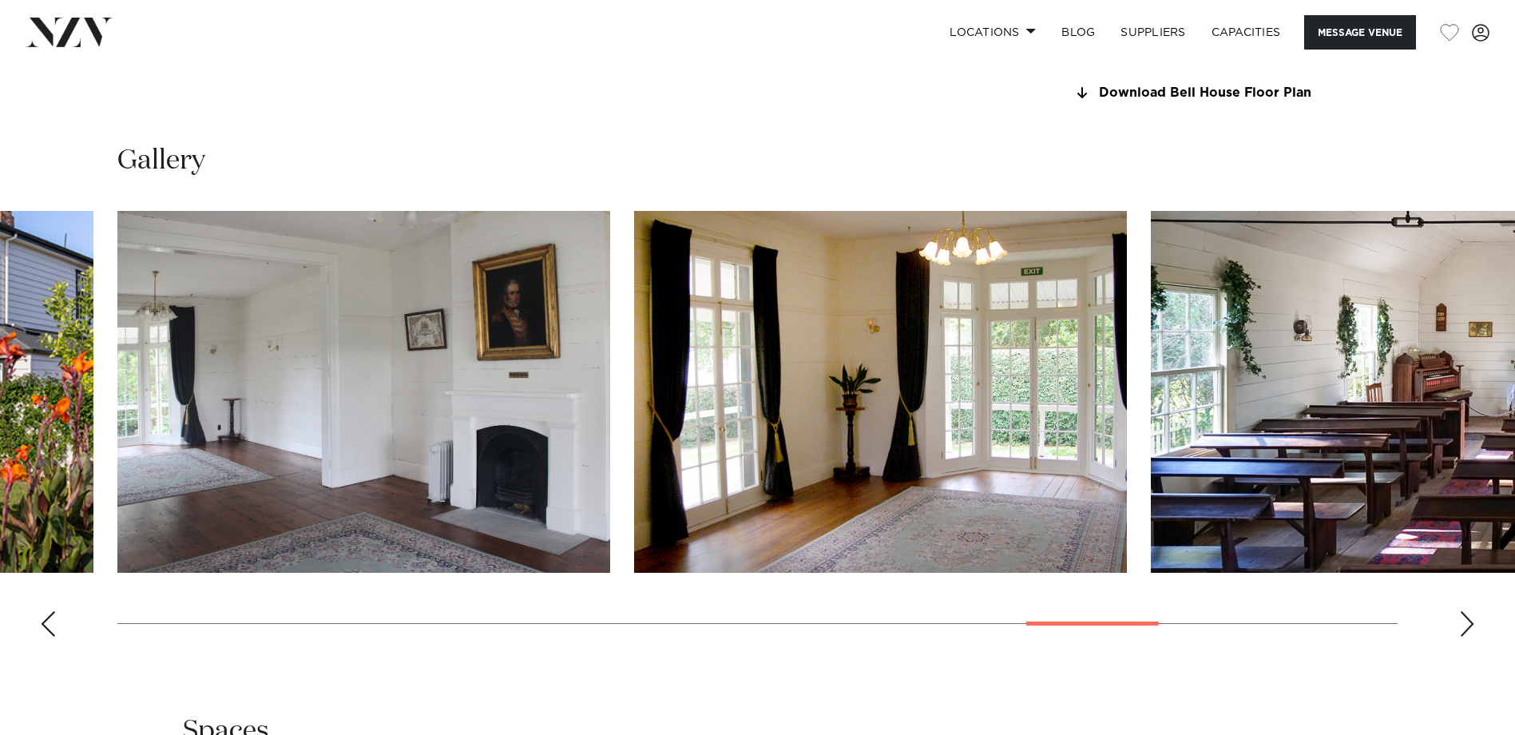
click at [1208, 561] on div "Next slide" at bounding box center [1467, 624] width 16 height 26
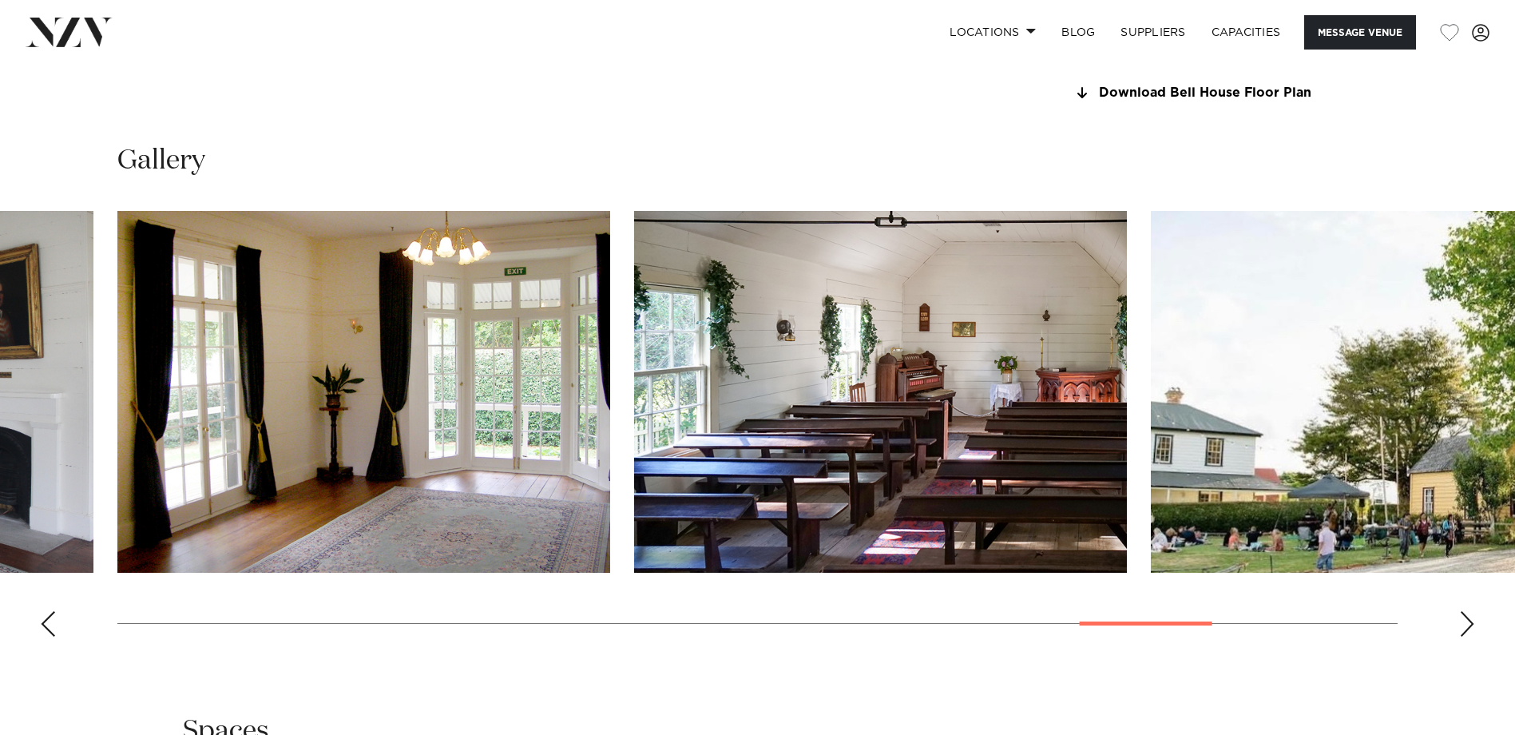
click at [1208, 561] on div "Next slide" at bounding box center [1467, 624] width 16 height 26
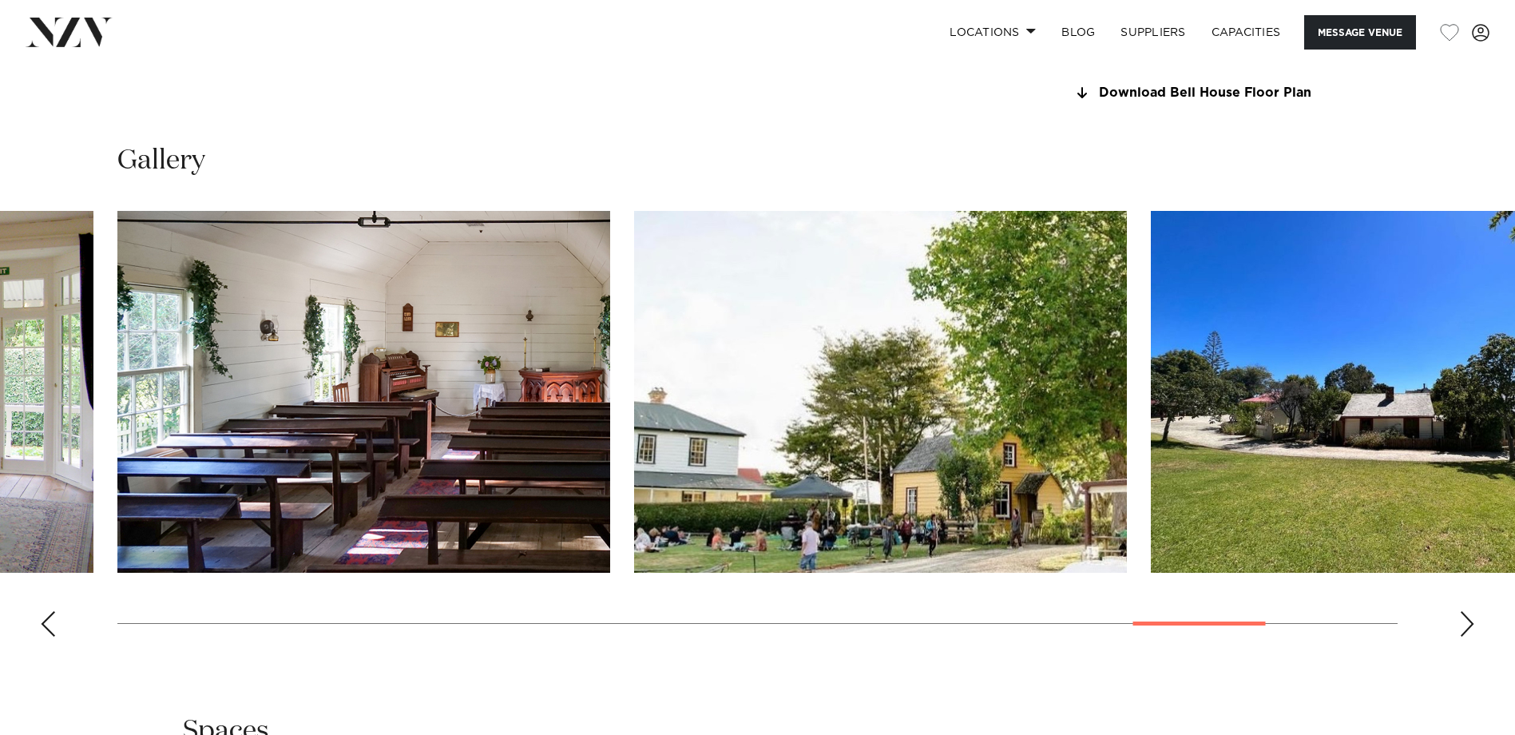
click at [1208, 561] on div "Next slide" at bounding box center [1467, 624] width 16 height 26
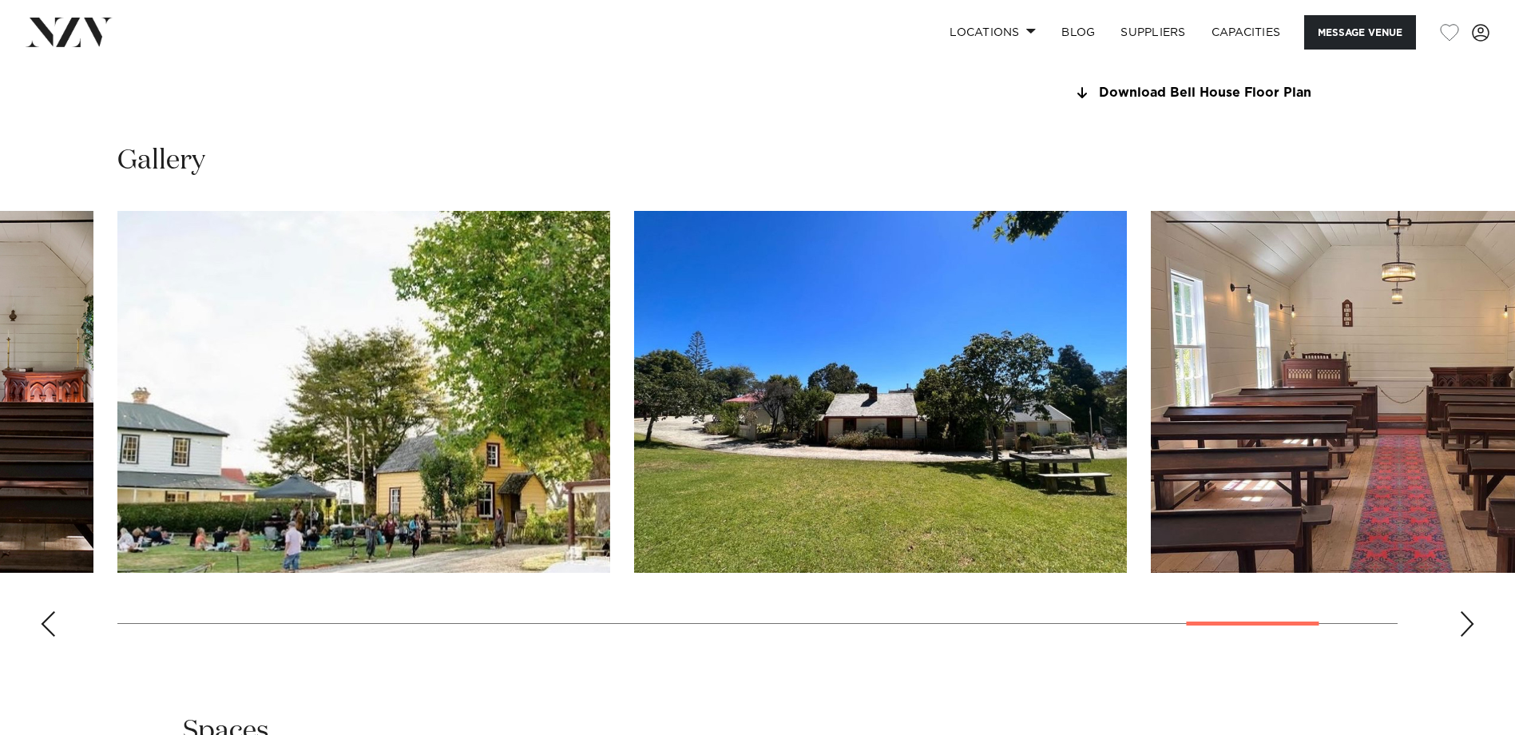
click at [1208, 561] on div "Next slide" at bounding box center [1467, 624] width 16 height 26
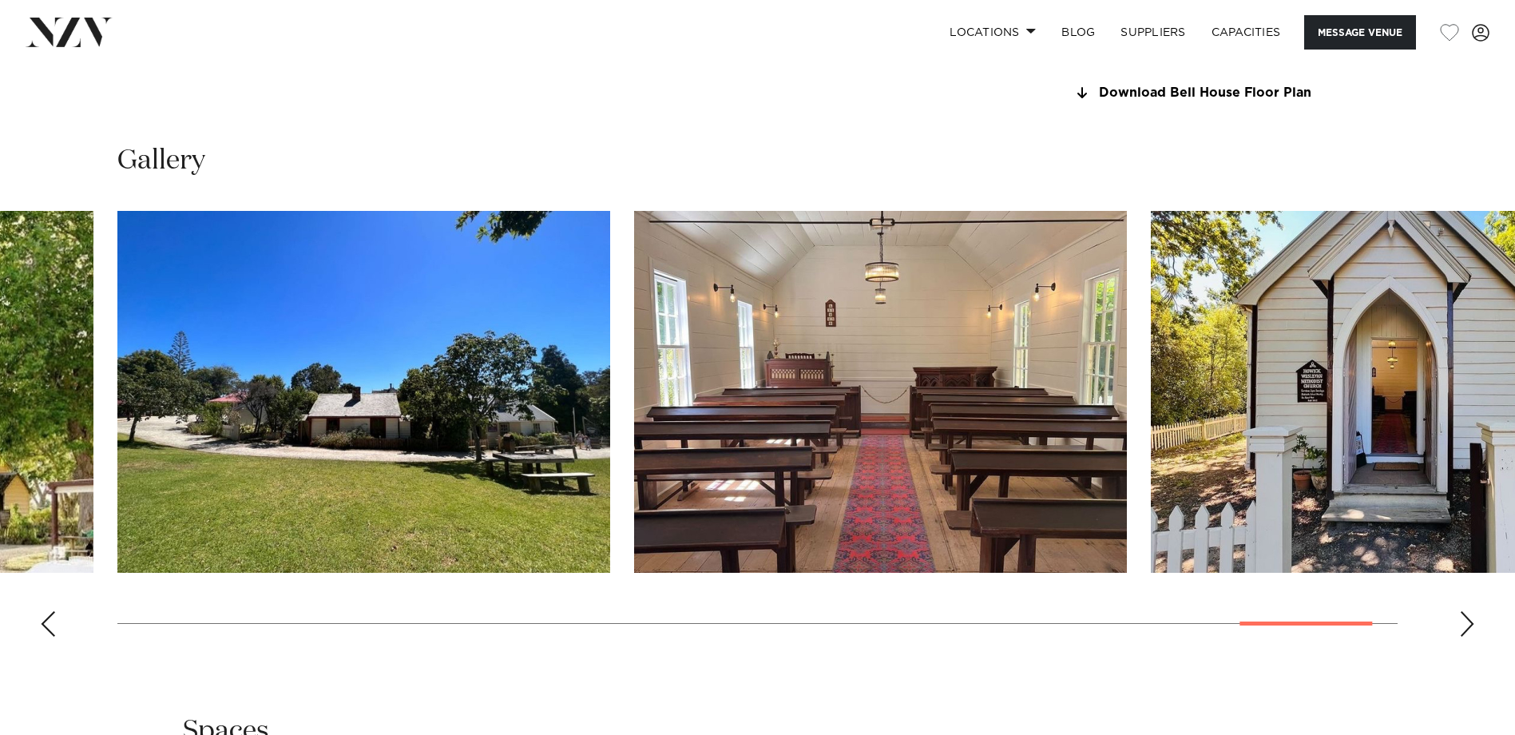
click at [1208, 561] on div "Next slide" at bounding box center [1467, 624] width 16 height 26
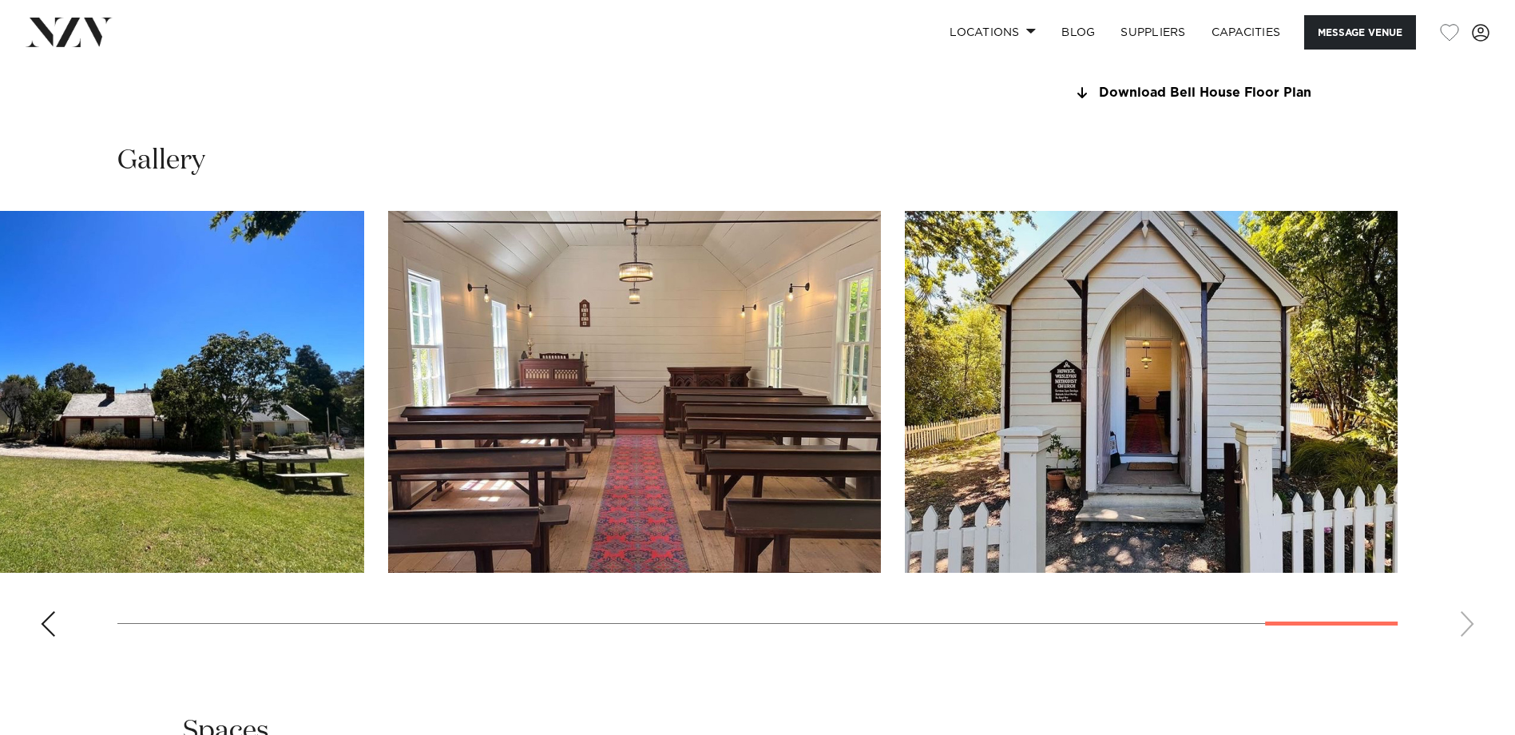
click at [1208, 561] on swiper-container at bounding box center [757, 430] width 1515 height 438
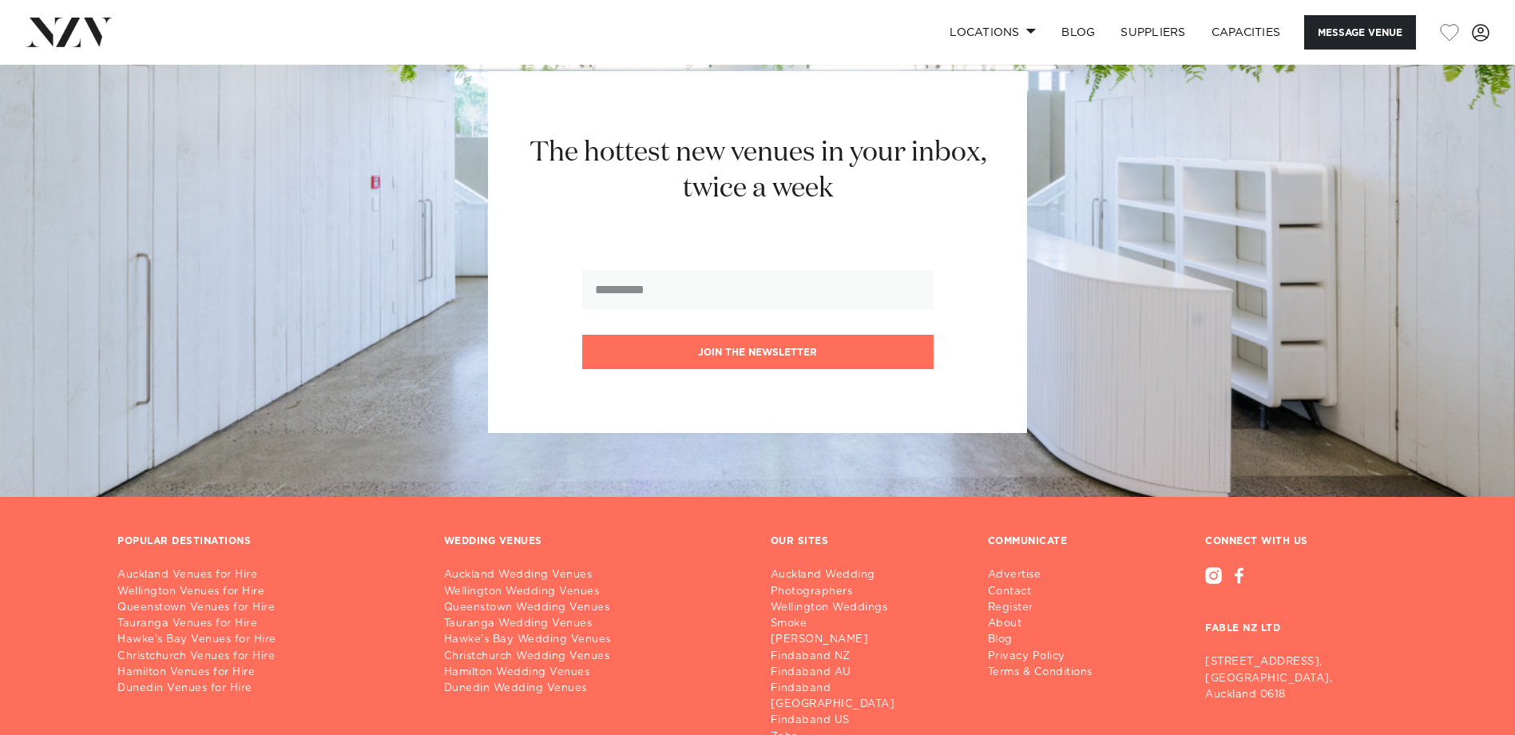
scroll to position [2756, 0]
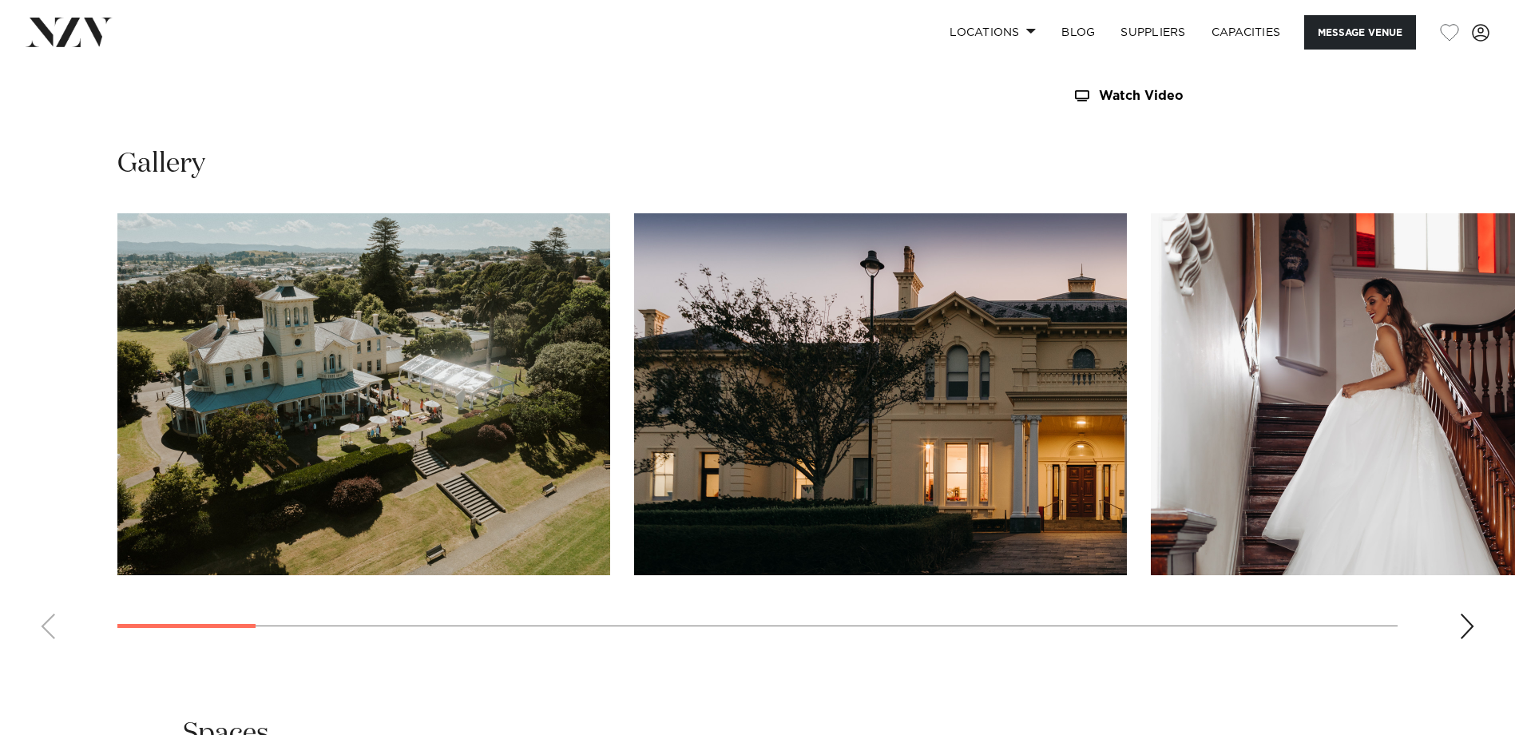
scroll to position [1544, 0]
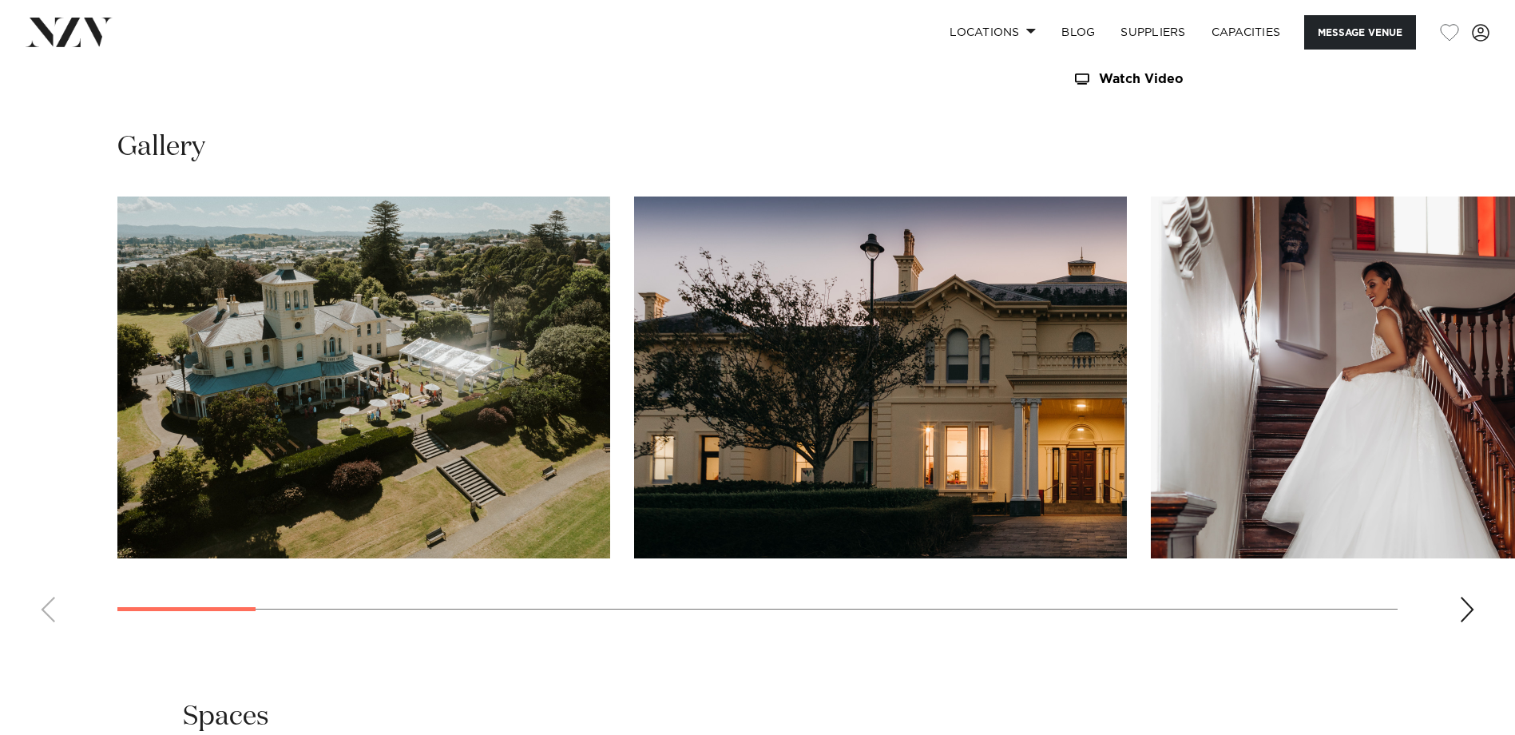
click at [1208, 561] on div "Next slide" at bounding box center [1467, 610] width 16 height 26
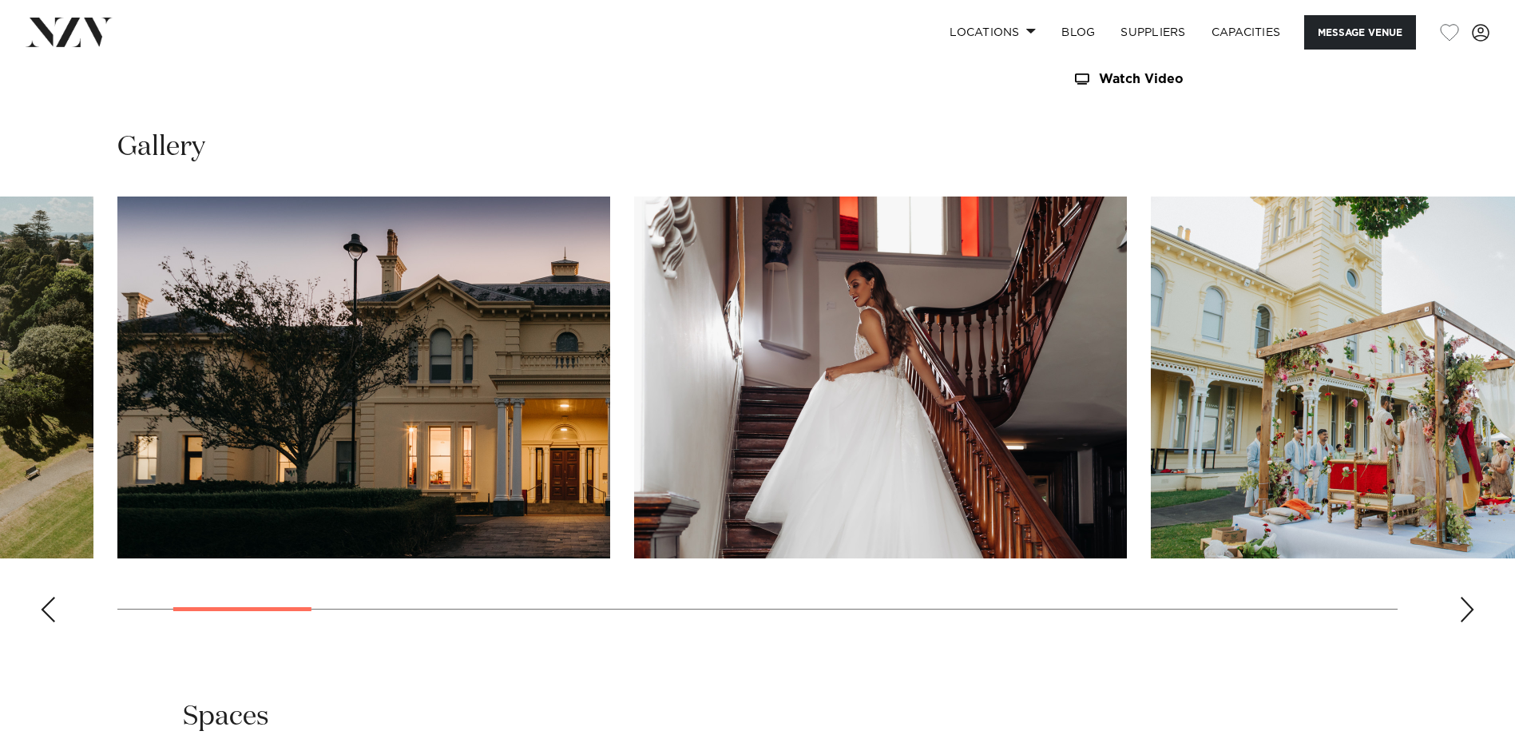
click at [1208, 561] on div "Next slide" at bounding box center [1467, 610] width 16 height 26
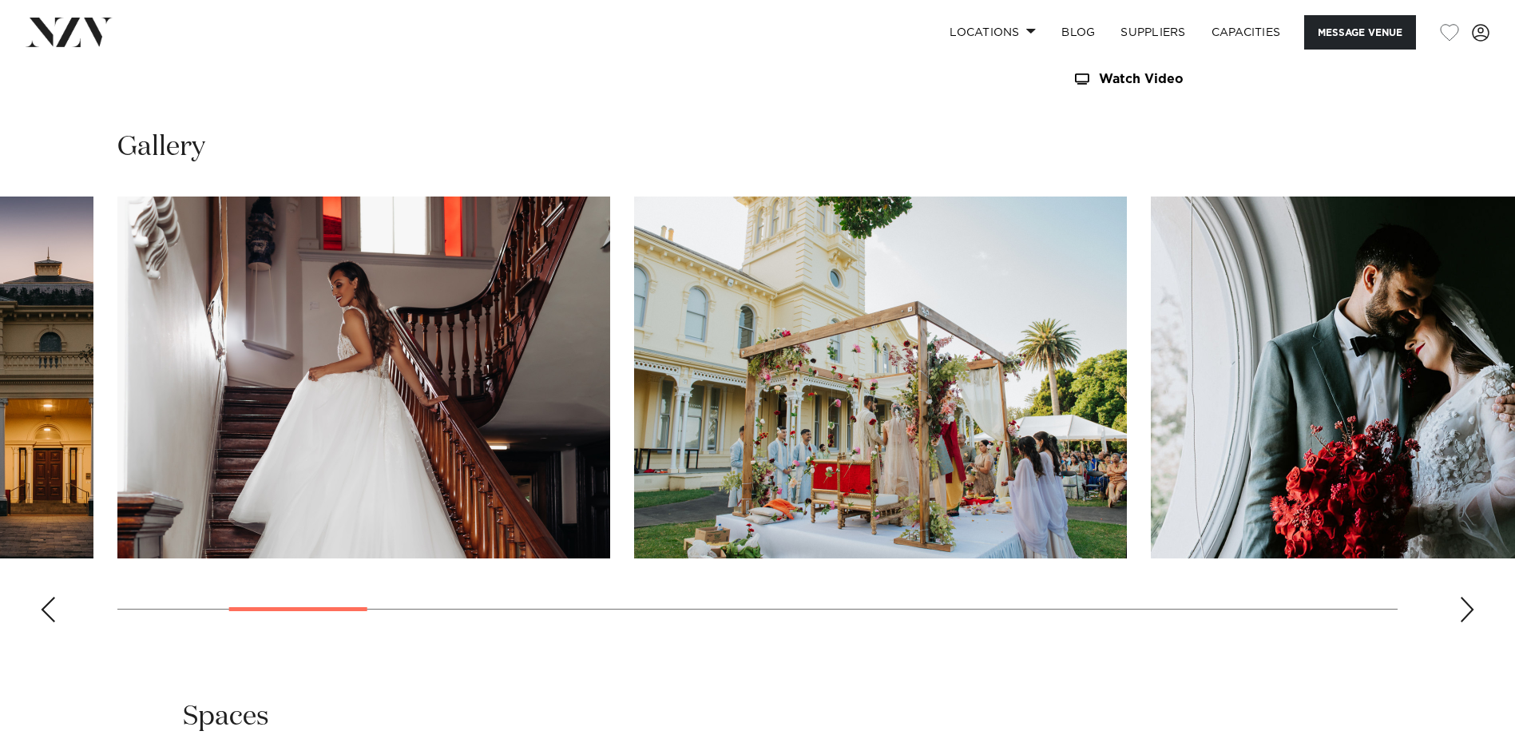
click at [1208, 561] on div "Next slide" at bounding box center [1467, 610] width 16 height 26
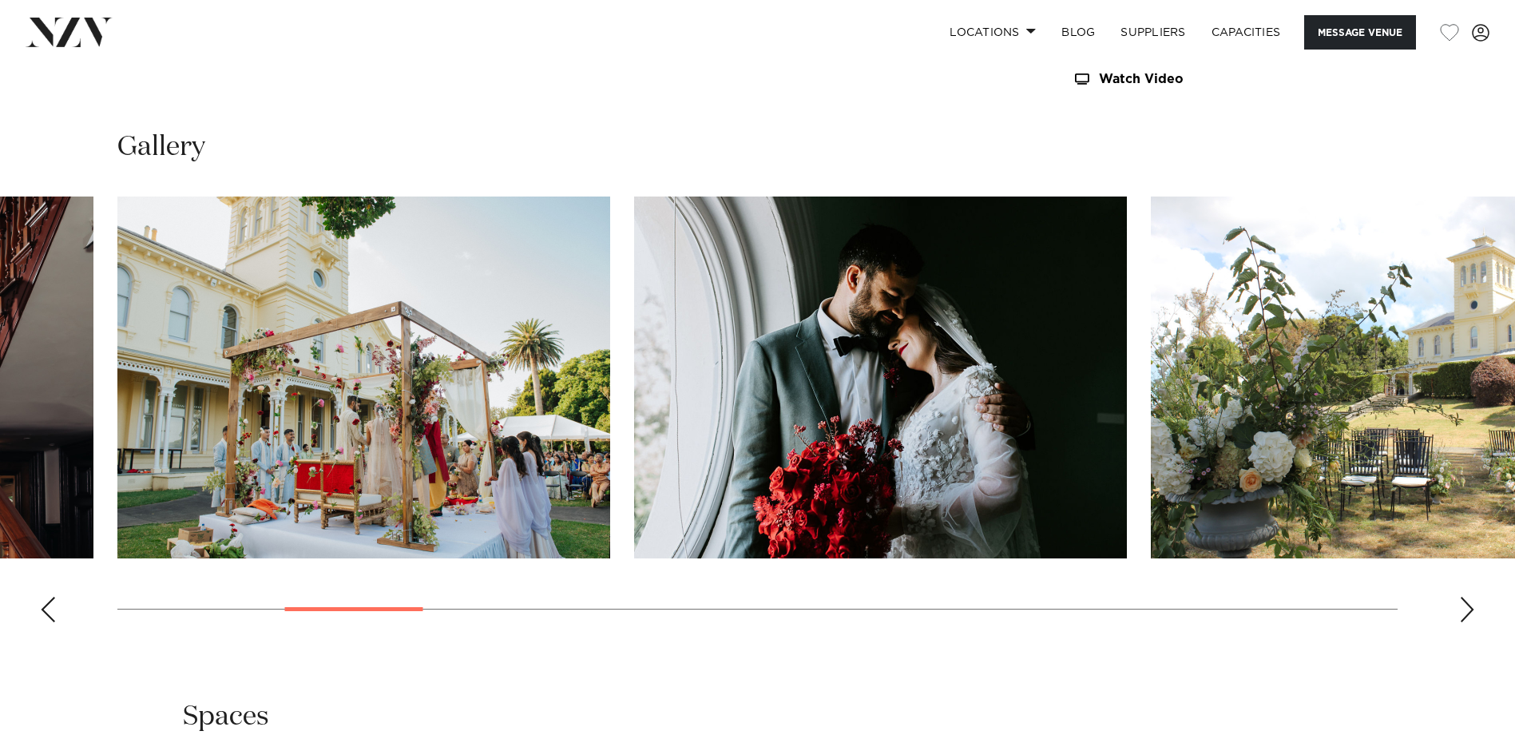
click at [1208, 561] on div "Next slide" at bounding box center [1467, 610] width 16 height 26
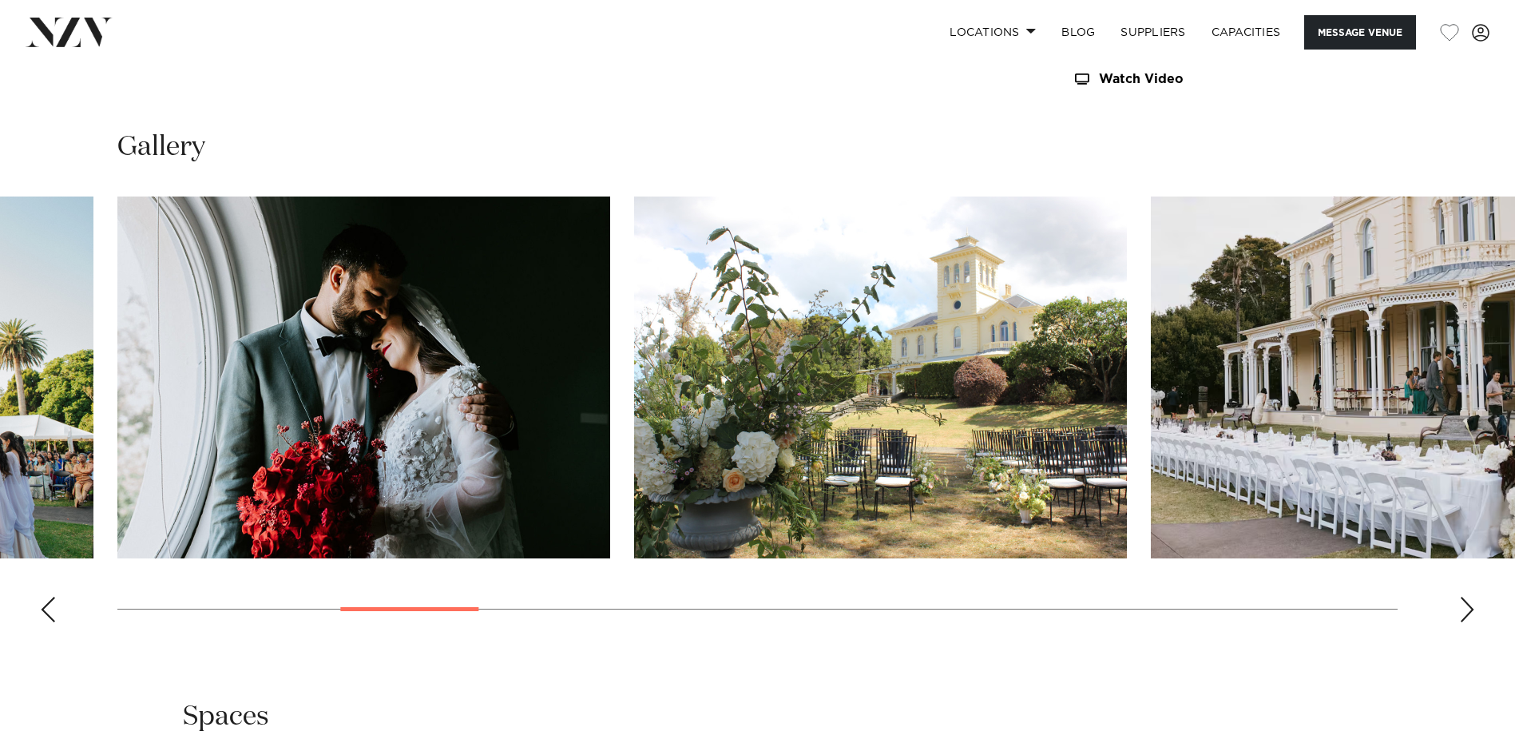
click at [1208, 561] on div "Next slide" at bounding box center [1467, 610] width 16 height 26
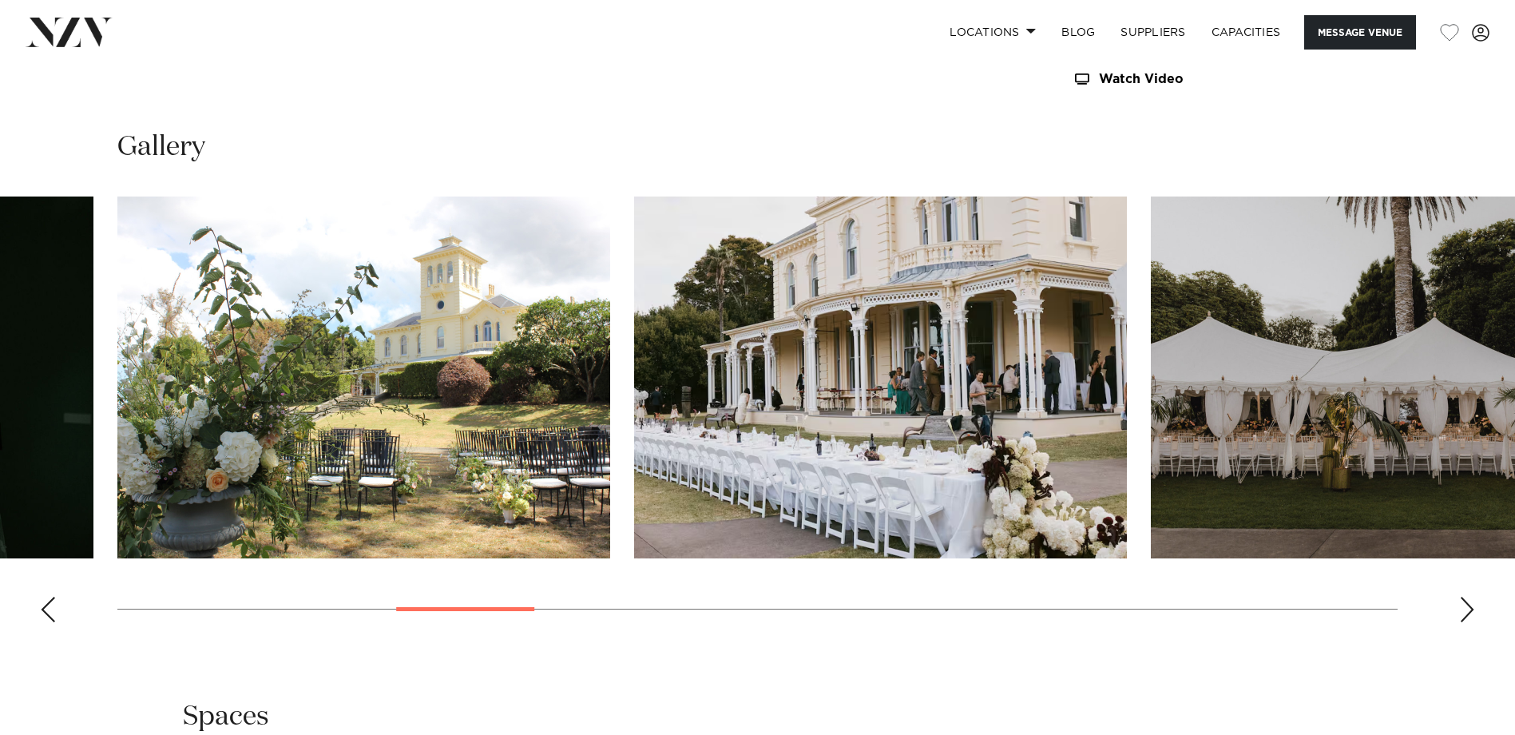
click at [1208, 561] on div "Next slide" at bounding box center [1467, 610] width 16 height 26
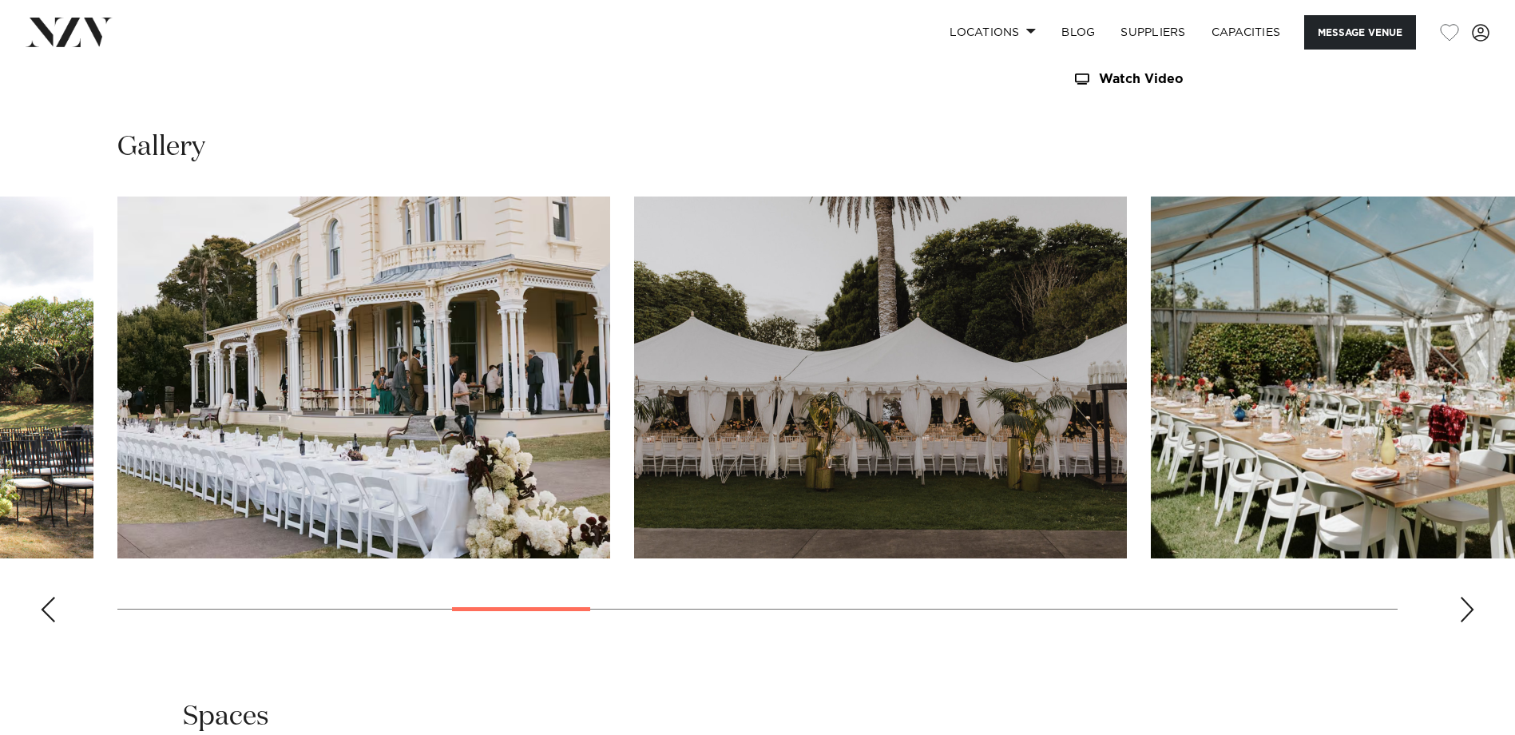
click at [1208, 561] on div "Next slide" at bounding box center [1467, 610] width 16 height 26
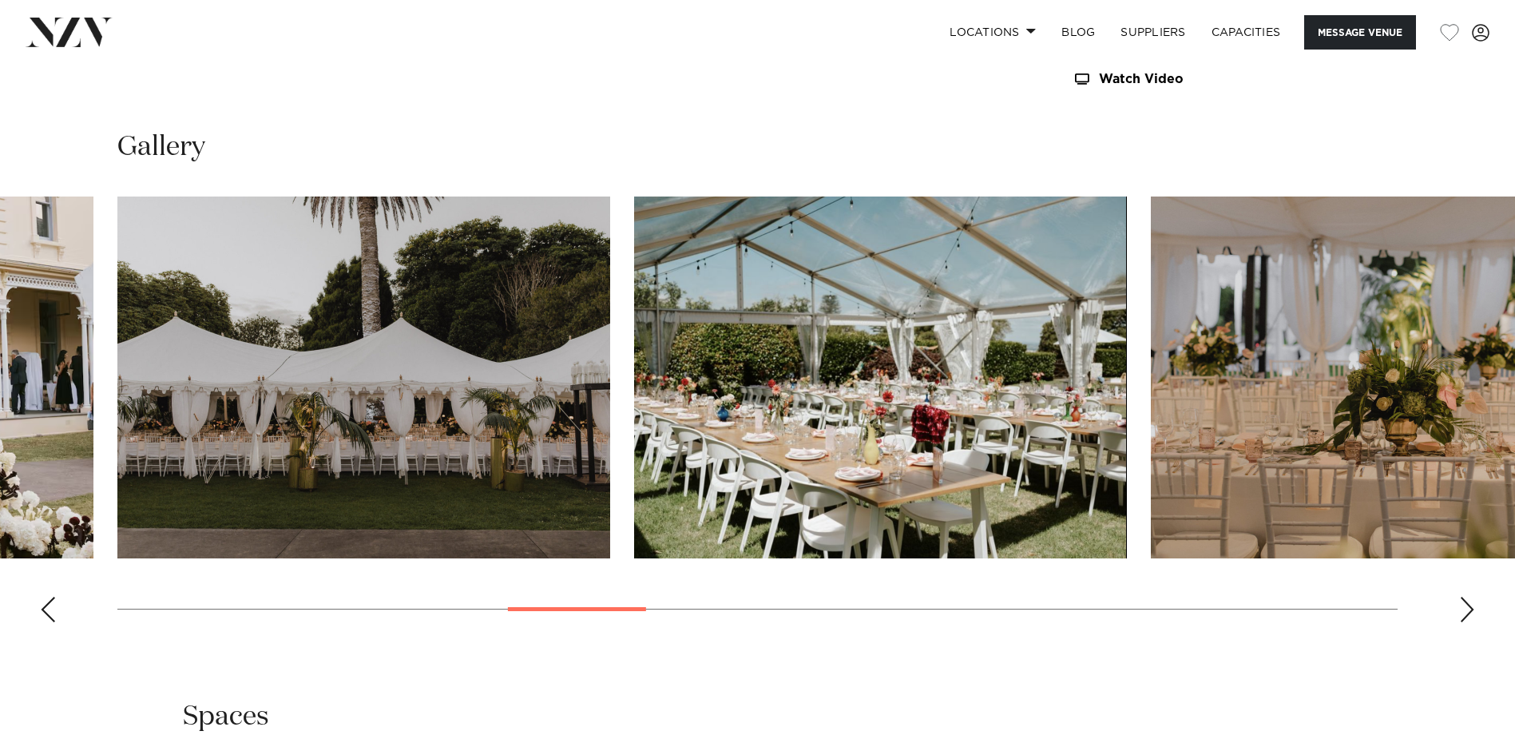
click at [1208, 561] on div "Next slide" at bounding box center [1467, 610] width 16 height 26
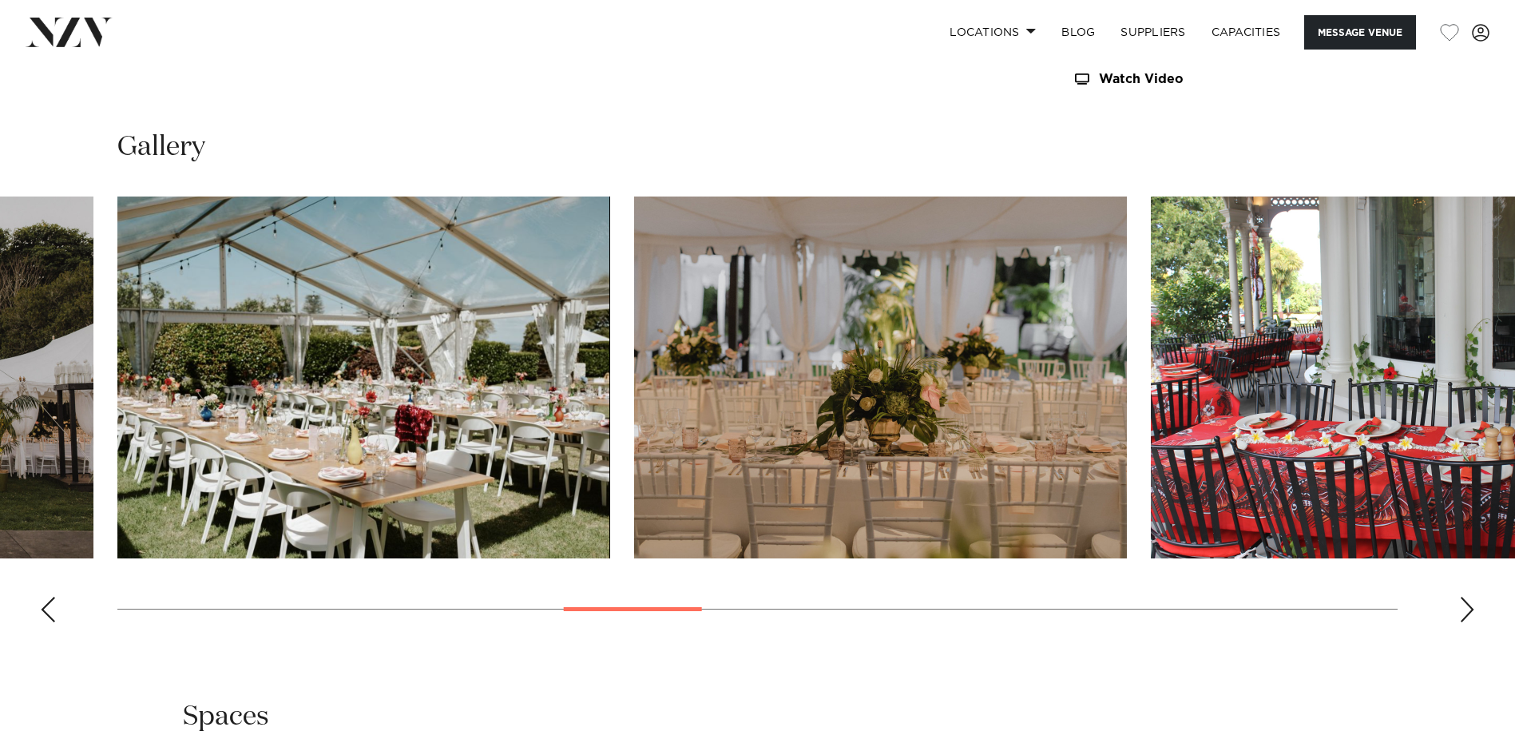
click at [1208, 561] on div "Next slide" at bounding box center [1467, 610] width 16 height 26
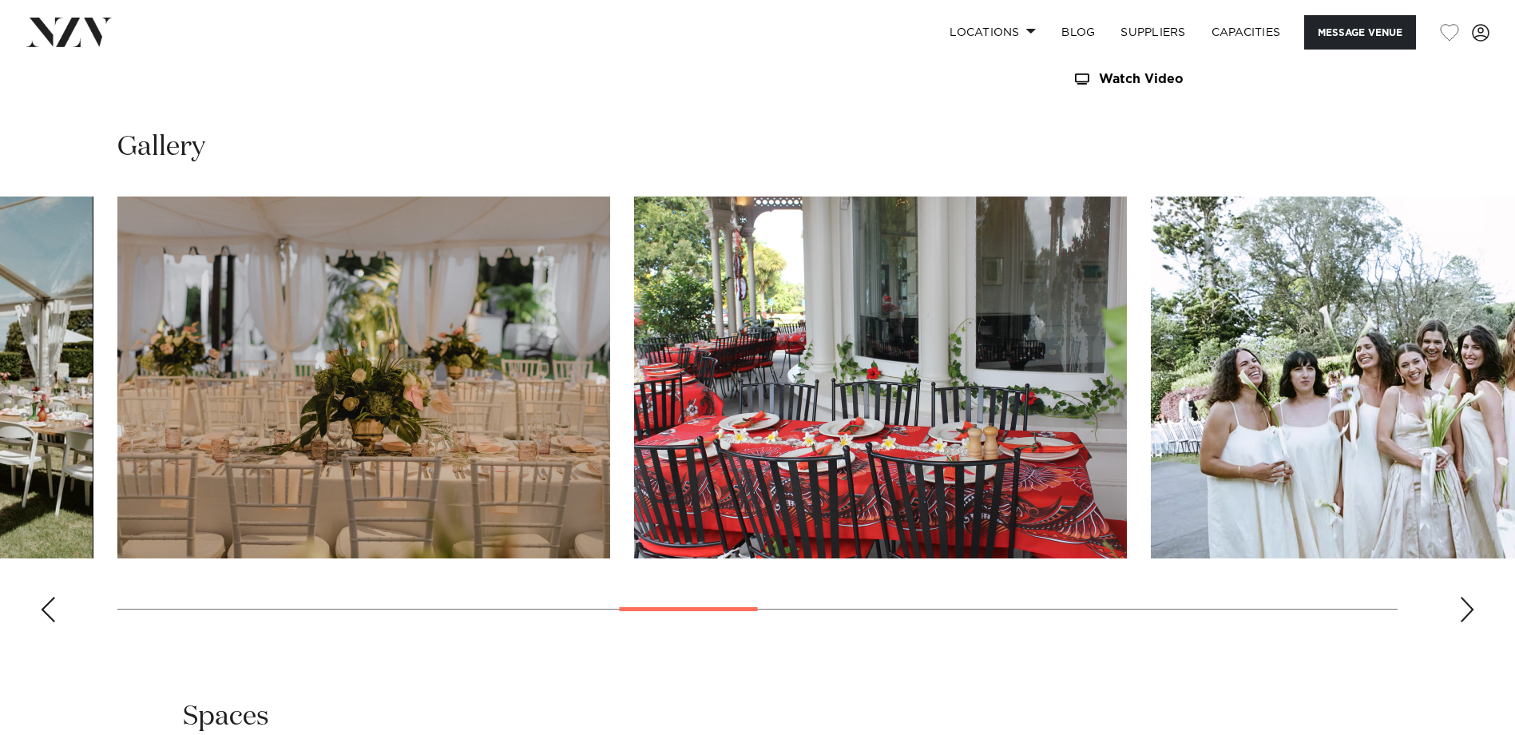
click at [1208, 561] on div "Next slide" at bounding box center [1467, 610] width 16 height 26
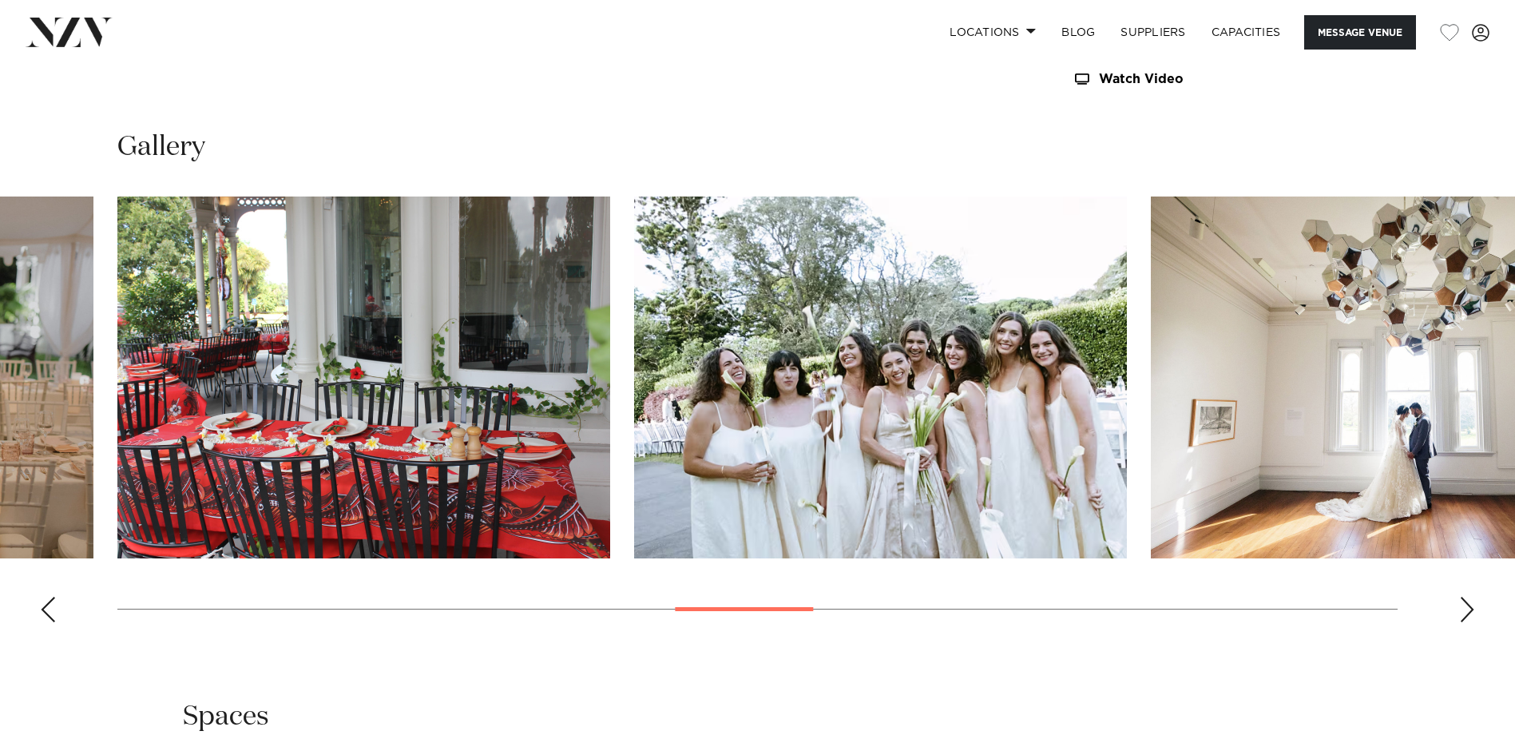
click at [1208, 561] on div "Next slide" at bounding box center [1467, 610] width 16 height 26
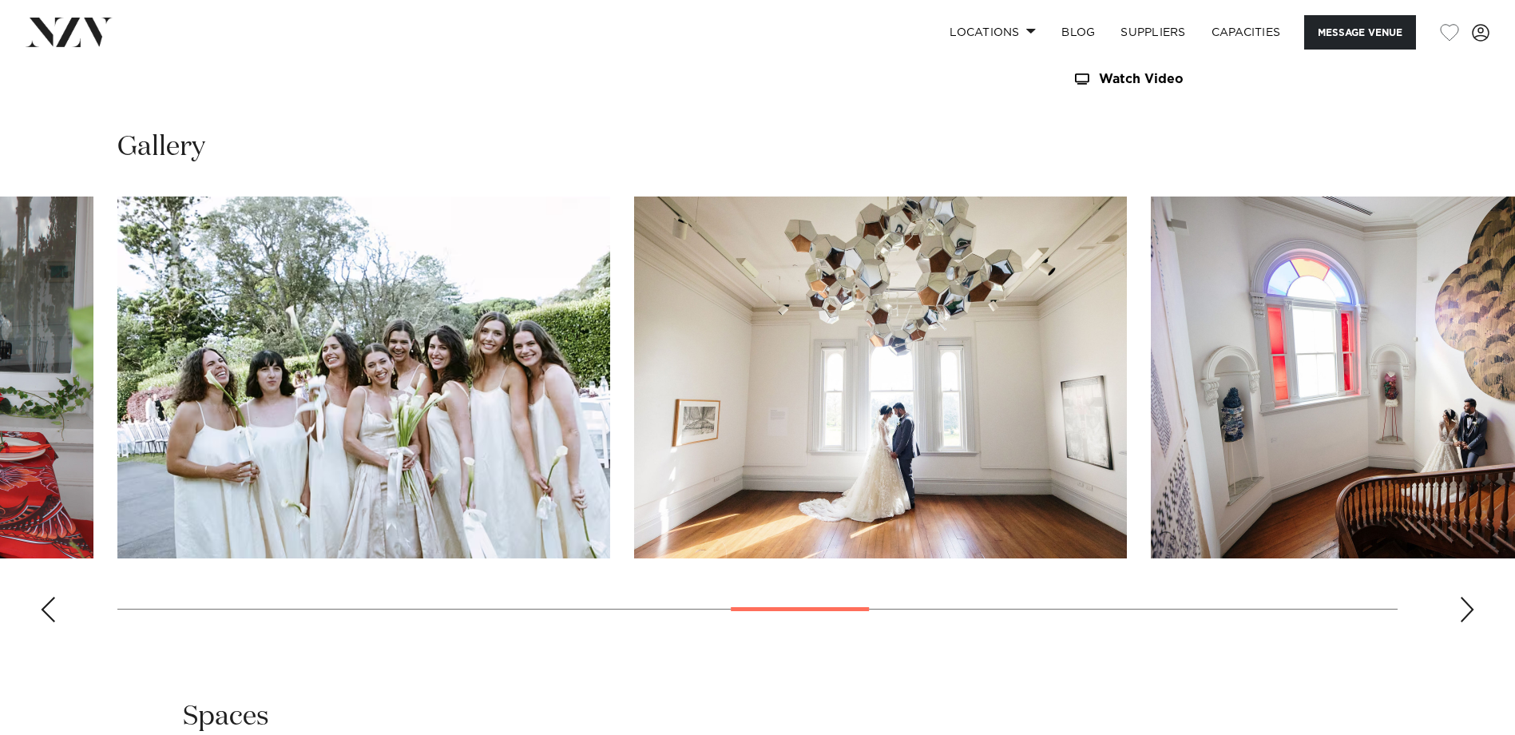
click at [1208, 561] on div "Next slide" at bounding box center [1467, 610] width 16 height 26
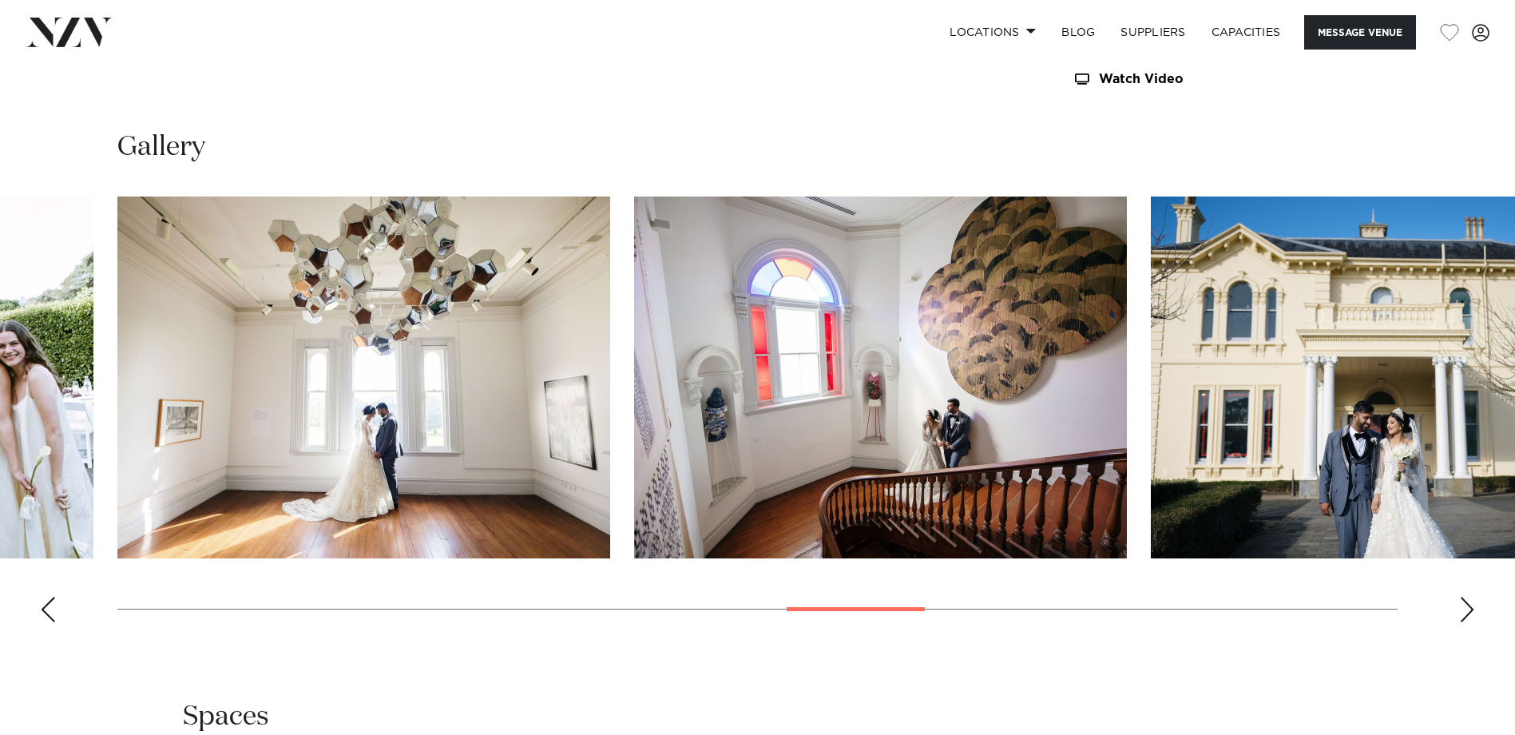
click at [1208, 561] on div "Next slide" at bounding box center [1467, 610] width 16 height 26
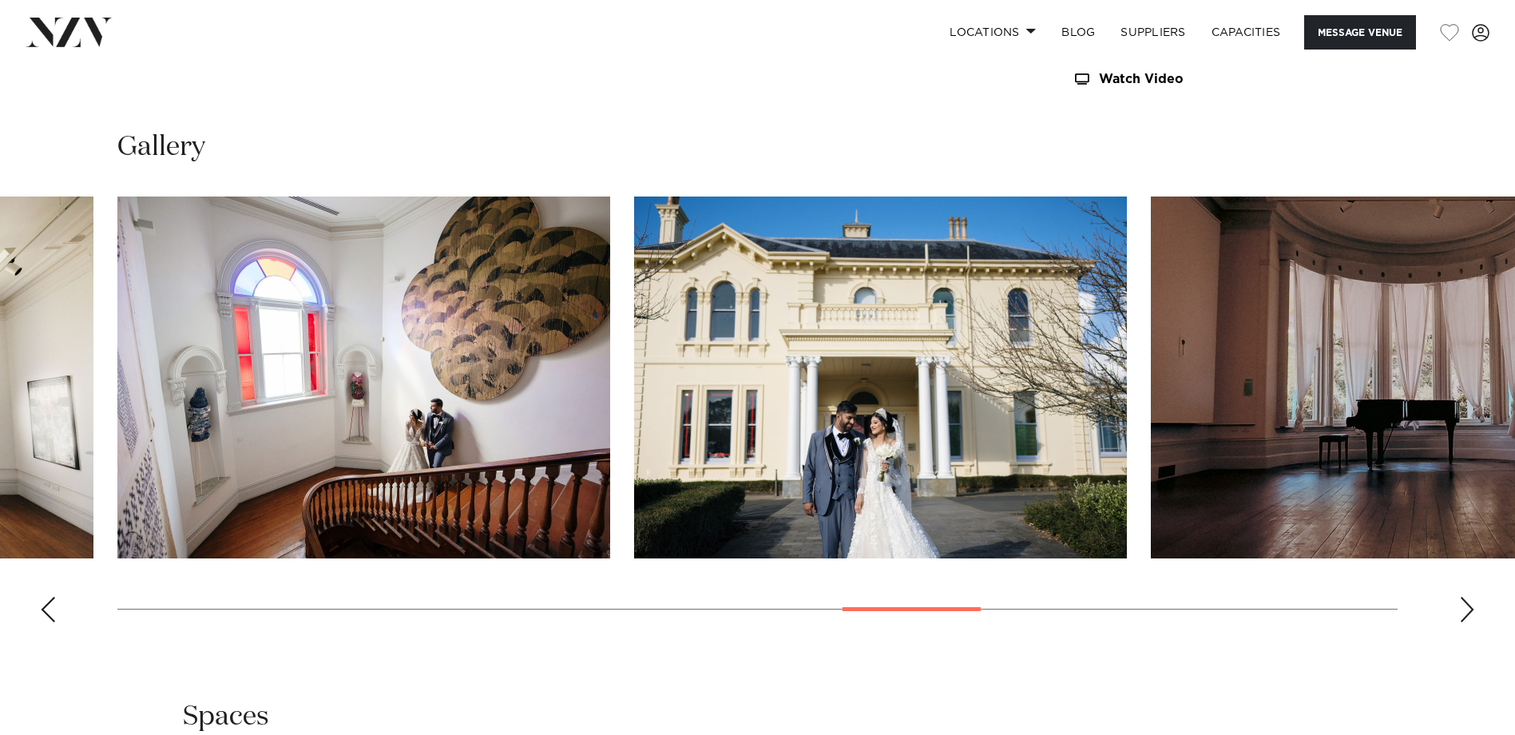
click at [1208, 561] on div "Next slide" at bounding box center [1467, 610] width 16 height 26
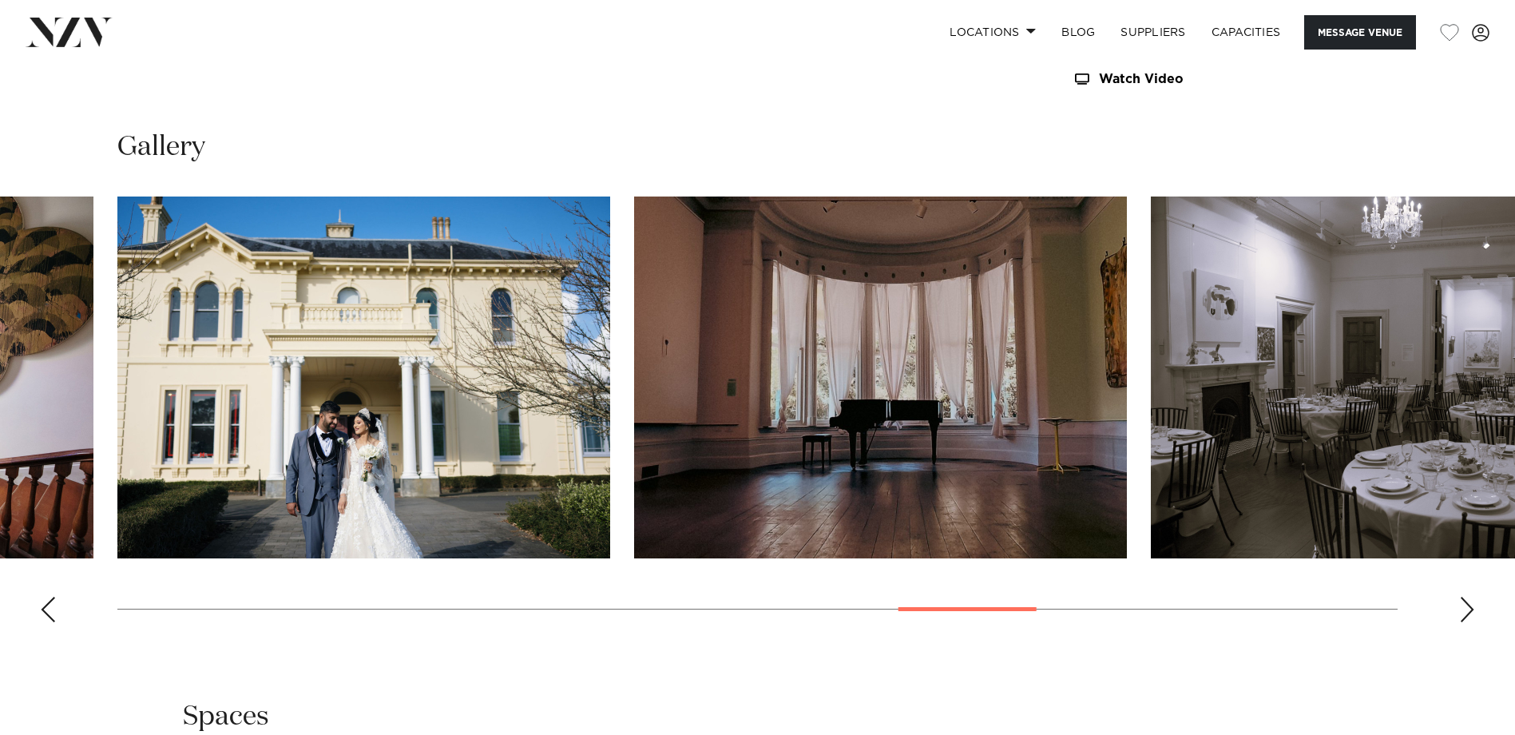
click at [1208, 561] on div "Next slide" at bounding box center [1467, 610] width 16 height 26
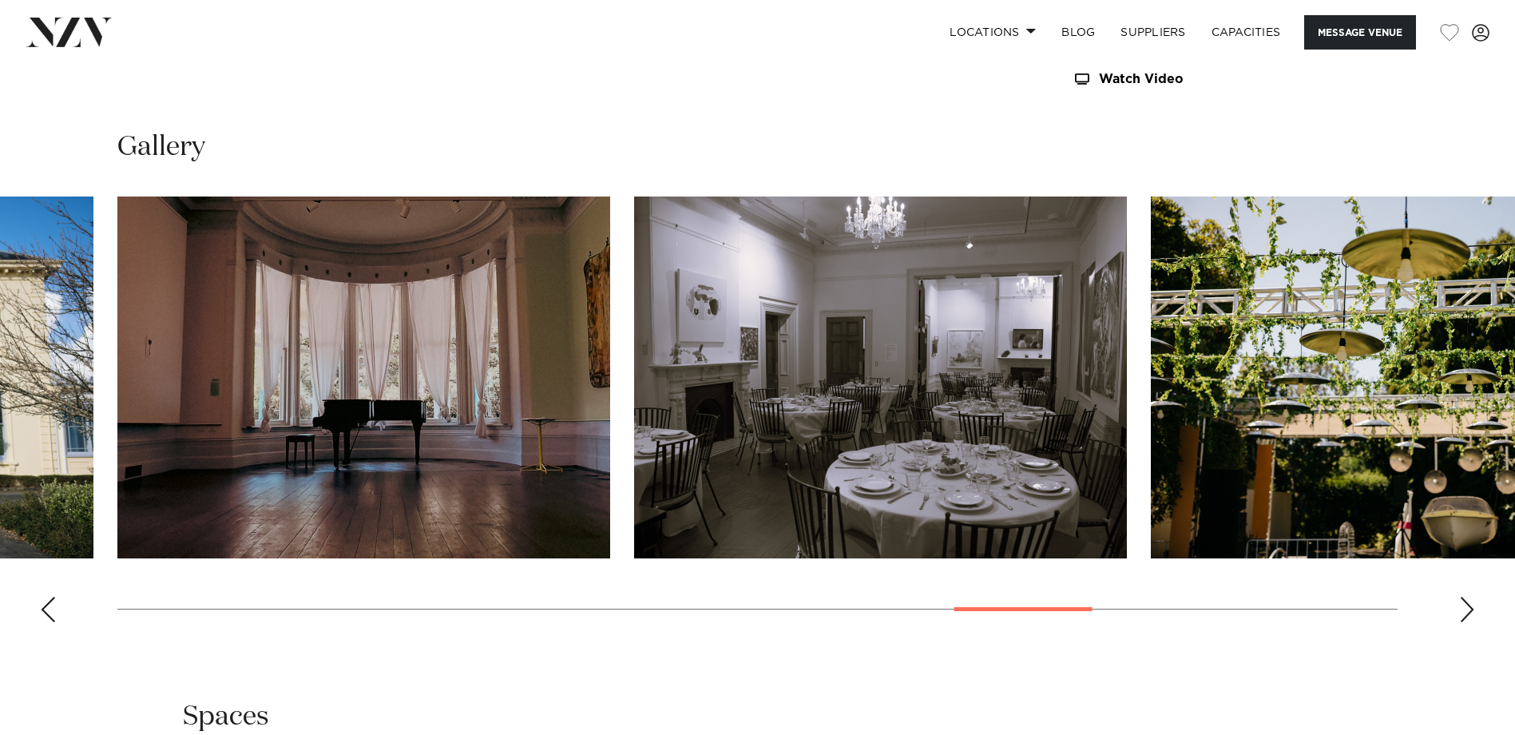
click at [1208, 561] on div "Next slide" at bounding box center [1467, 610] width 16 height 26
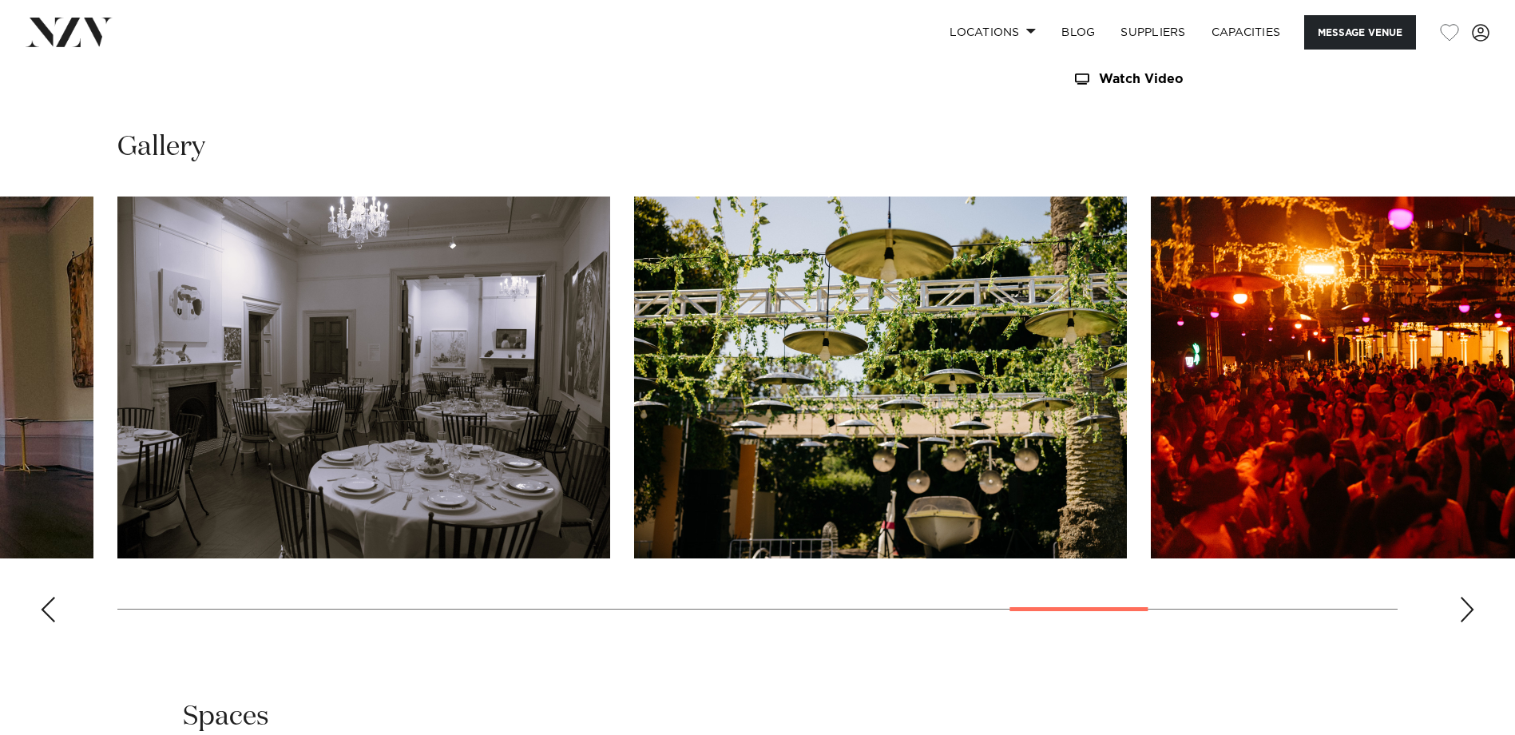
click at [1208, 561] on div "Next slide" at bounding box center [1467, 610] width 16 height 26
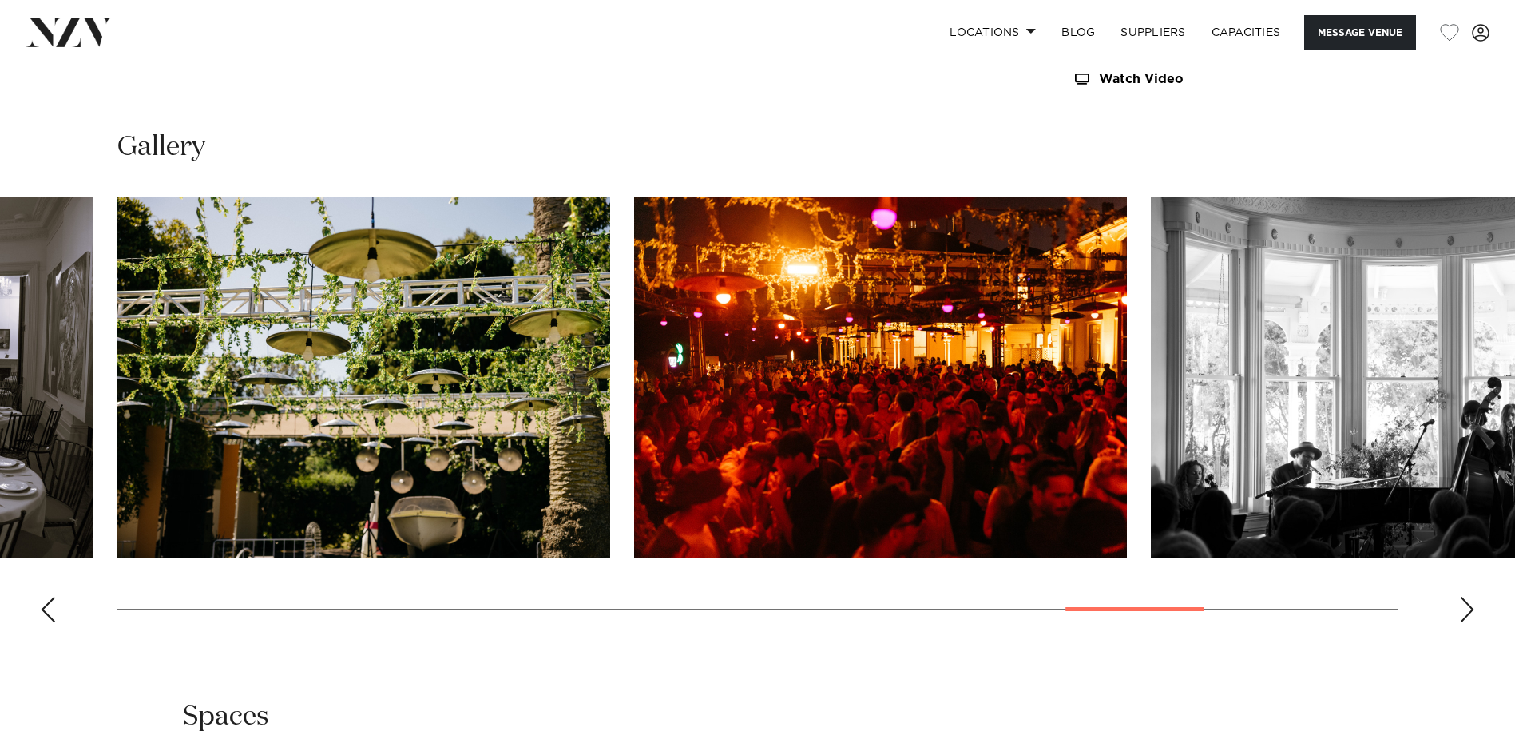
click at [1208, 561] on div "Next slide" at bounding box center [1467, 610] width 16 height 26
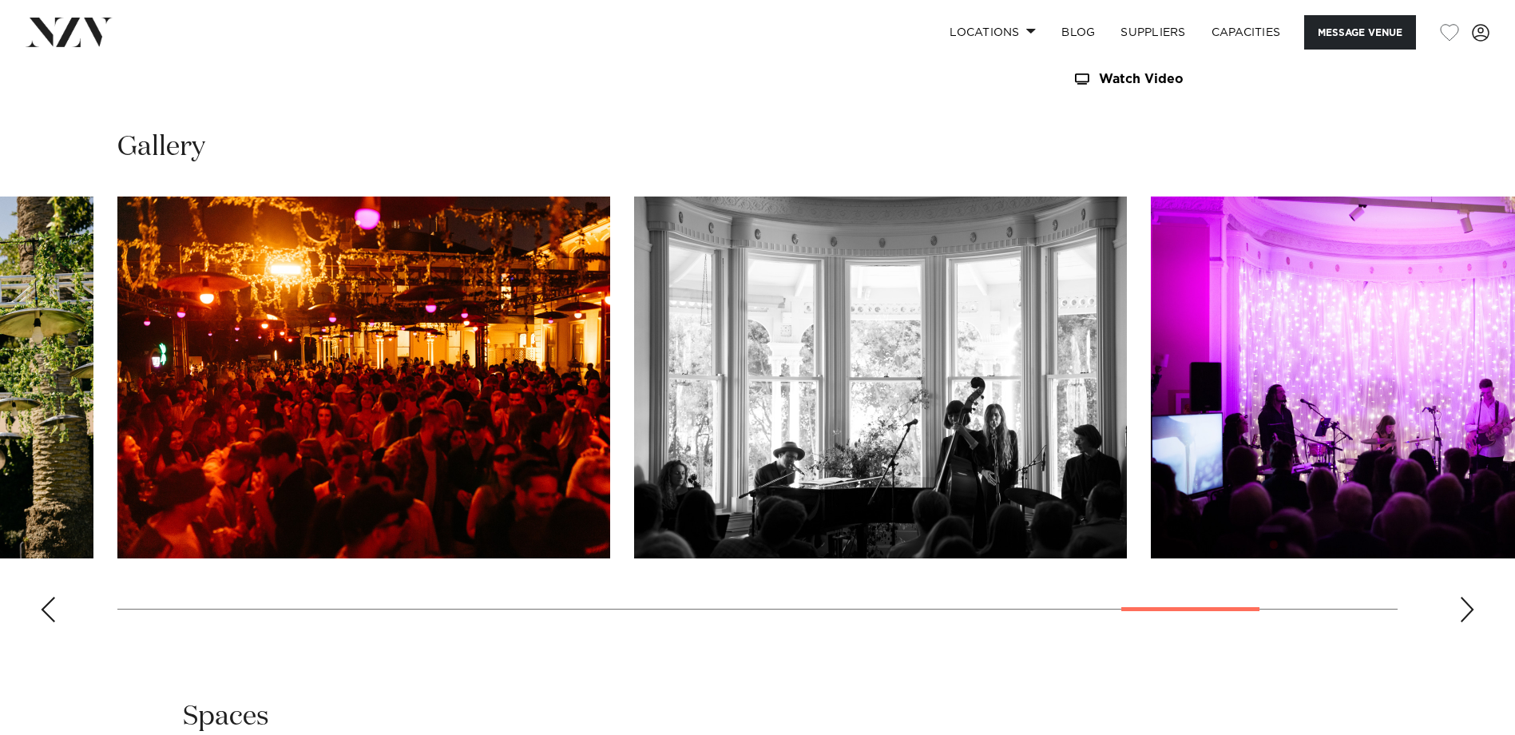
click at [1208, 561] on div "Next slide" at bounding box center [1467, 610] width 16 height 26
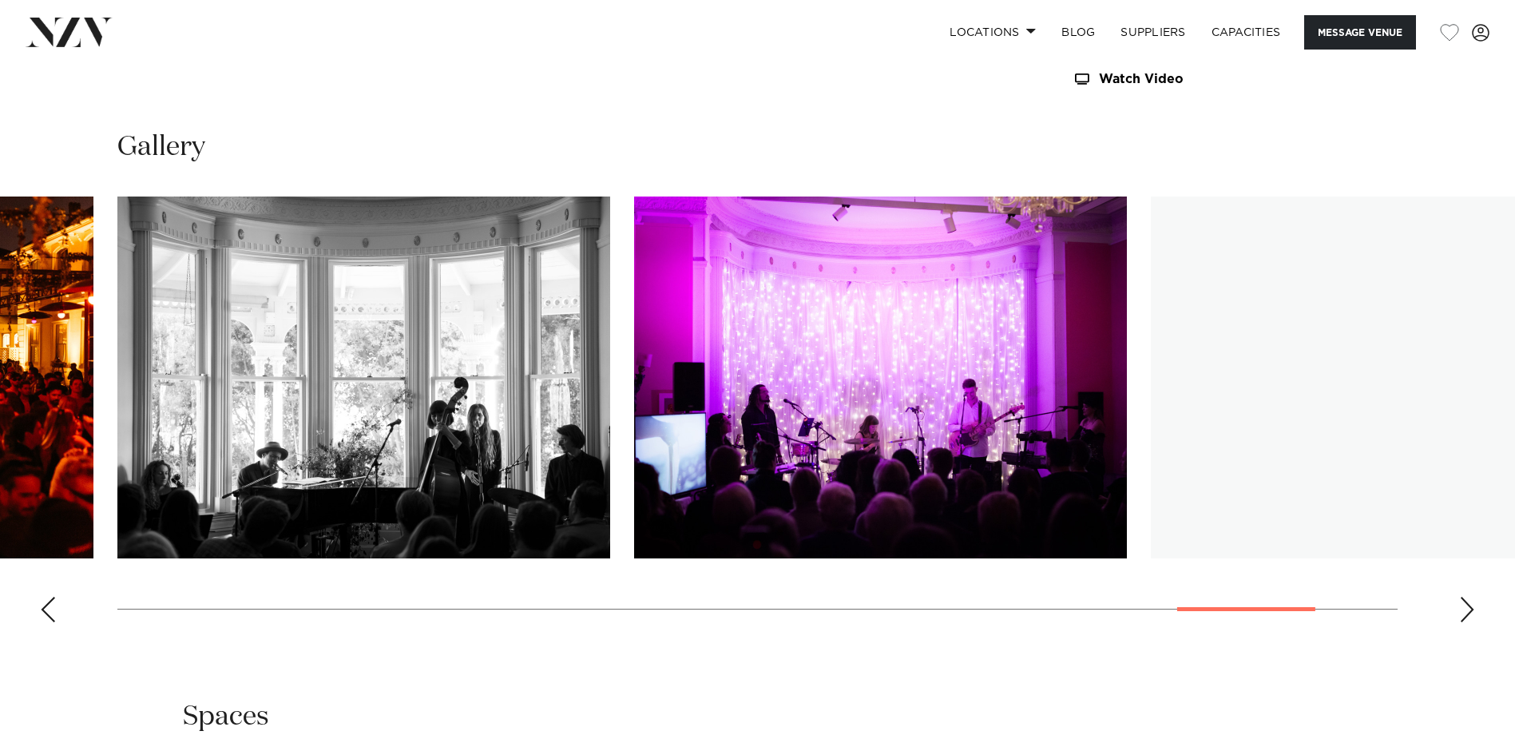
click at [1208, 561] on div "Next slide" at bounding box center [1467, 610] width 16 height 26
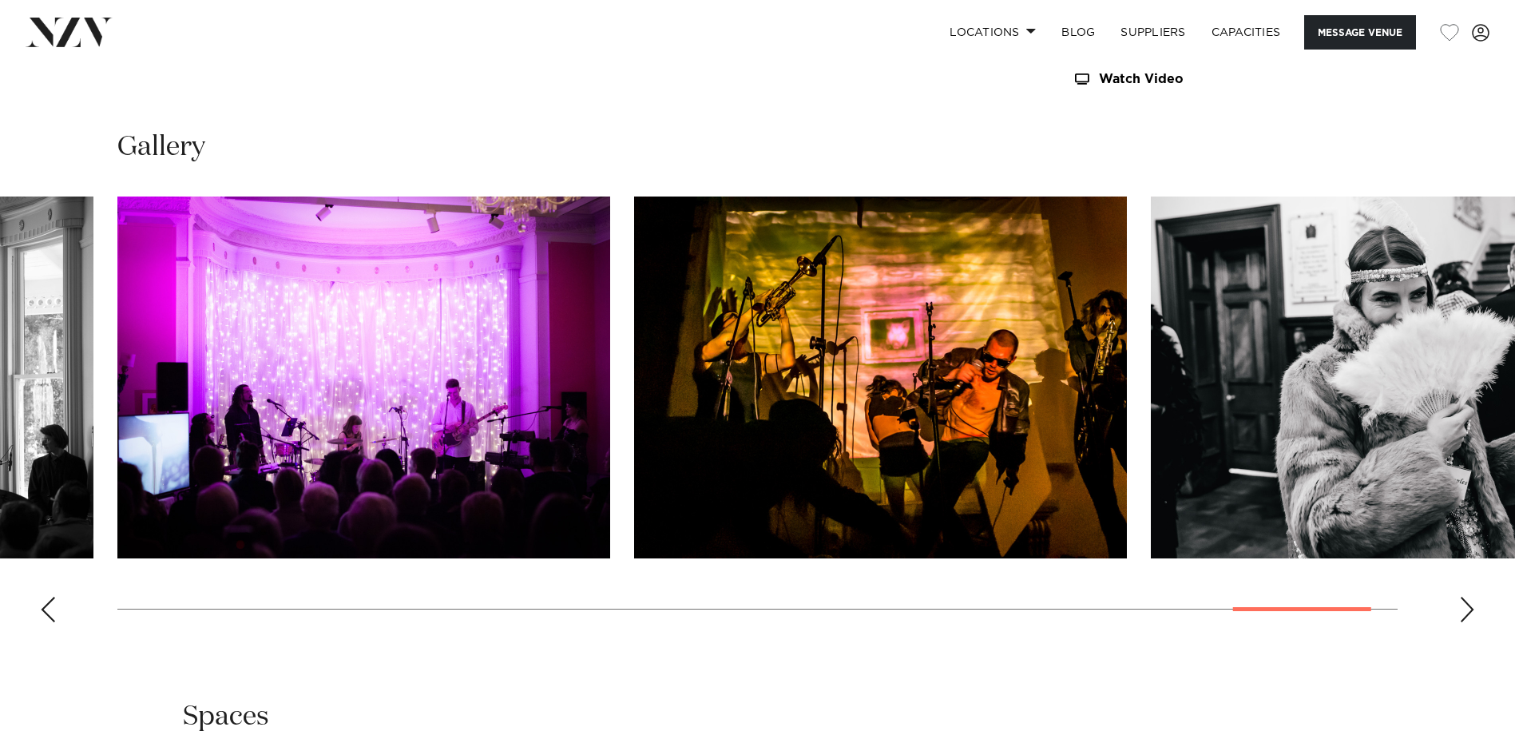
click at [1208, 561] on div "Next slide" at bounding box center [1467, 610] width 16 height 26
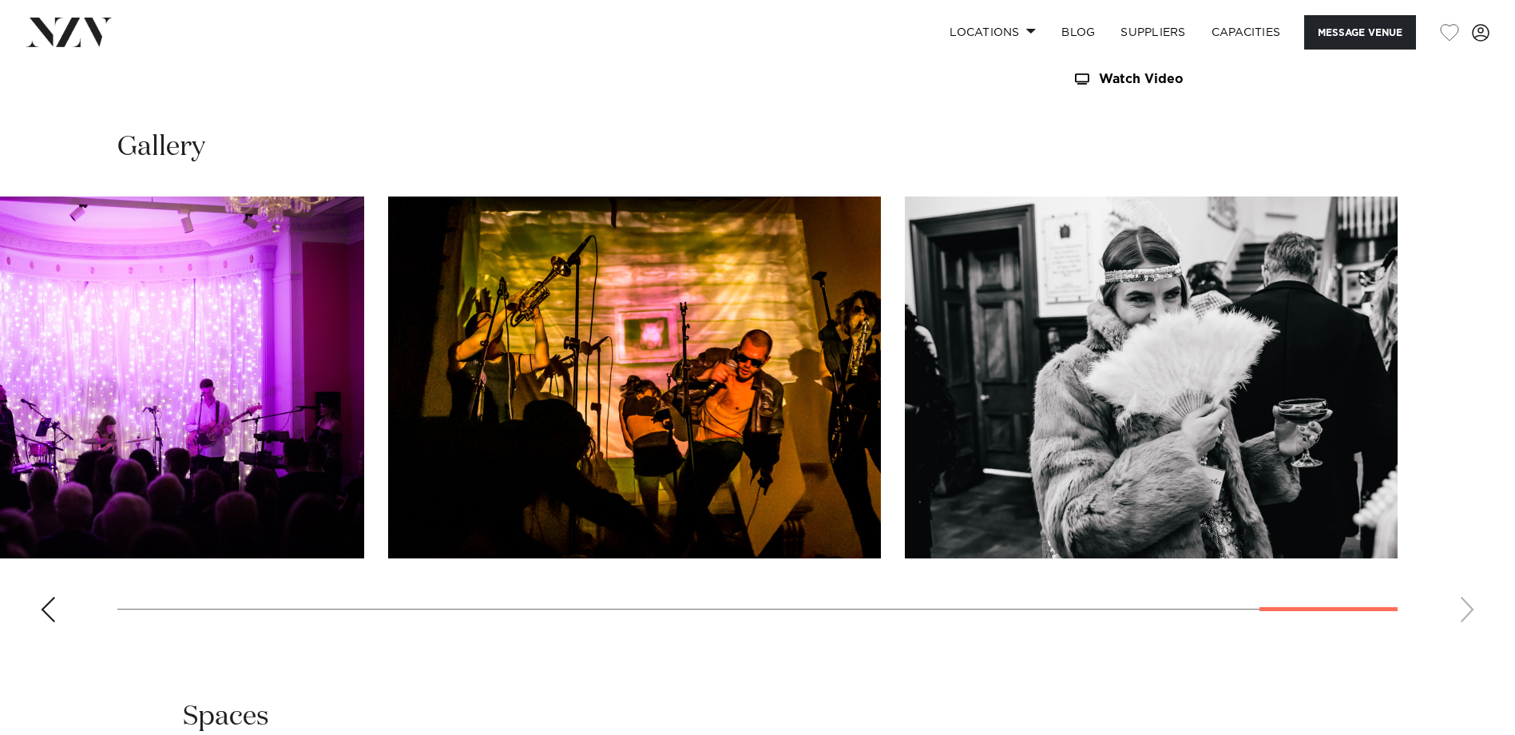
click at [1208, 561] on swiper-container at bounding box center [757, 415] width 1515 height 438
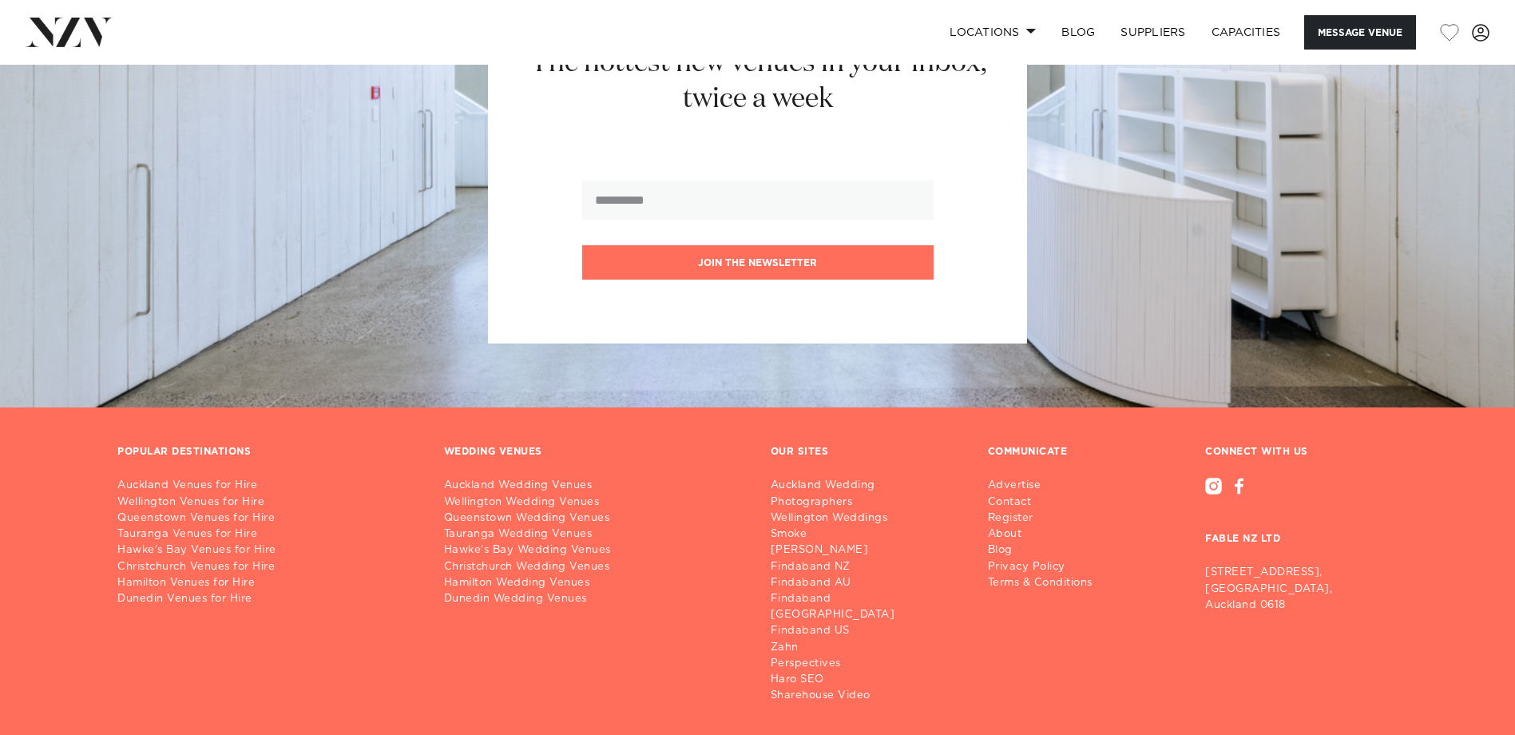
scroll to position [2760, 0]
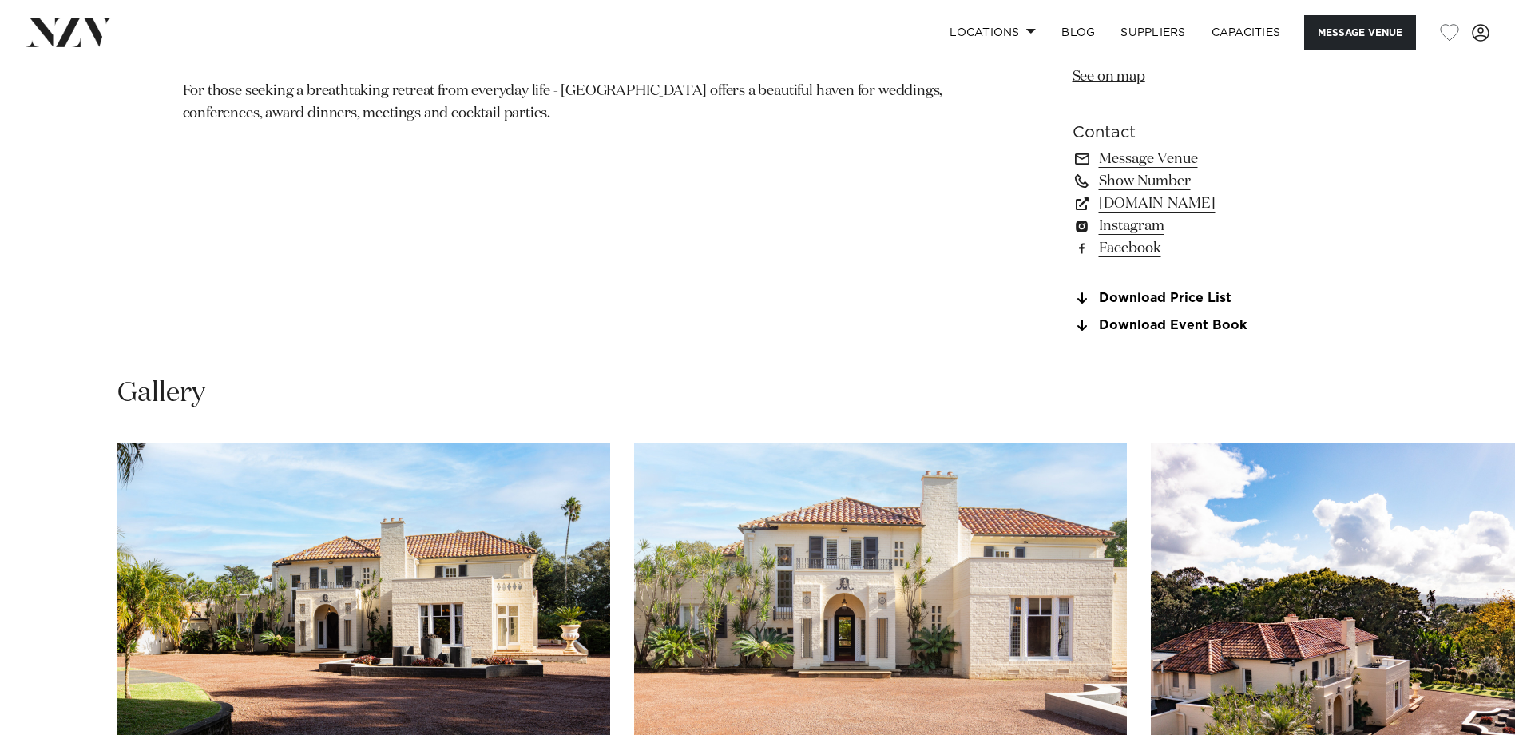
scroll to position [1491, 0]
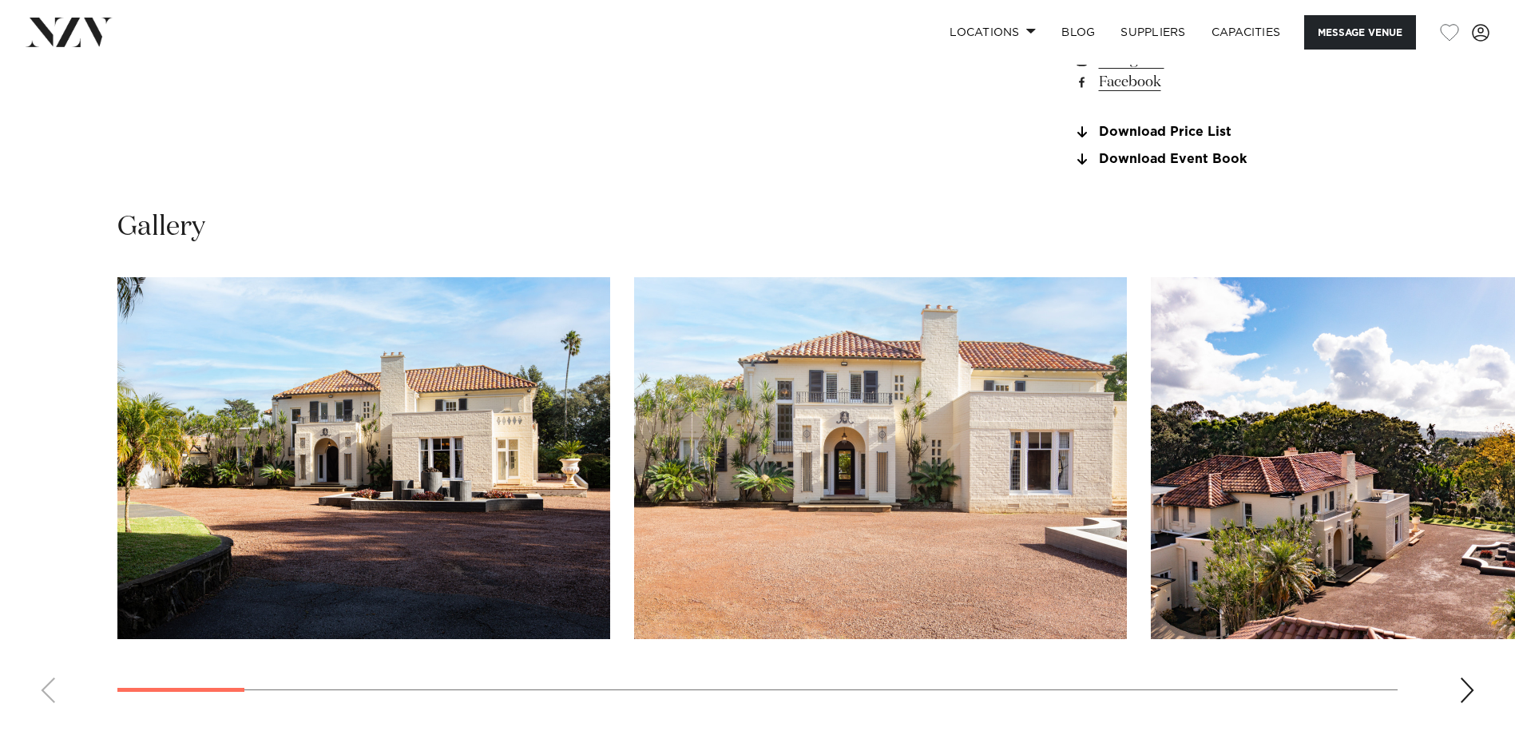
click at [1208, 561] on div "Next slide" at bounding box center [1467, 690] width 16 height 26
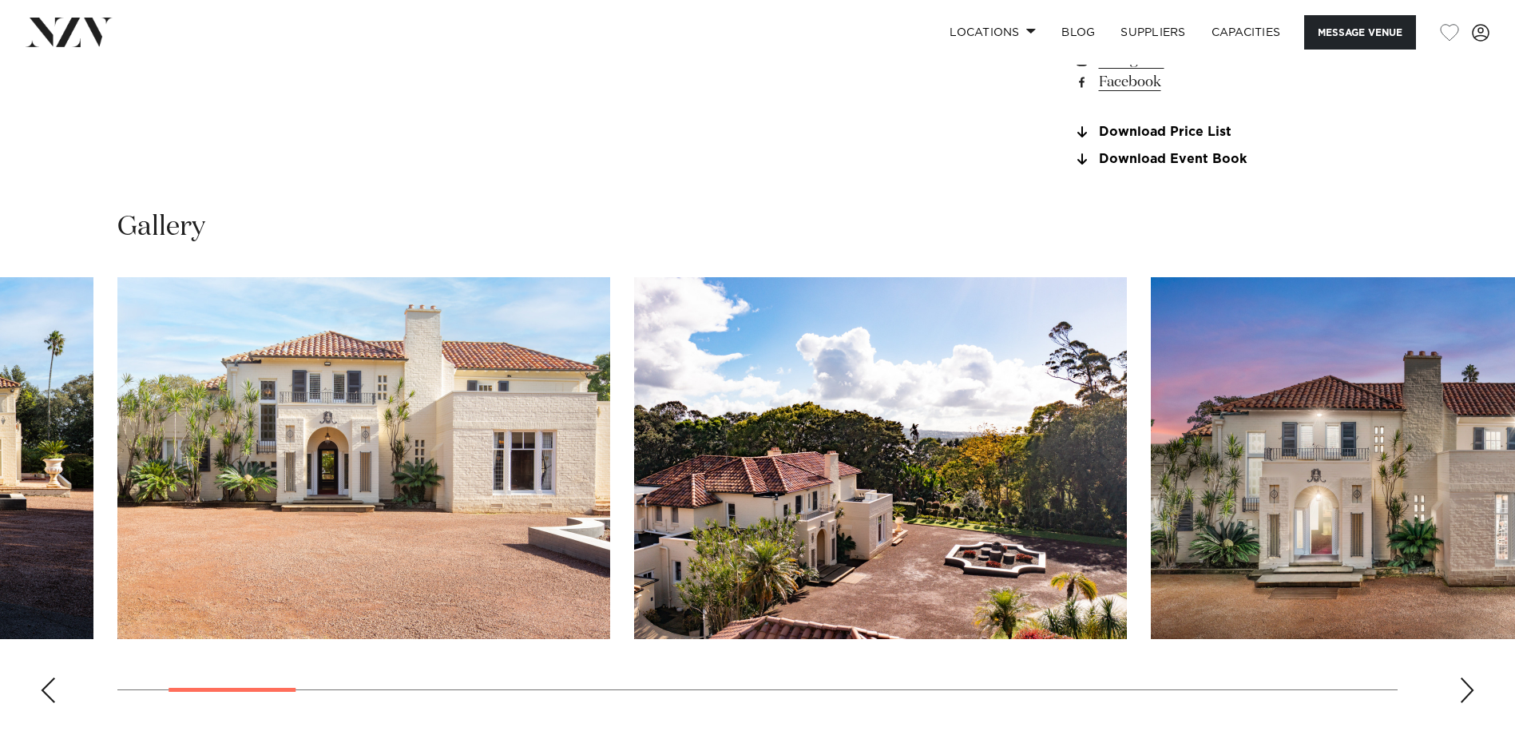
click at [1208, 561] on div "Next slide" at bounding box center [1467, 690] width 16 height 26
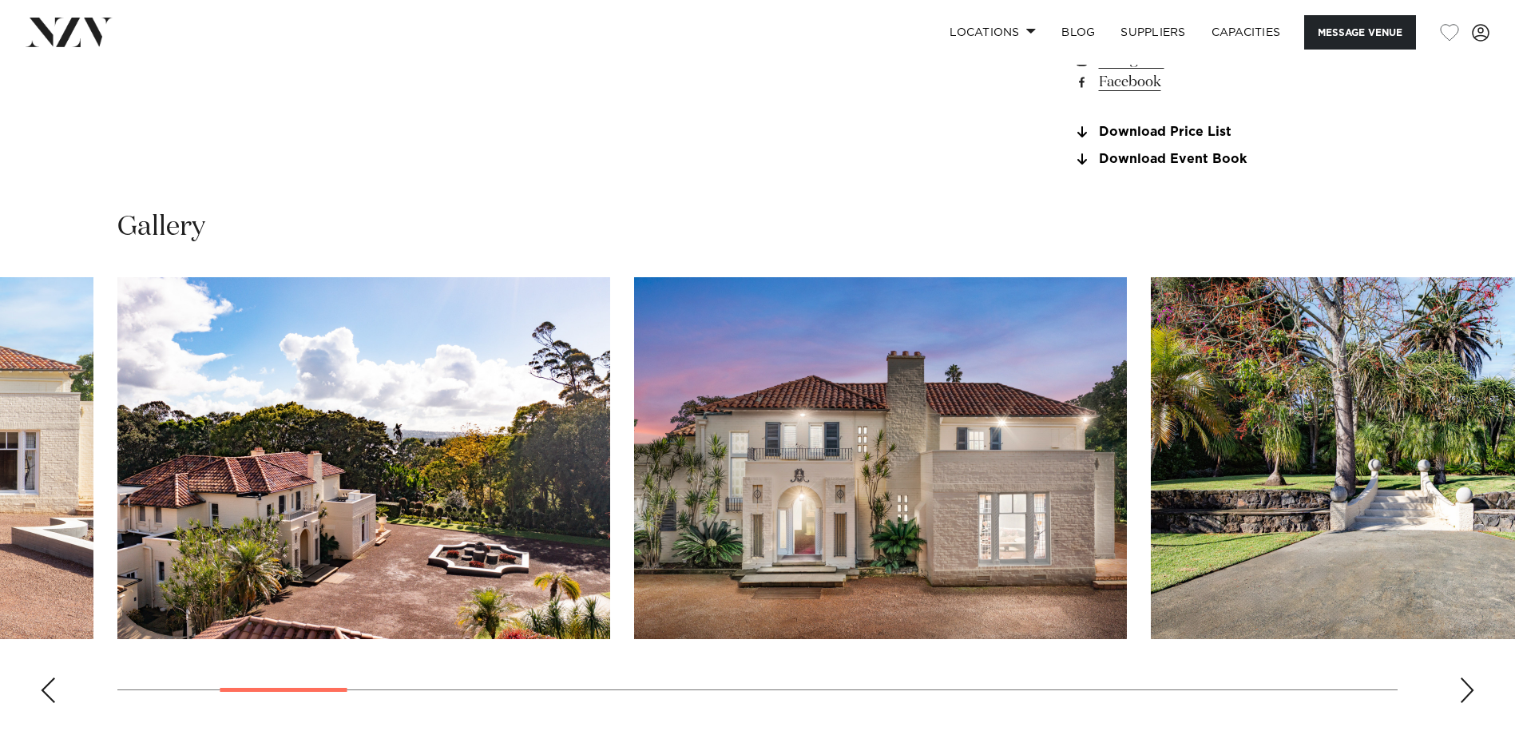
click at [1208, 561] on div "Next slide" at bounding box center [1467, 690] width 16 height 26
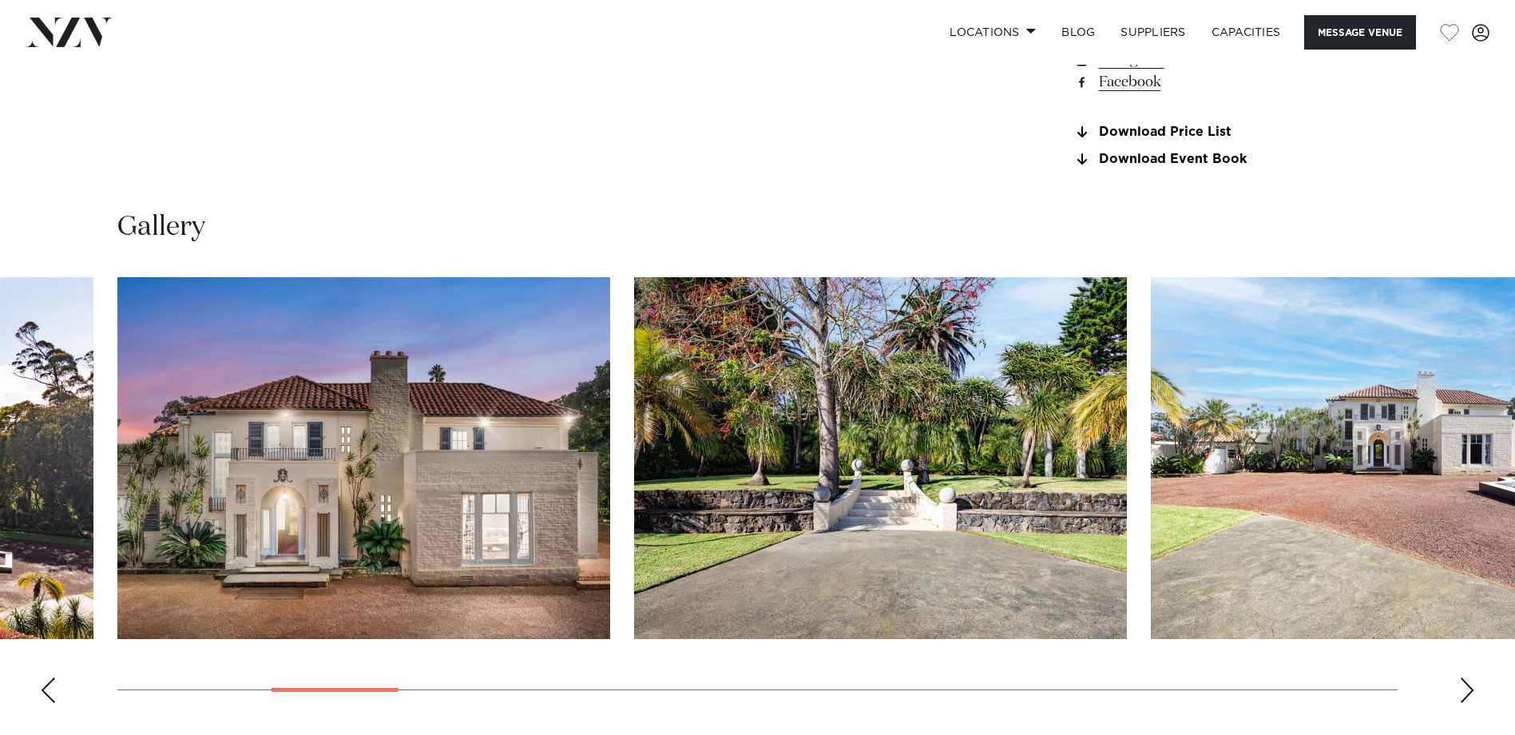
click at [1208, 561] on div "Next slide" at bounding box center [1467, 690] width 16 height 26
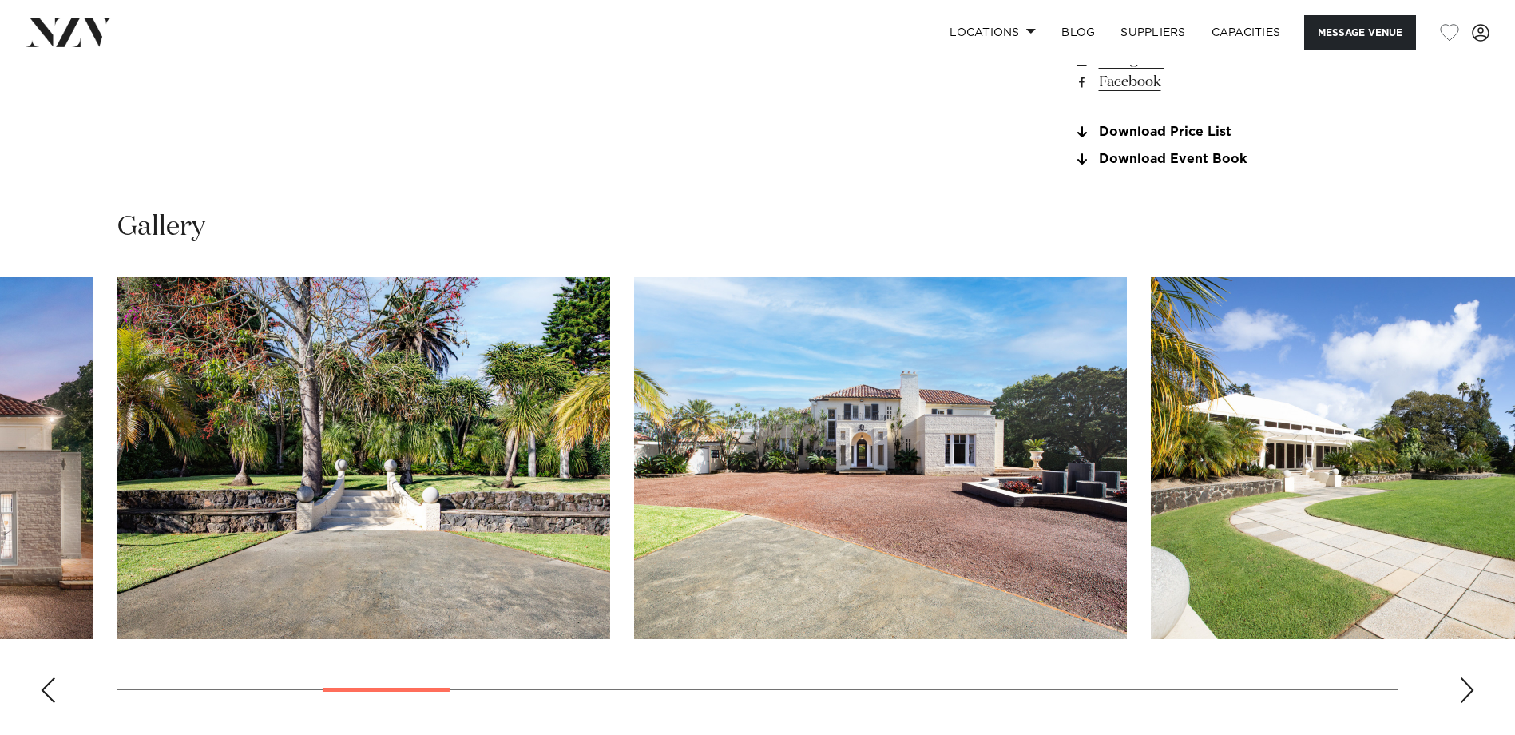
click at [1208, 561] on div "Next slide" at bounding box center [1467, 690] width 16 height 26
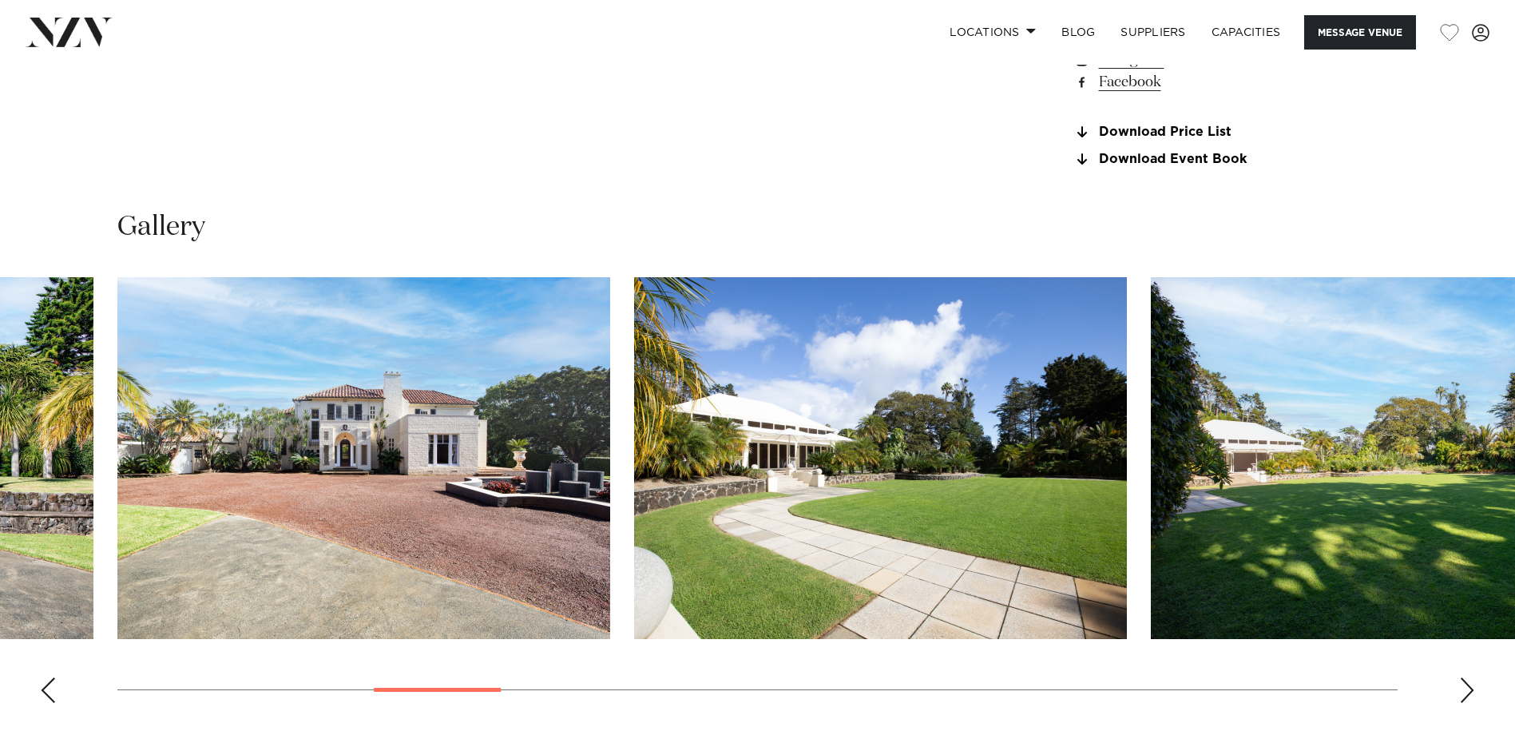
click at [1208, 561] on div "Next slide" at bounding box center [1467, 690] width 16 height 26
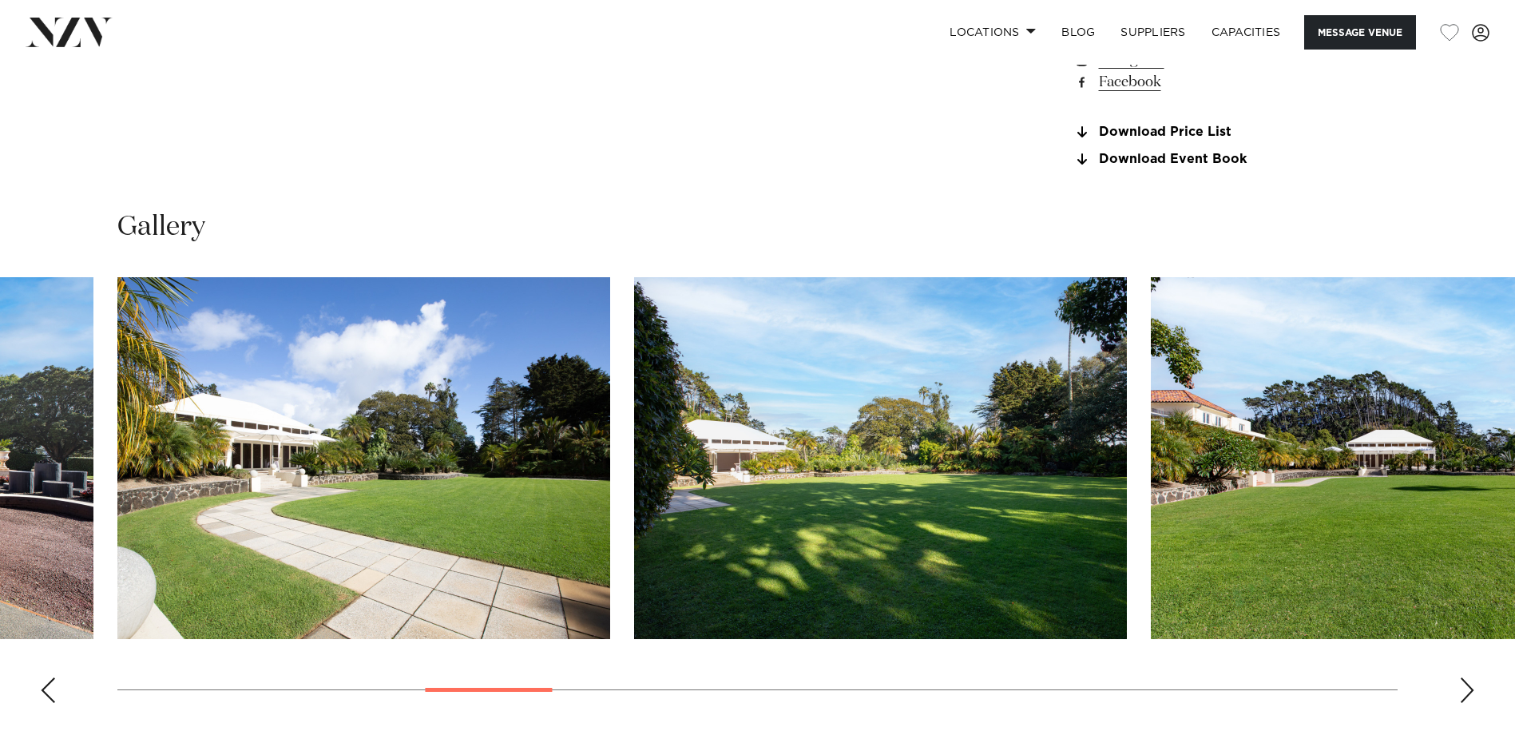
click at [1208, 561] on div "Next slide" at bounding box center [1467, 690] width 16 height 26
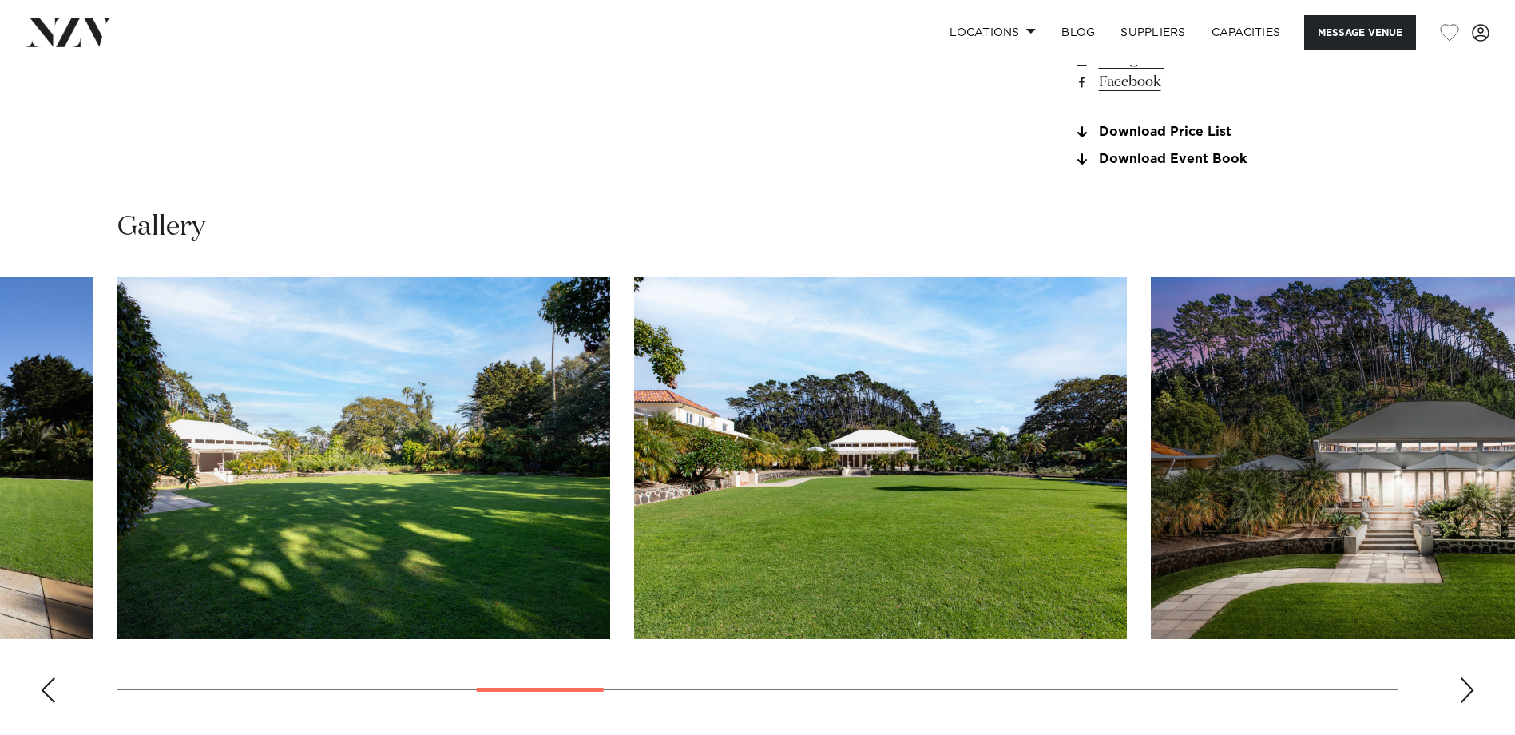
click at [1208, 561] on div "Next slide" at bounding box center [1467, 690] width 16 height 26
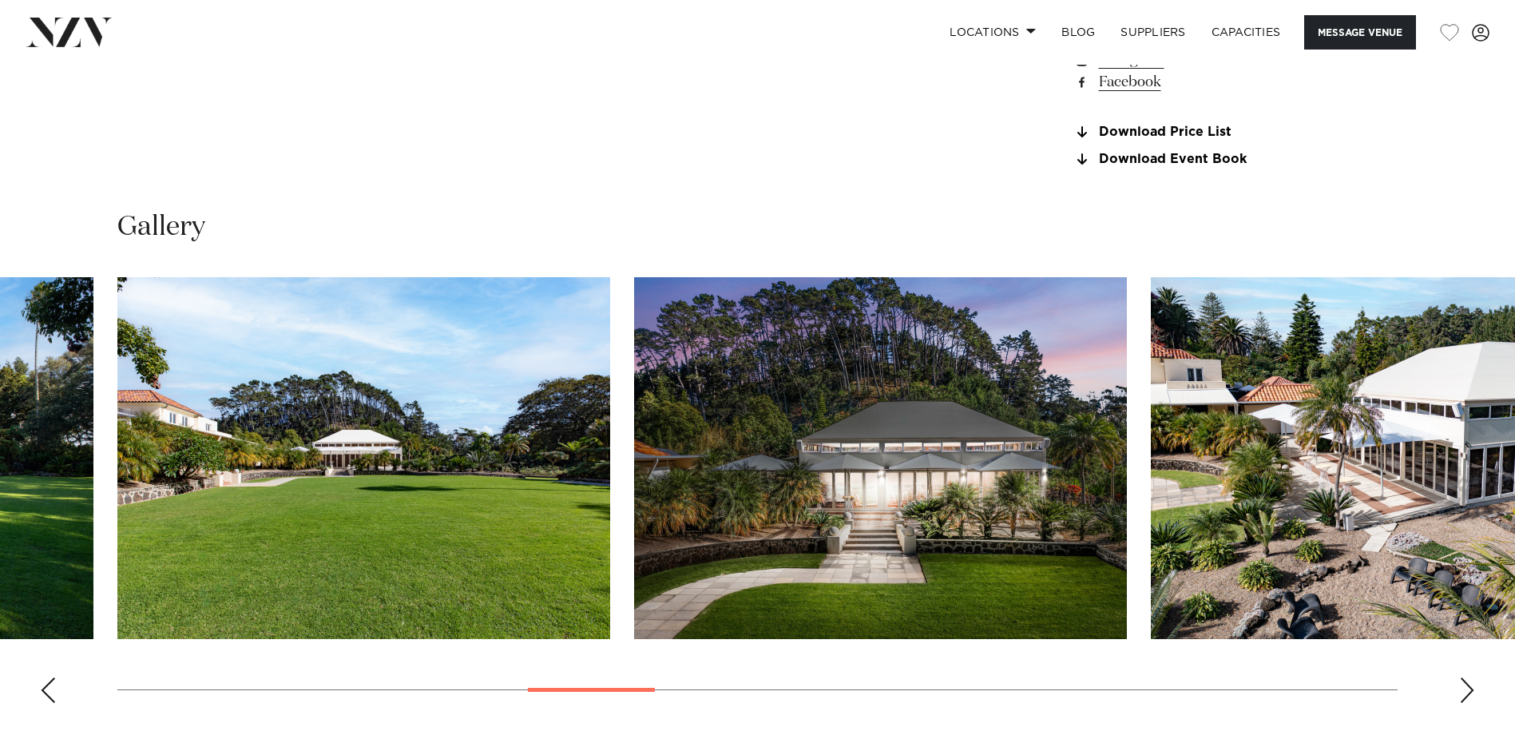
click at [1208, 561] on div "Next slide" at bounding box center [1467, 690] width 16 height 26
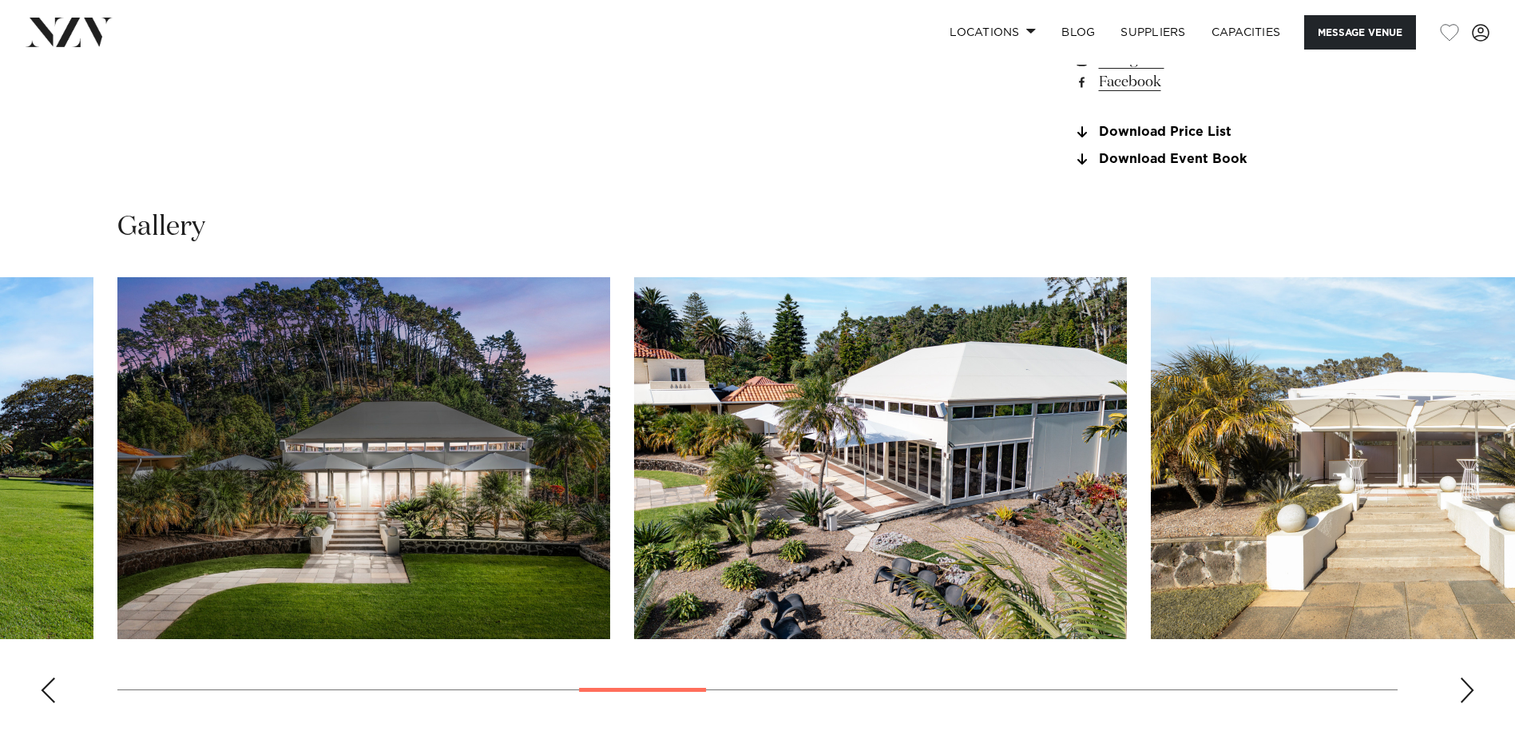
click at [1208, 561] on div "Next slide" at bounding box center [1467, 690] width 16 height 26
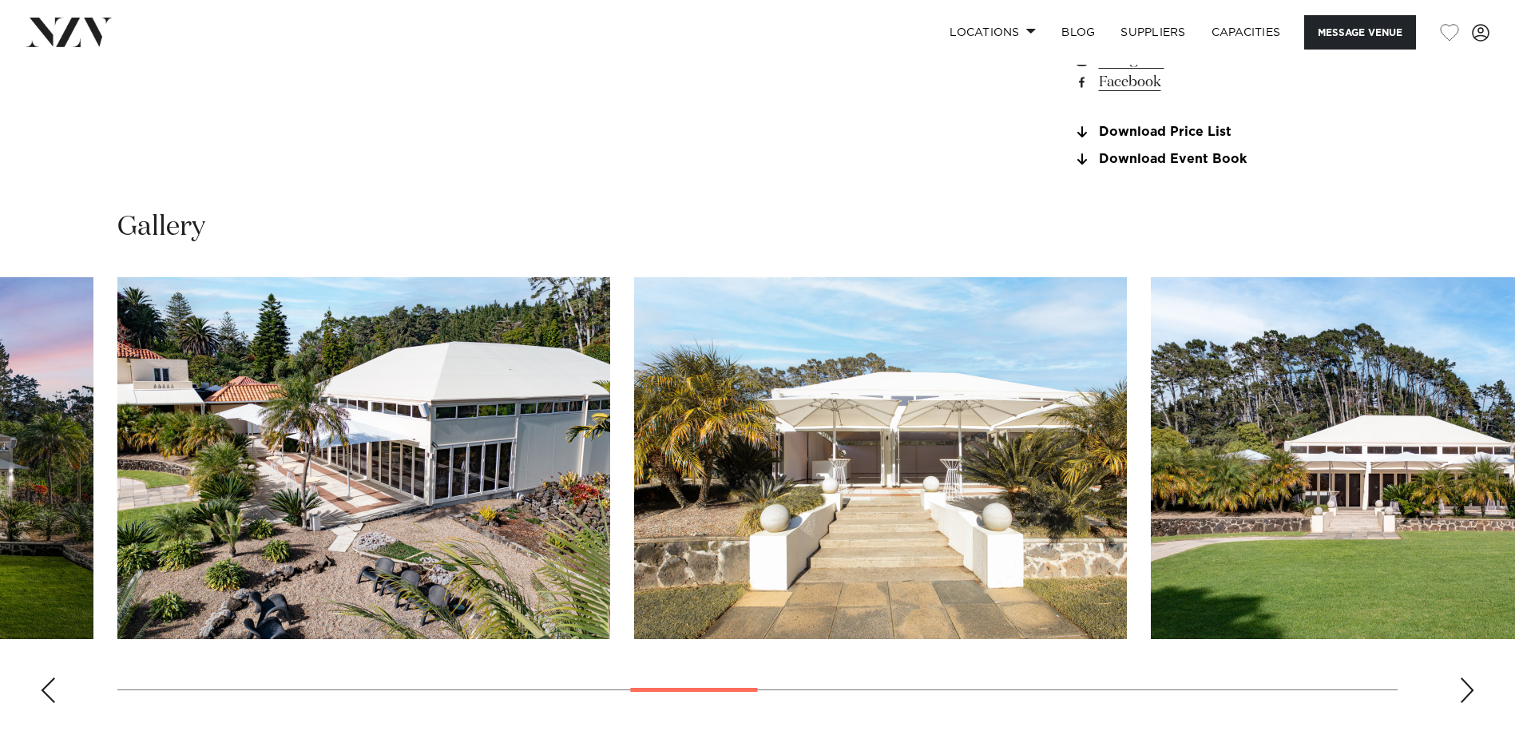
click at [1208, 561] on div "Next slide" at bounding box center [1467, 690] width 16 height 26
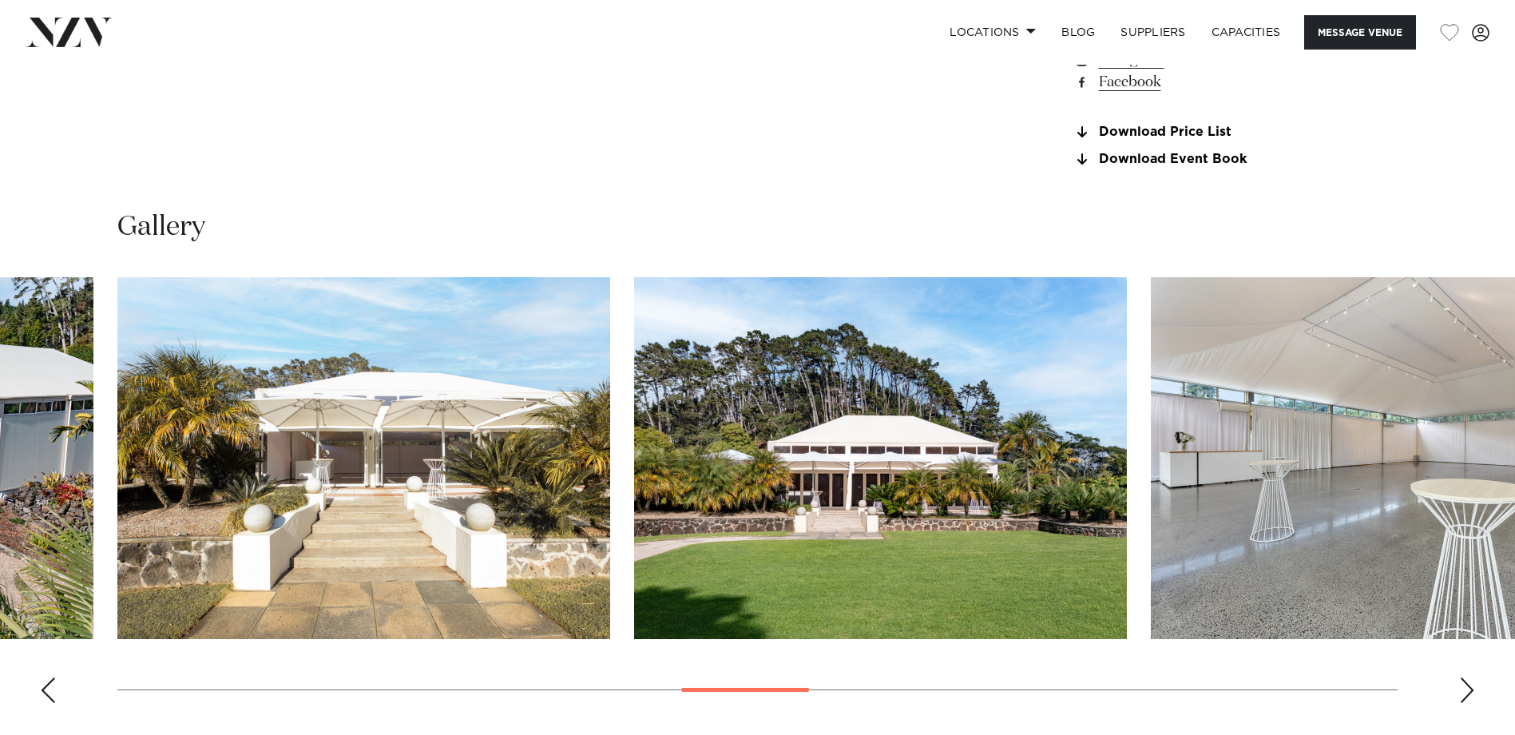
click at [1208, 561] on div "Next slide" at bounding box center [1467, 690] width 16 height 26
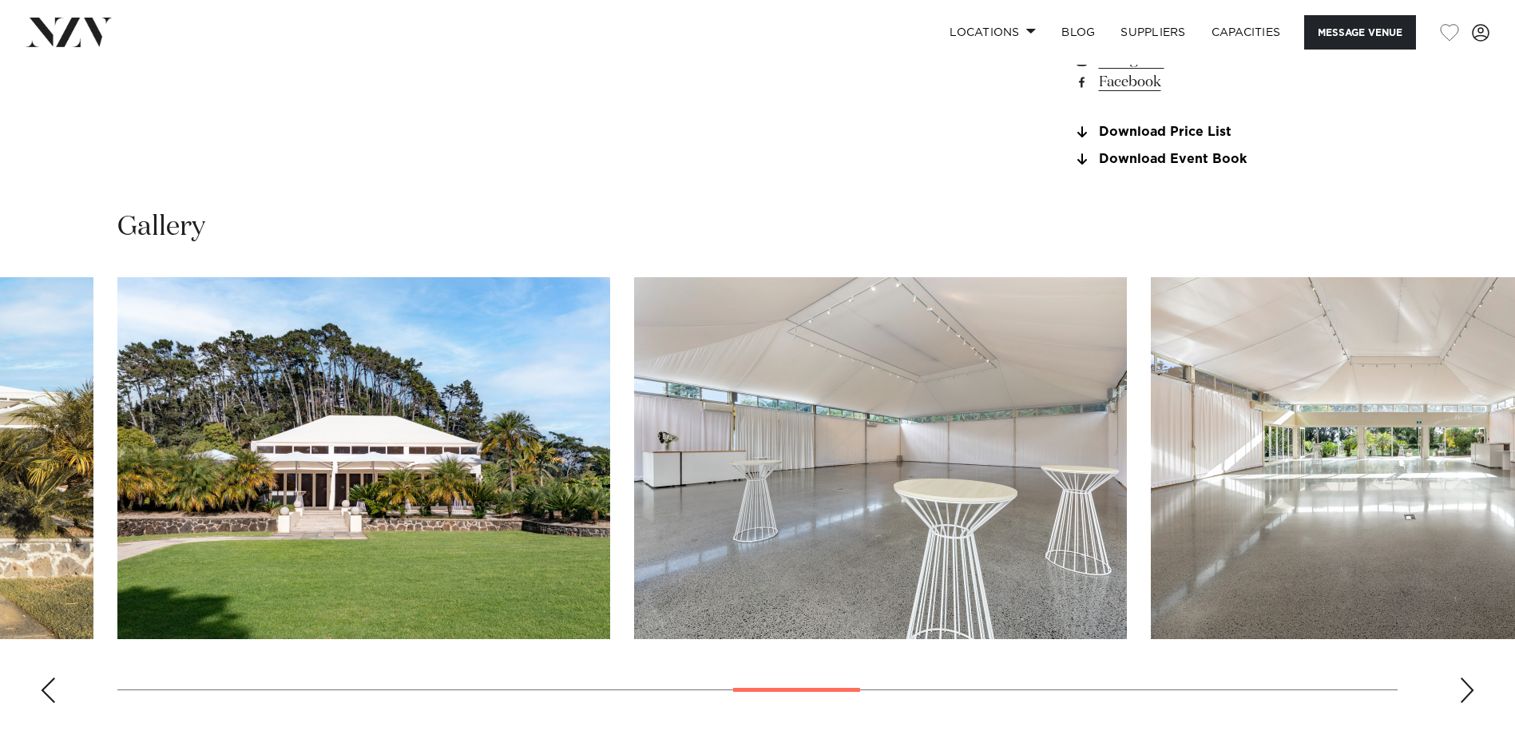
click at [1208, 561] on div "Next slide" at bounding box center [1467, 690] width 16 height 26
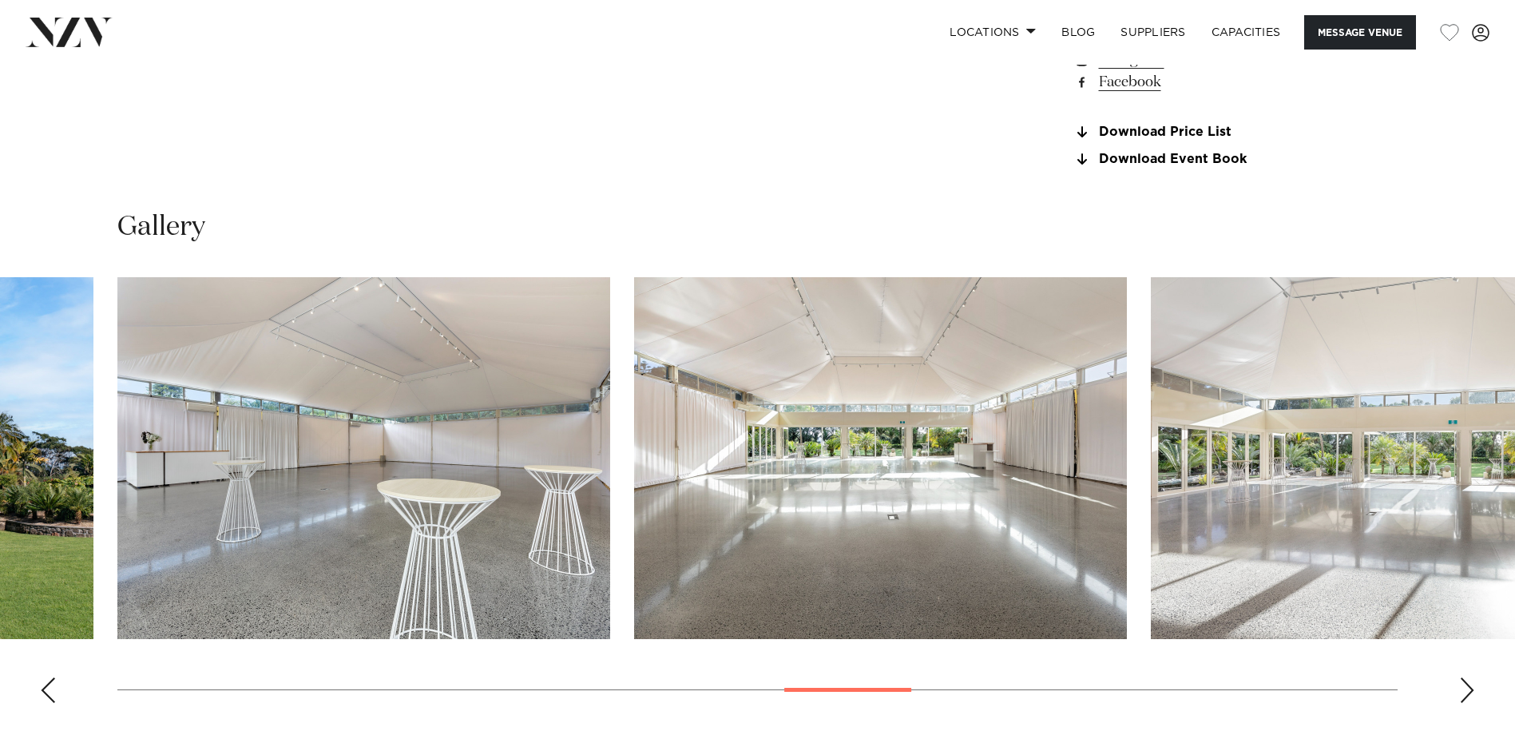
click at [1208, 561] on div "Next slide" at bounding box center [1467, 690] width 16 height 26
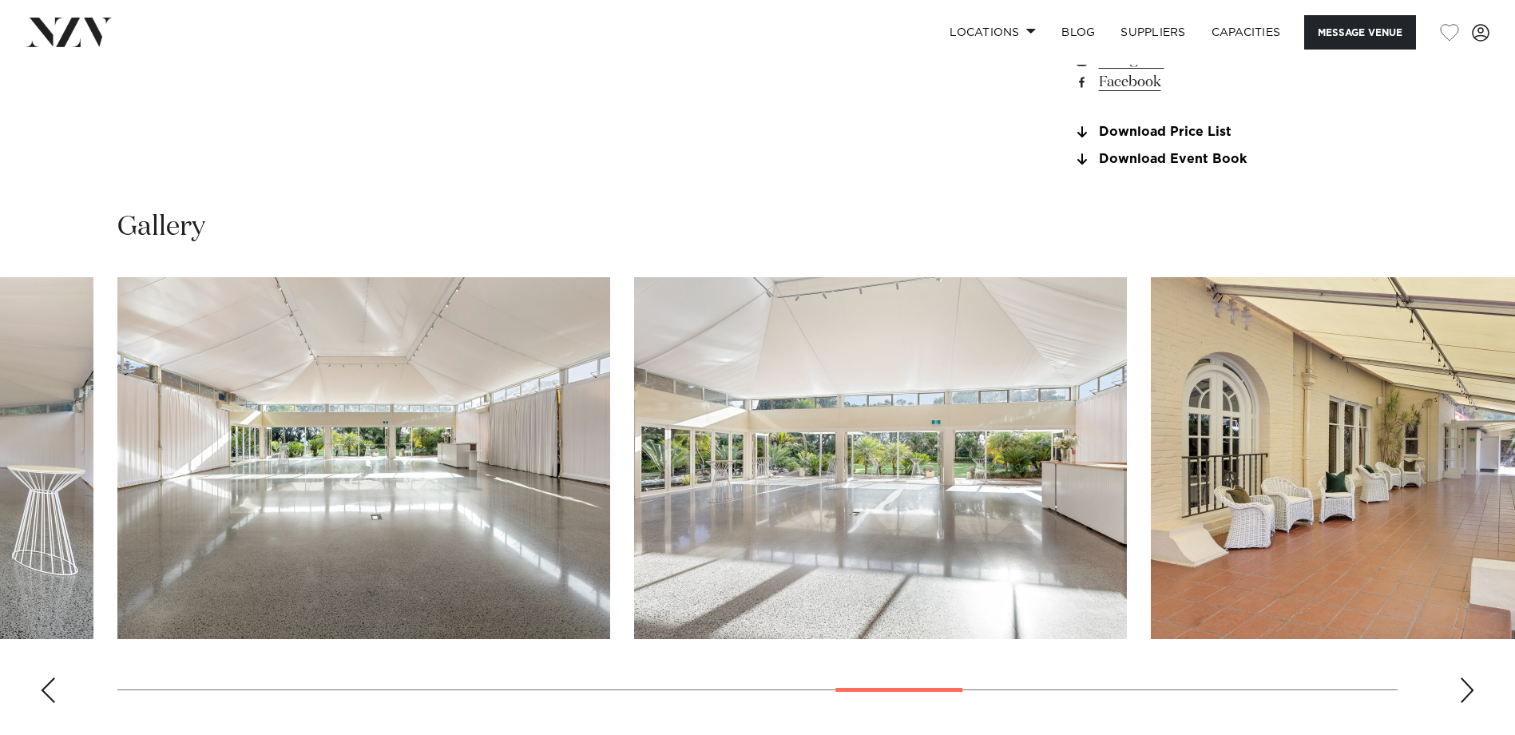
click at [1208, 561] on div "Next slide" at bounding box center [1467, 690] width 16 height 26
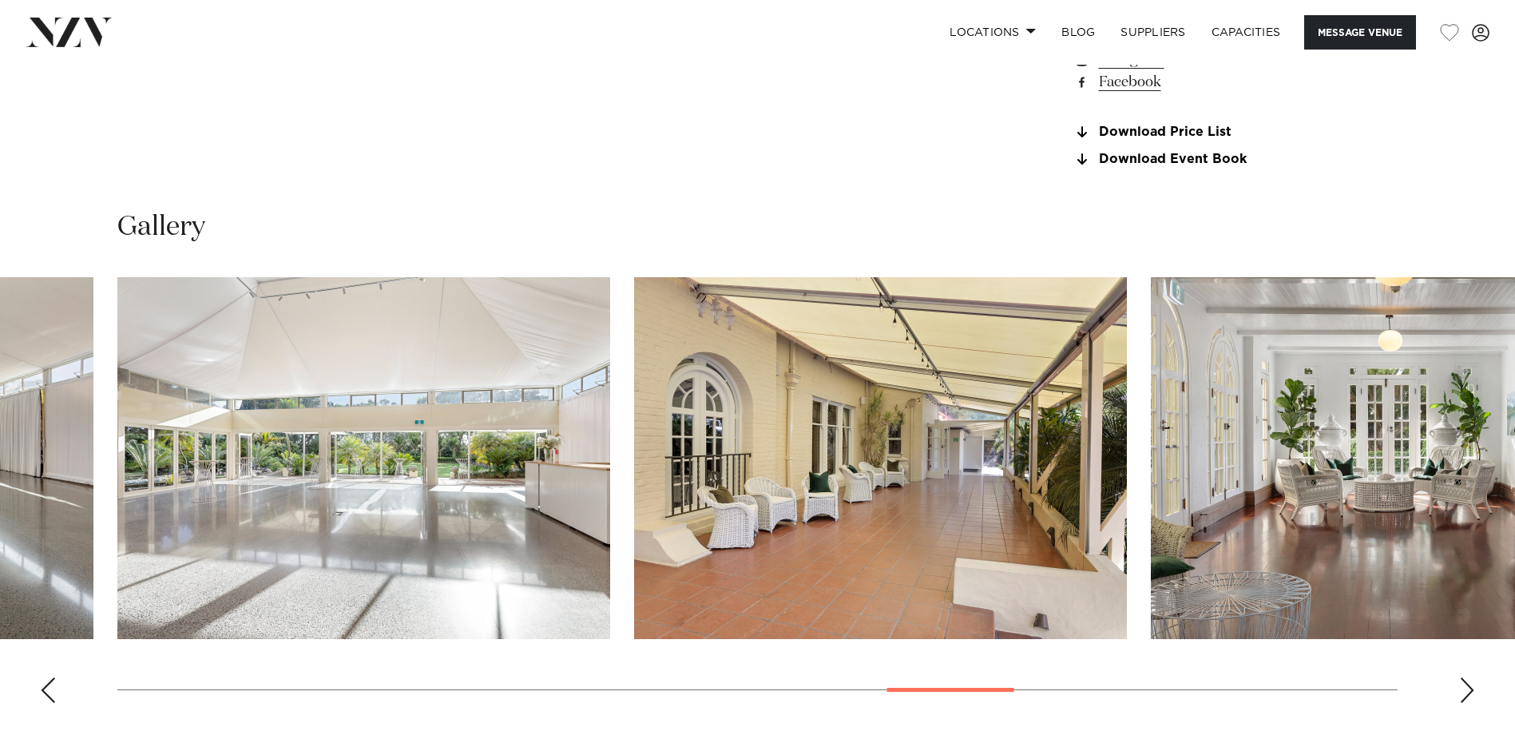
click at [1208, 561] on div "Next slide" at bounding box center [1467, 690] width 16 height 26
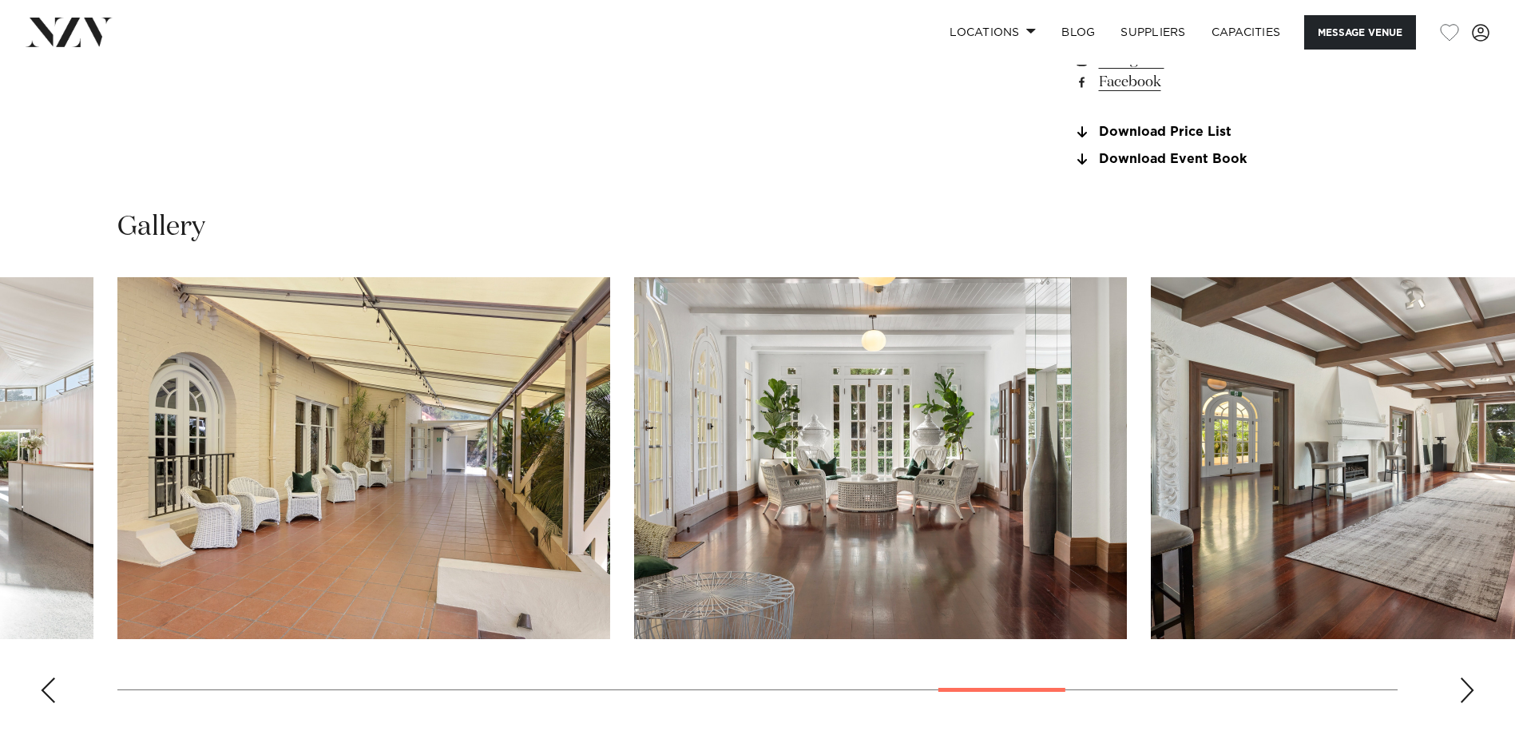
click at [1208, 561] on div "Next slide" at bounding box center [1467, 690] width 16 height 26
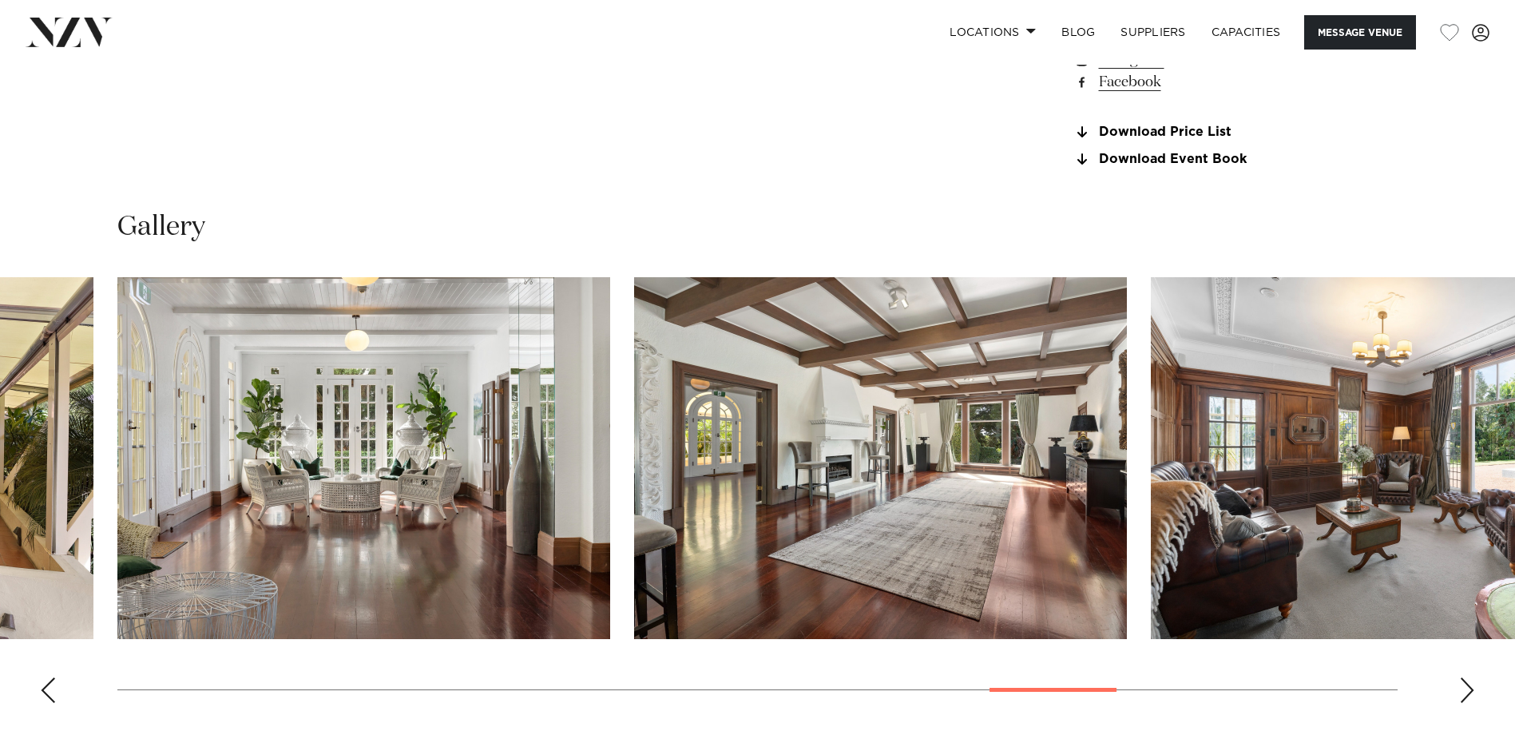
click at [1208, 561] on div "Next slide" at bounding box center [1467, 690] width 16 height 26
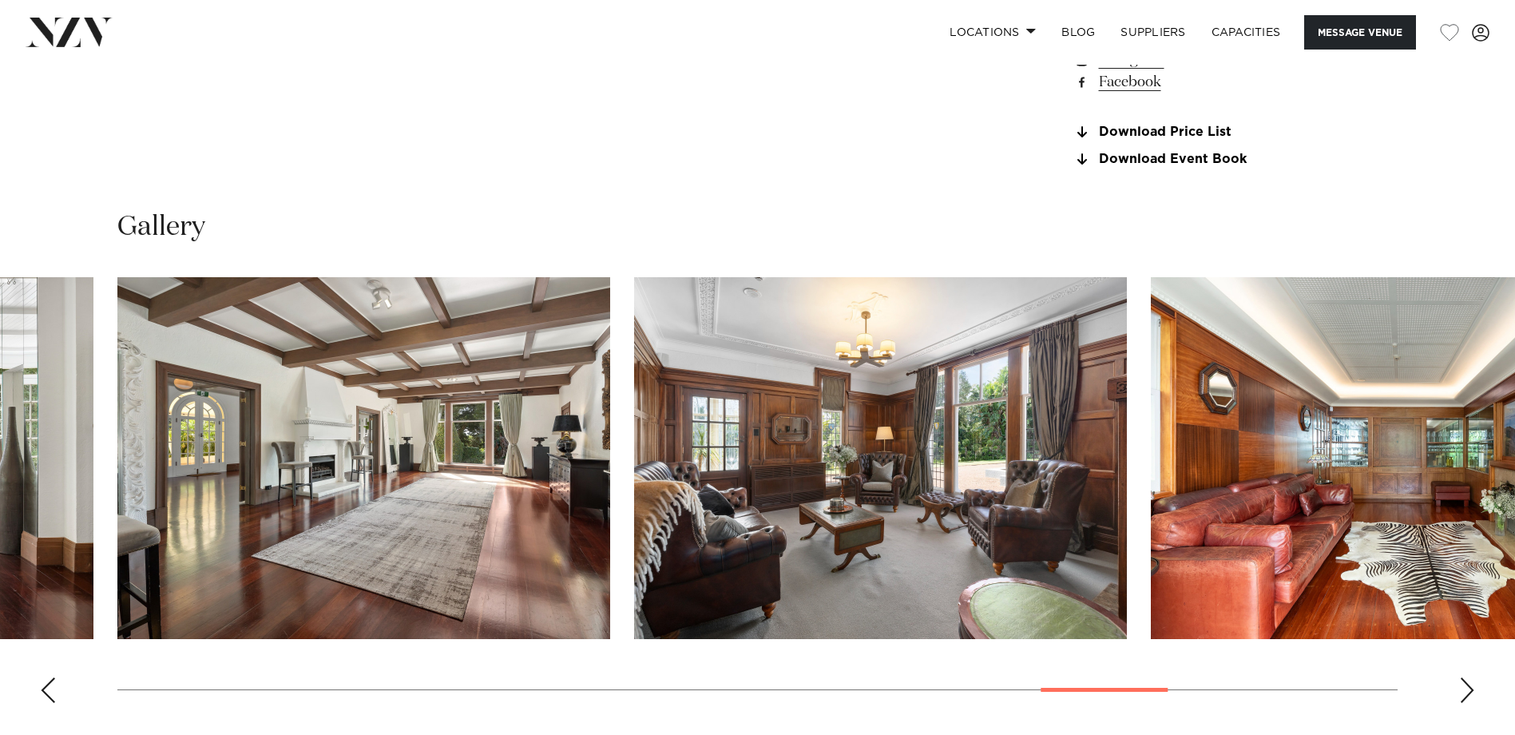
click at [1208, 561] on div "Next slide" at bounding box center [1467, 690] width 16 height 26
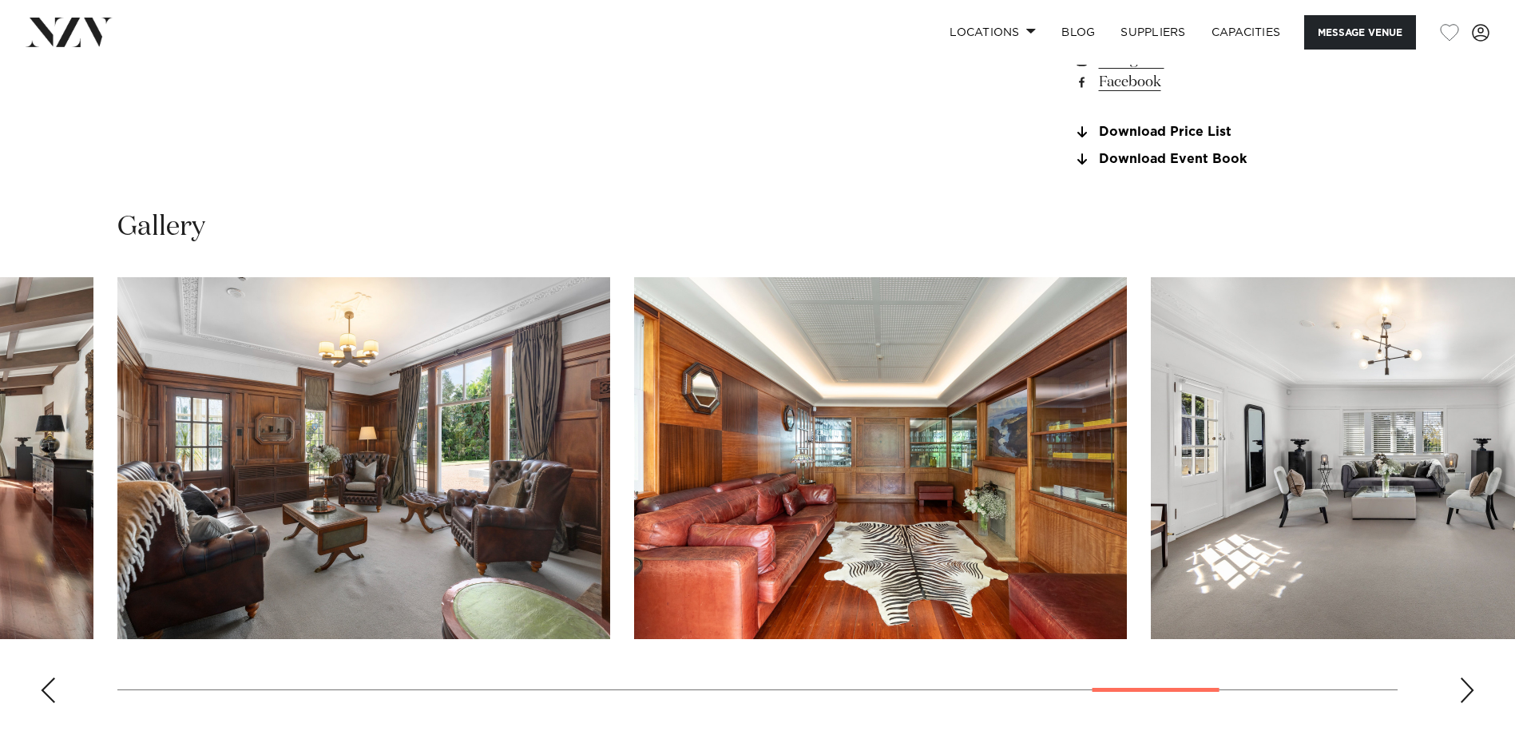
click at [1208, 561] on div "Next slide" at bounding box center [1467, 690] width 16 height 26
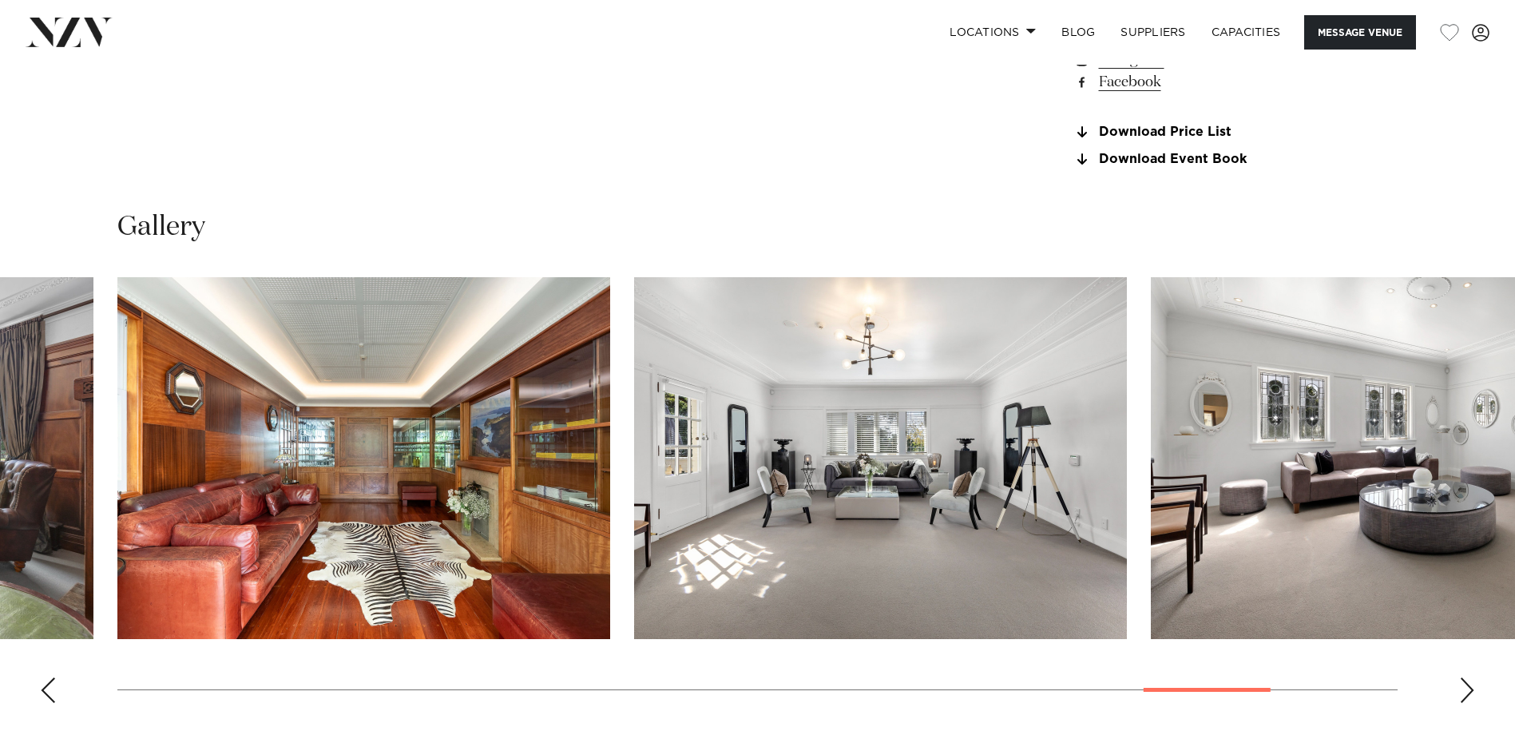
click at [1208, 561] on div "Next slide" at bounding box center [1467, 690] width 16 height 26
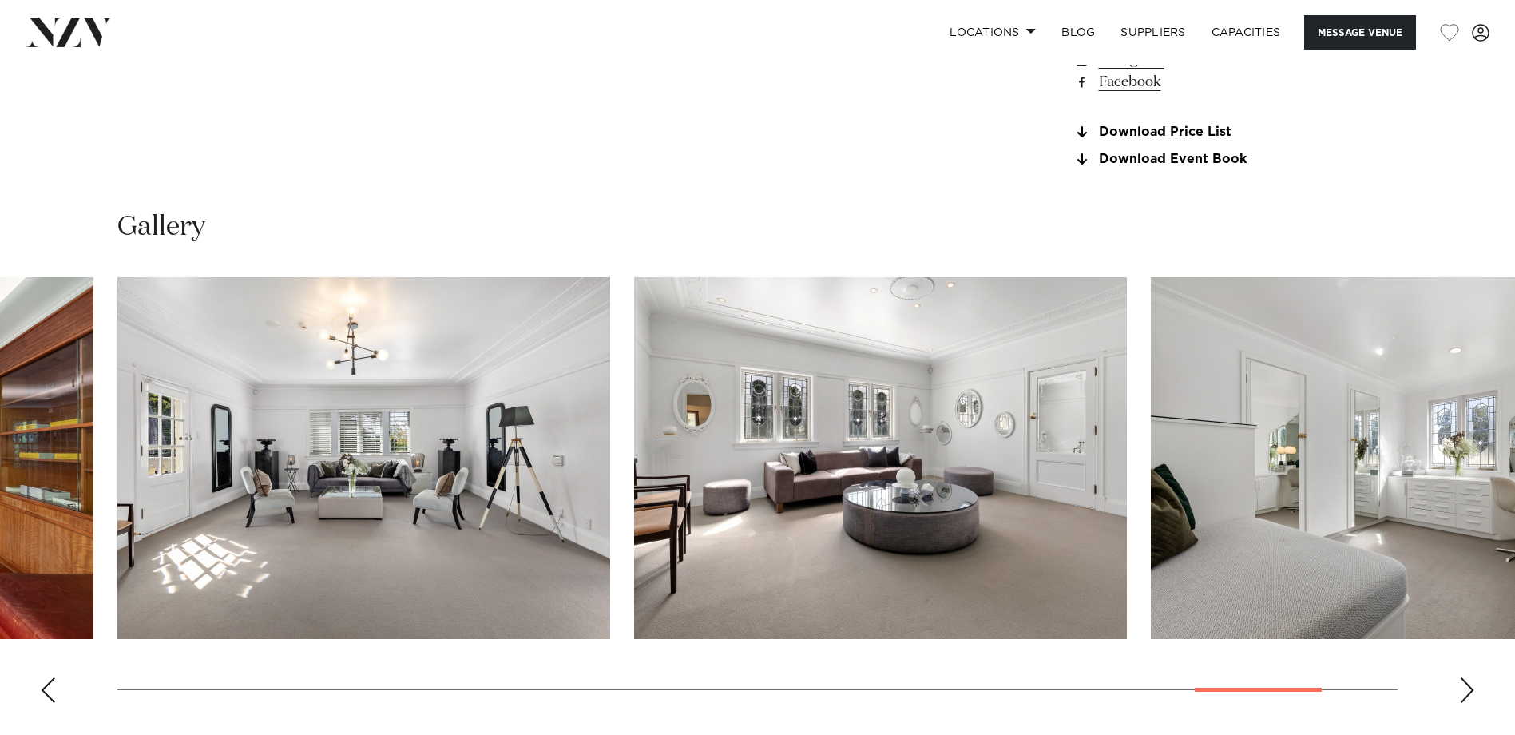
click at [1208, 561] on div "Next slide" at bounding box center [1467, 690] width 16 height 26
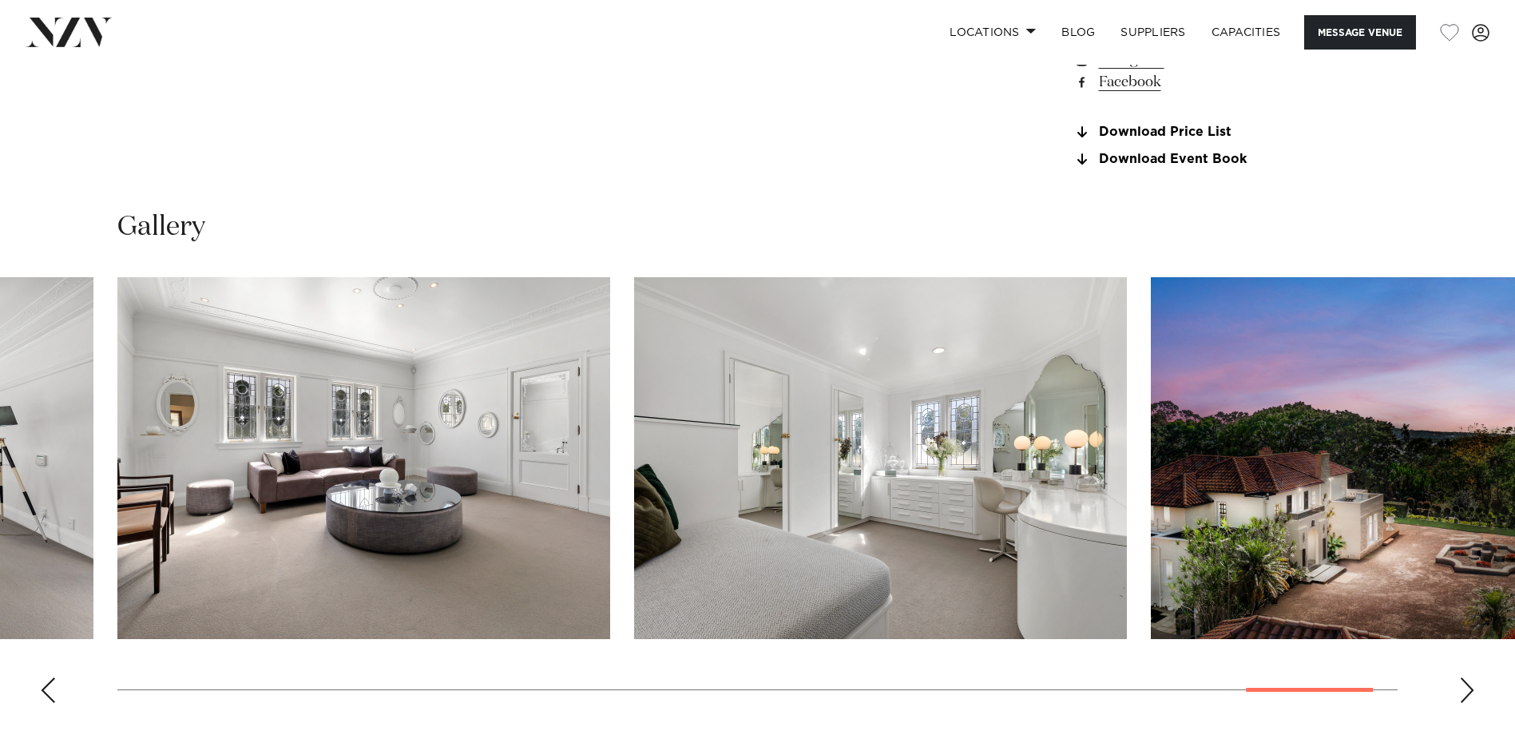
click at [1208, 561] on div "Next slide" at bounding box center [1467, 690] width 16 height 26
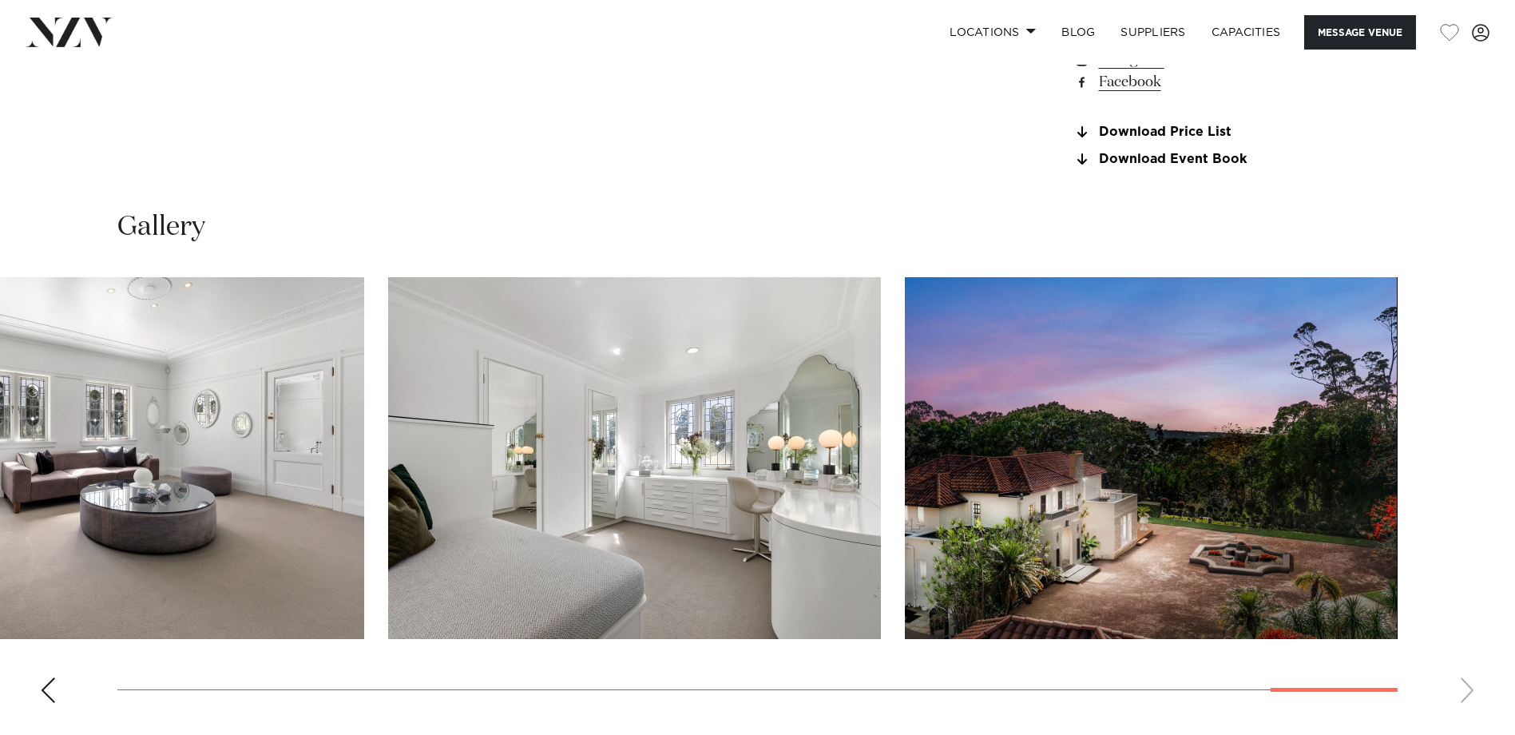
click at [1208, 561] on swiper-container at bounding box center [757, 496] width 1515 height 438
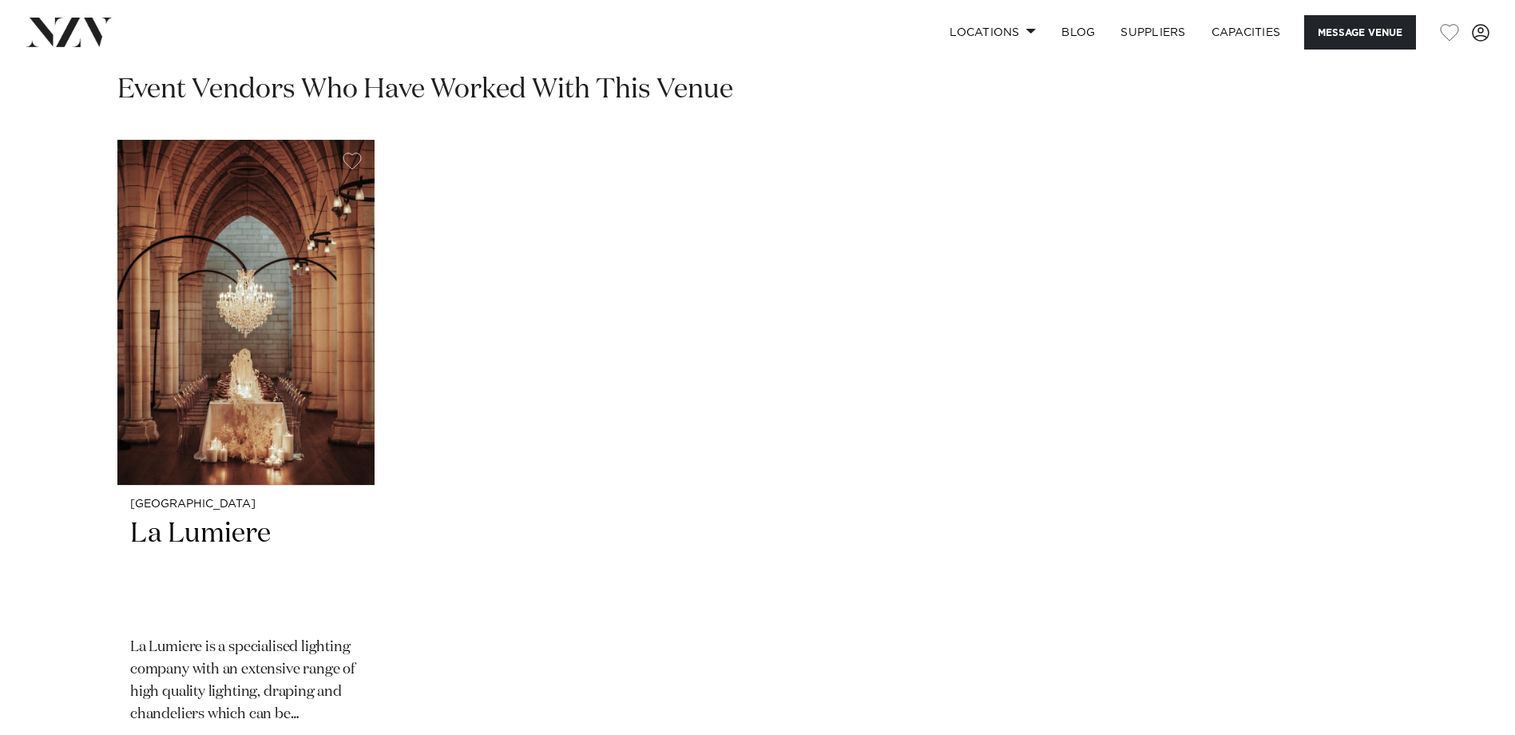
scroll to position [2609, 0]
